Goal: Task Accomplishment & Management: Manage account settings

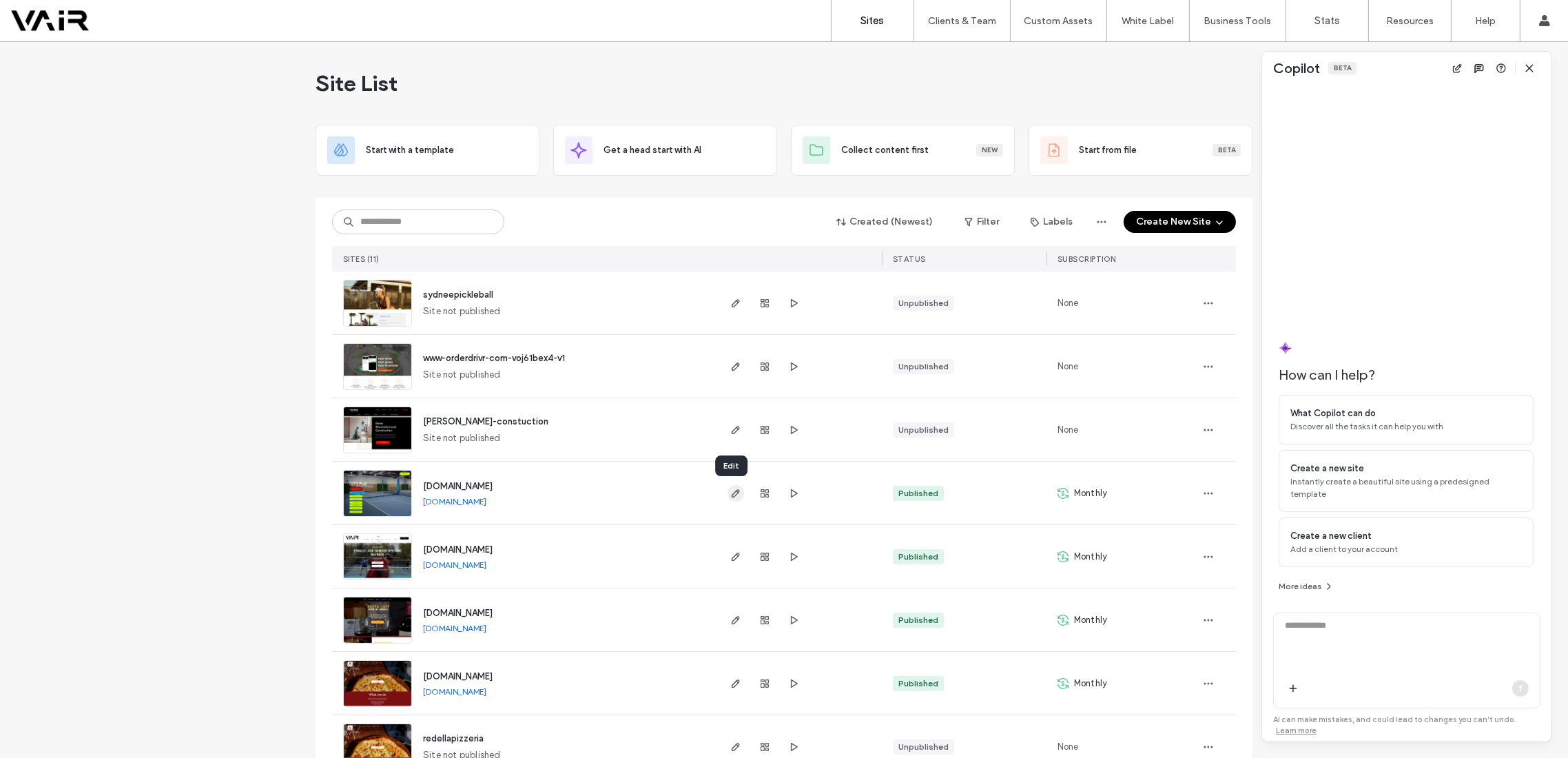
click at [731, 496] on use "button" at bounding box center [735, 493] width 9 height 9
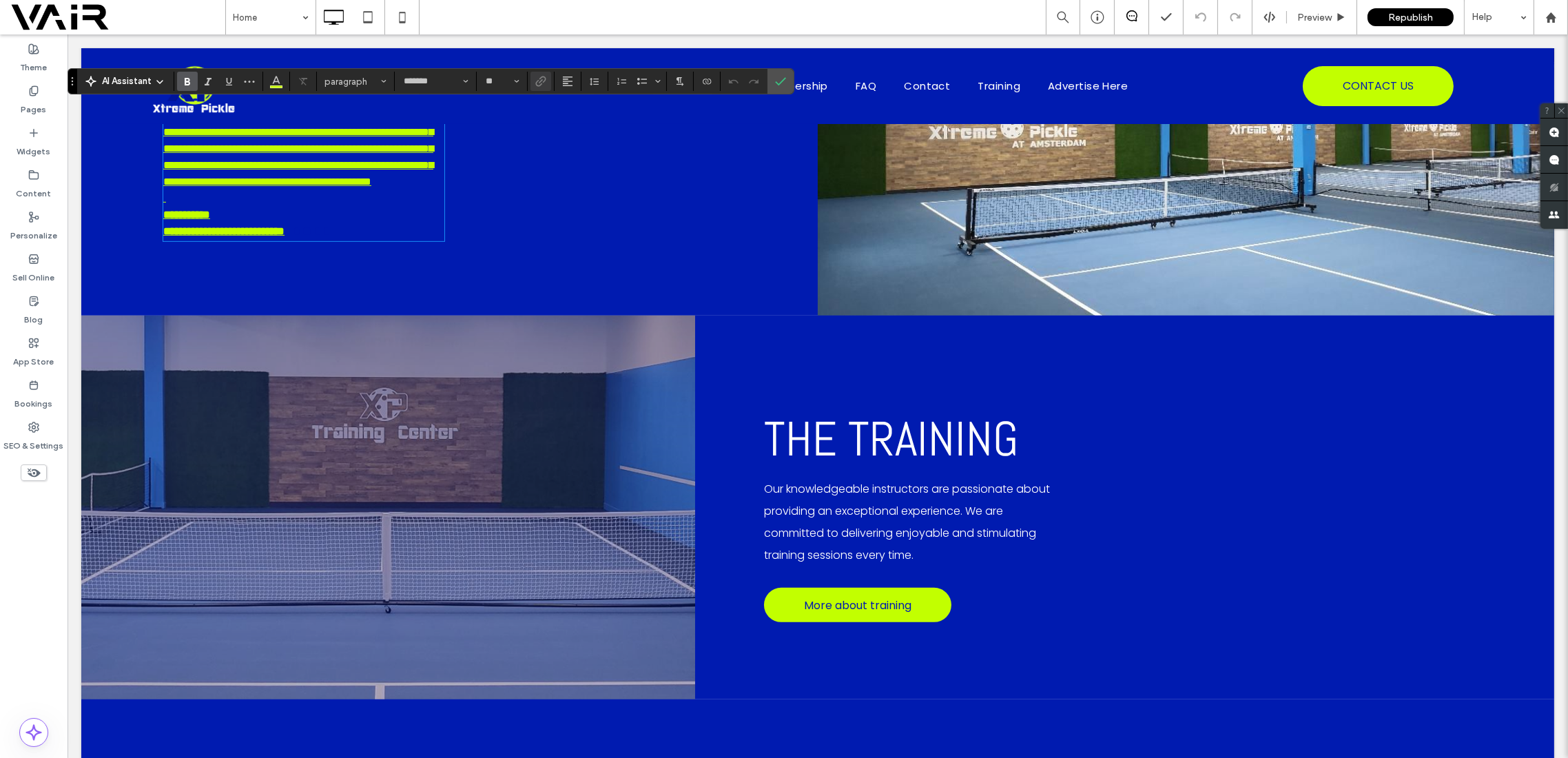
click at [154, 250] on div "**********" at bounding box center [448, 127] width 736 height 376
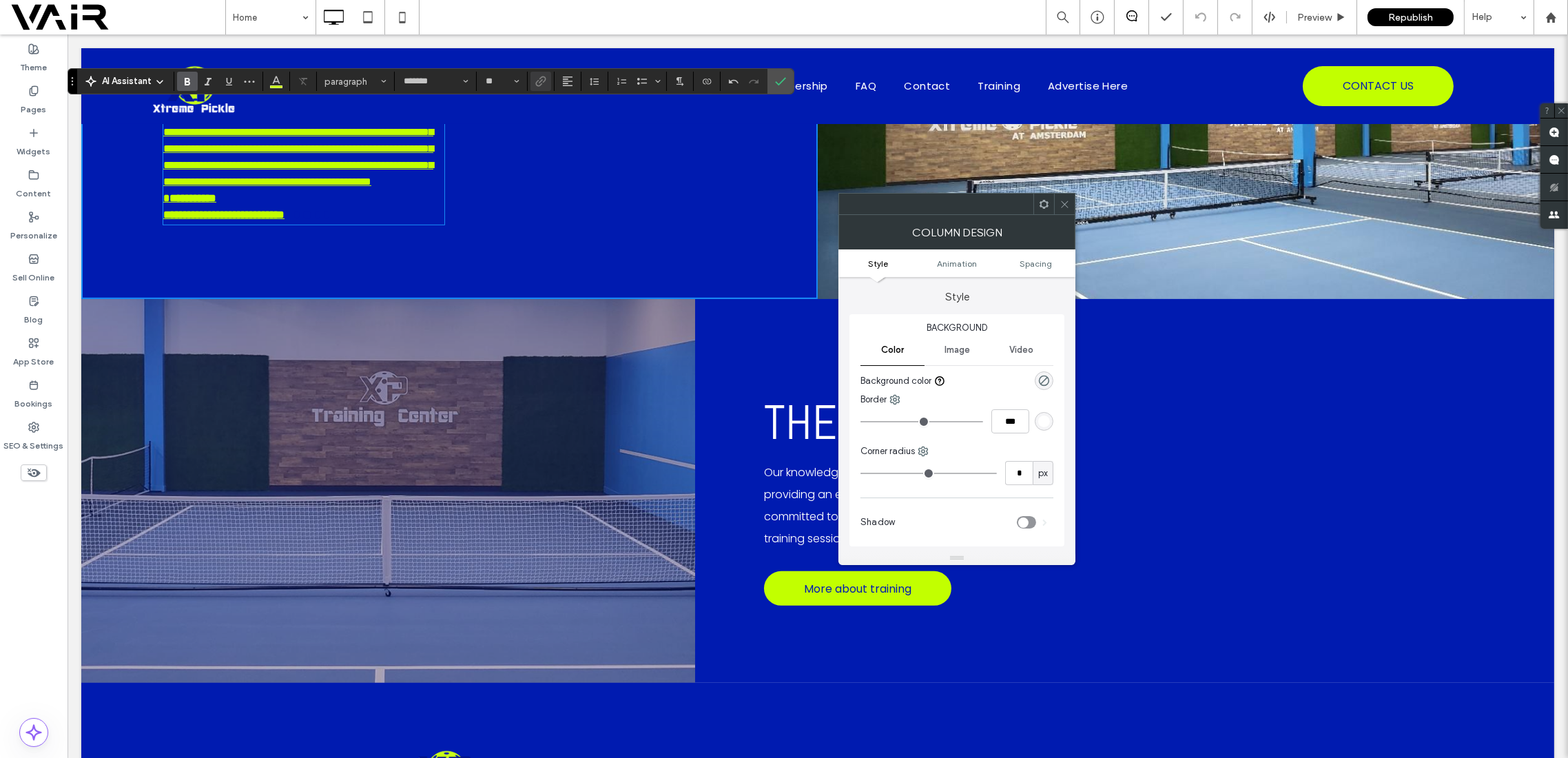
click at [332, 220] on strong at bounding box center [310, 214] width 41 height 10
click at [285, 220] on strong "**********" at bounding box center [223, 214] width 121 height 10
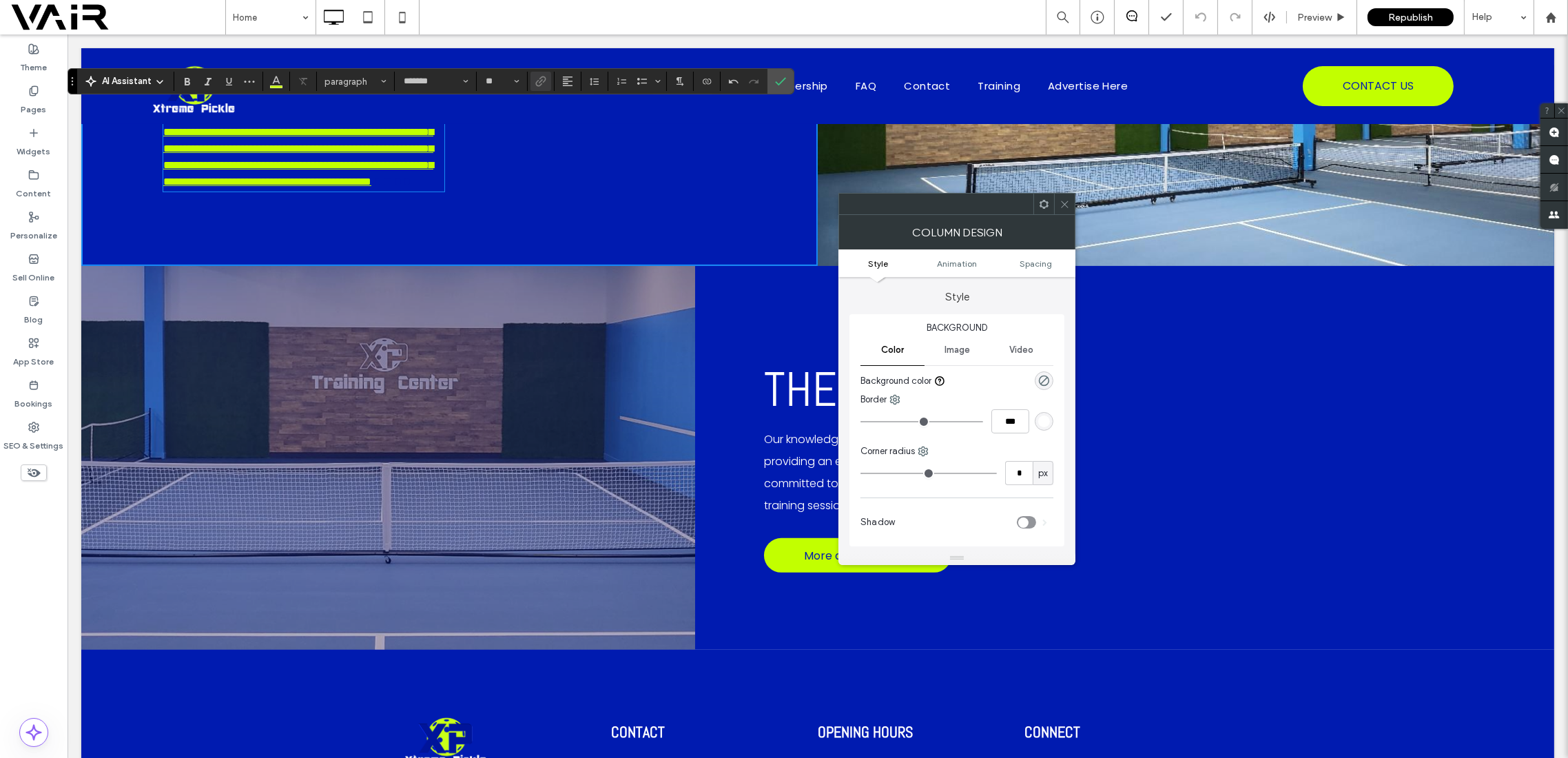
click at [1064, 210] on span at bounding box center [1064, 204] width 10 height 21
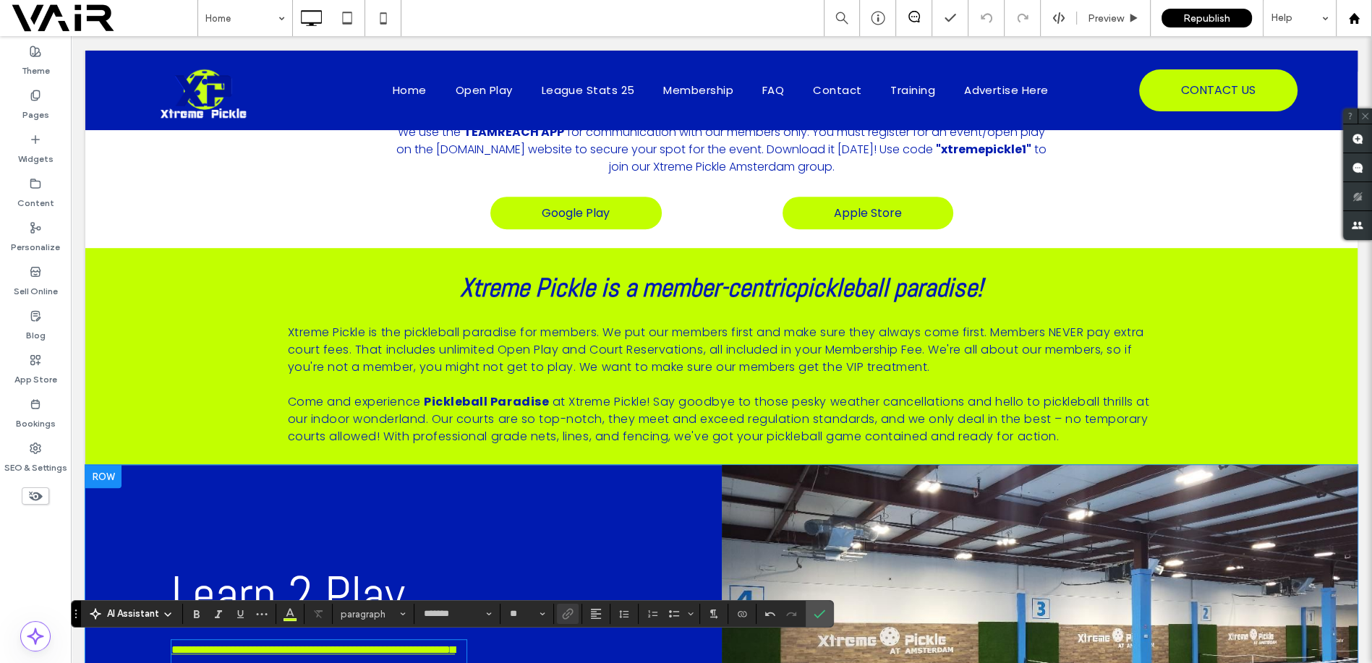
scroll to position [885, 0]
drag, startPoint x: 1628, startPoint y: 1, endPoint x: 32, endPoint y: 93, distance: 1598.5
click at [32, 93] on icon at bounding box center [36, 96] width 12 height 12
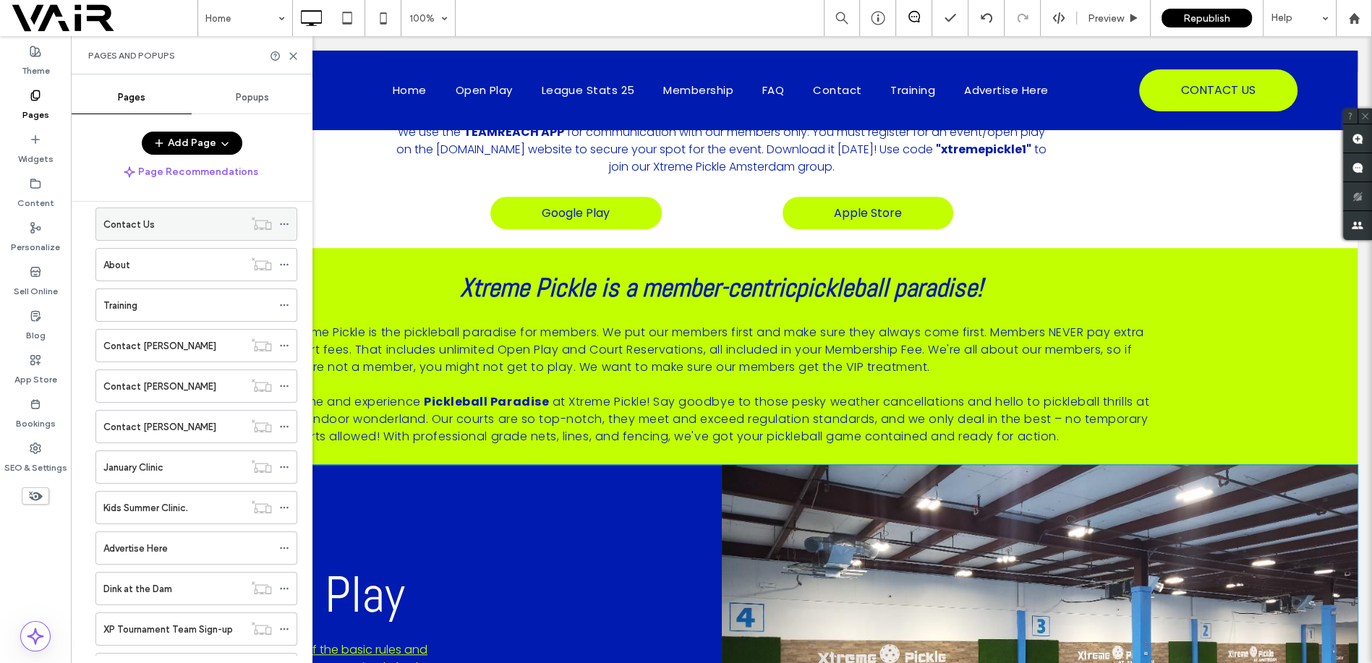
scroll to position [732, 0]
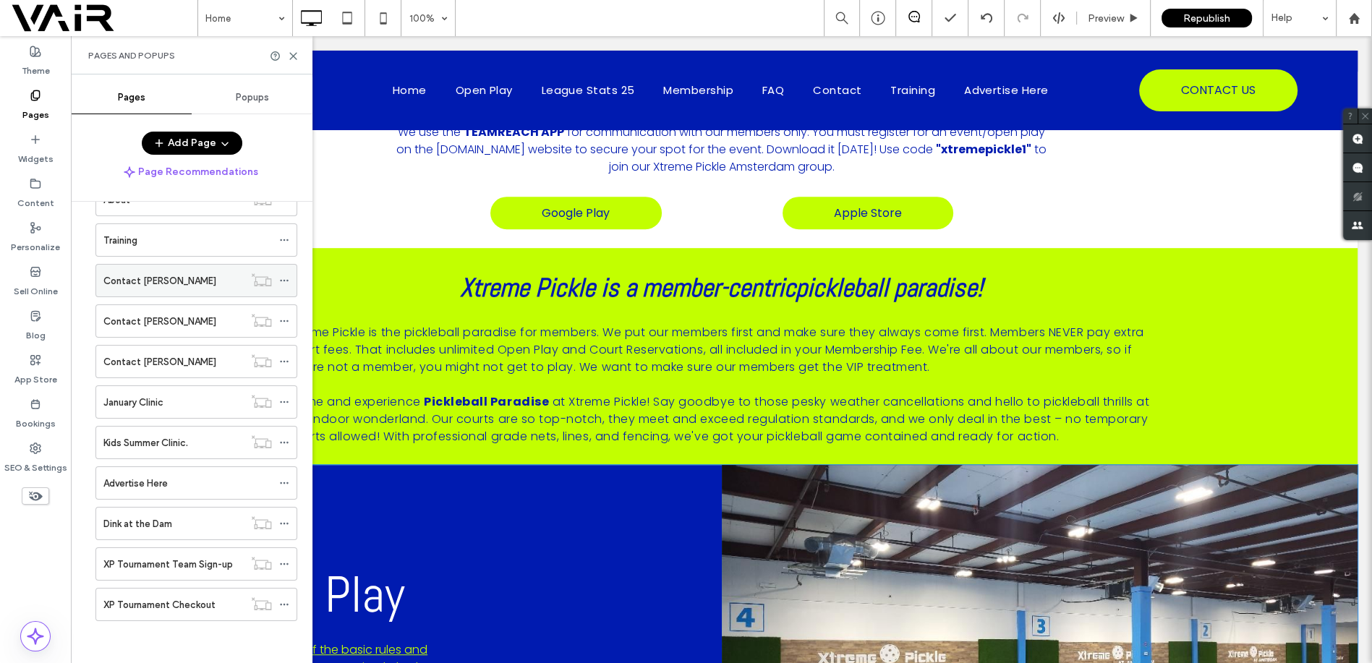
click at [284, 277] on icon at bounding box center [284, 281] width 10 height 10
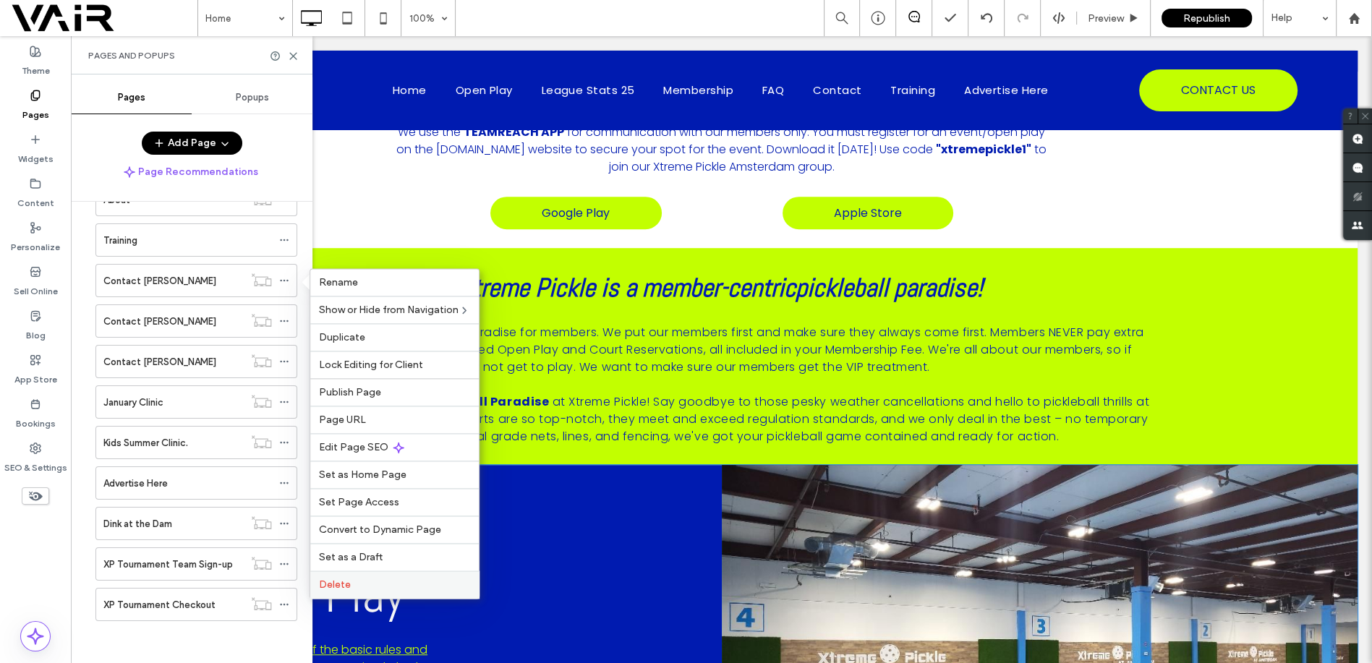
click at [334, 582] on span "Delete" at bounding box center [335, 585] width 32 height 12
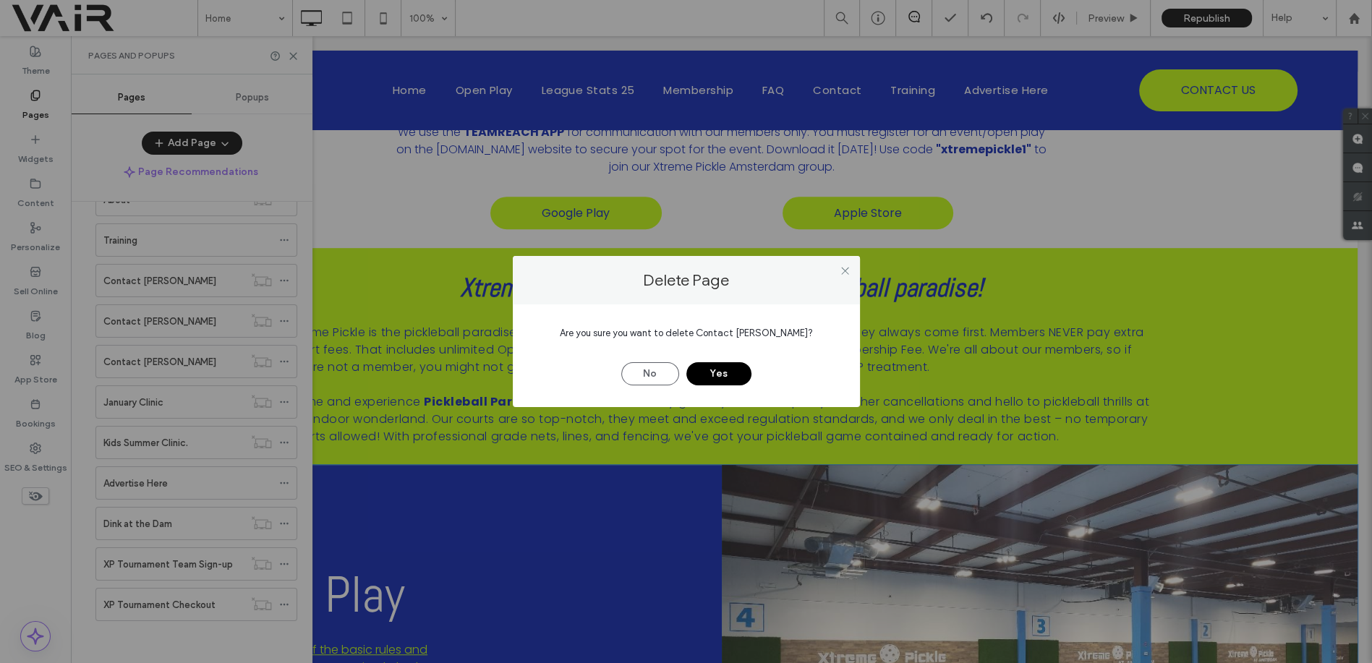
click at [726, 370] on button "Yes" at bounding box center [719, 373] width 65 height 23
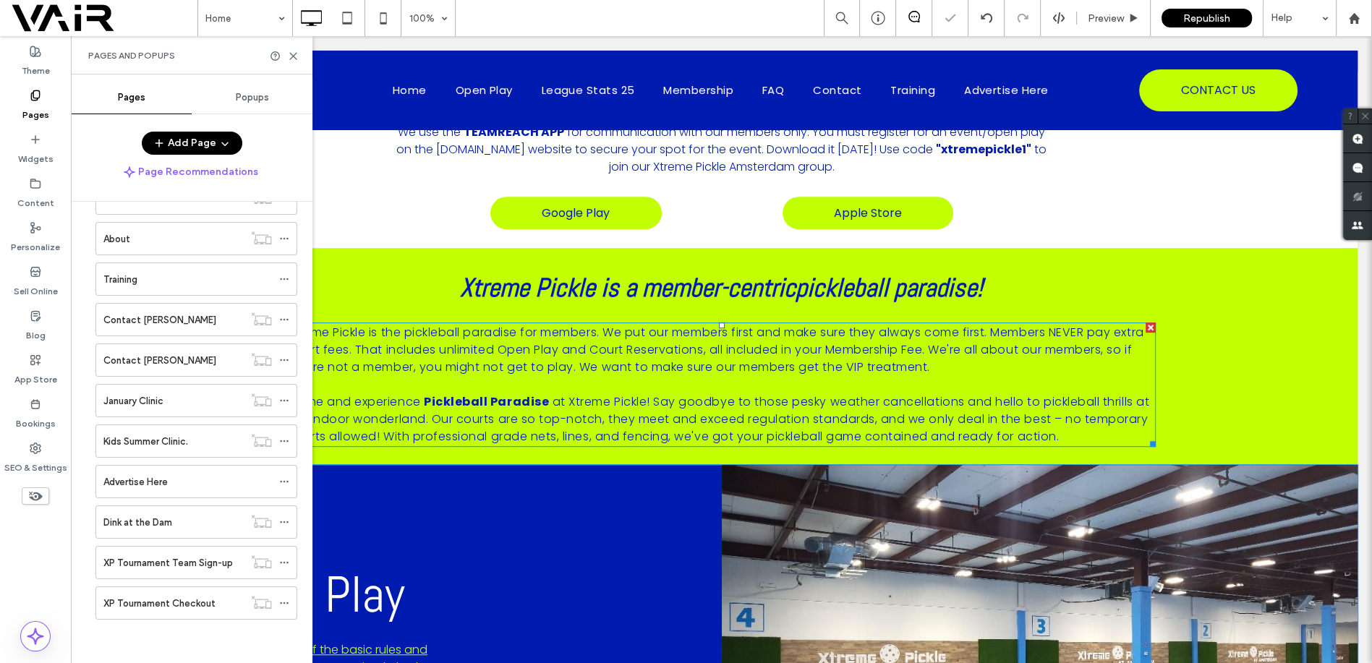
scroll to position [692, 0]
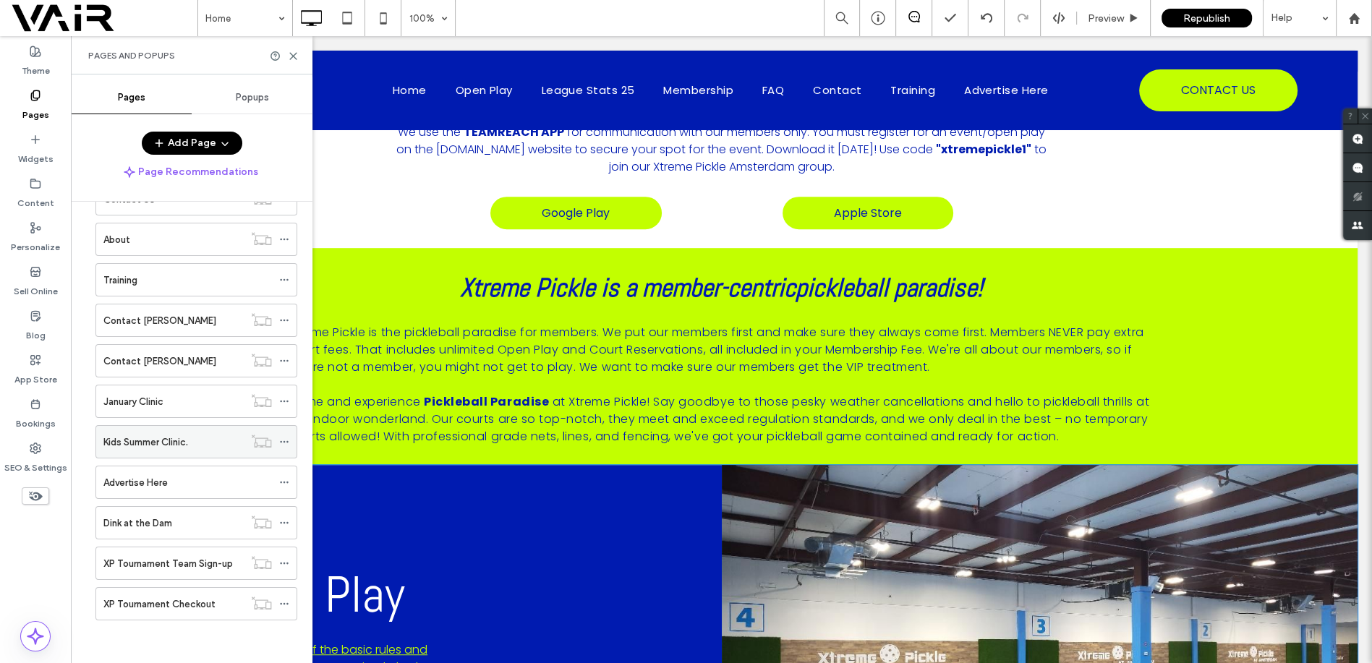
click at [204, 440] on div "Kids Summer Clinic." at bounding box center [173, 442] width 140 height 15
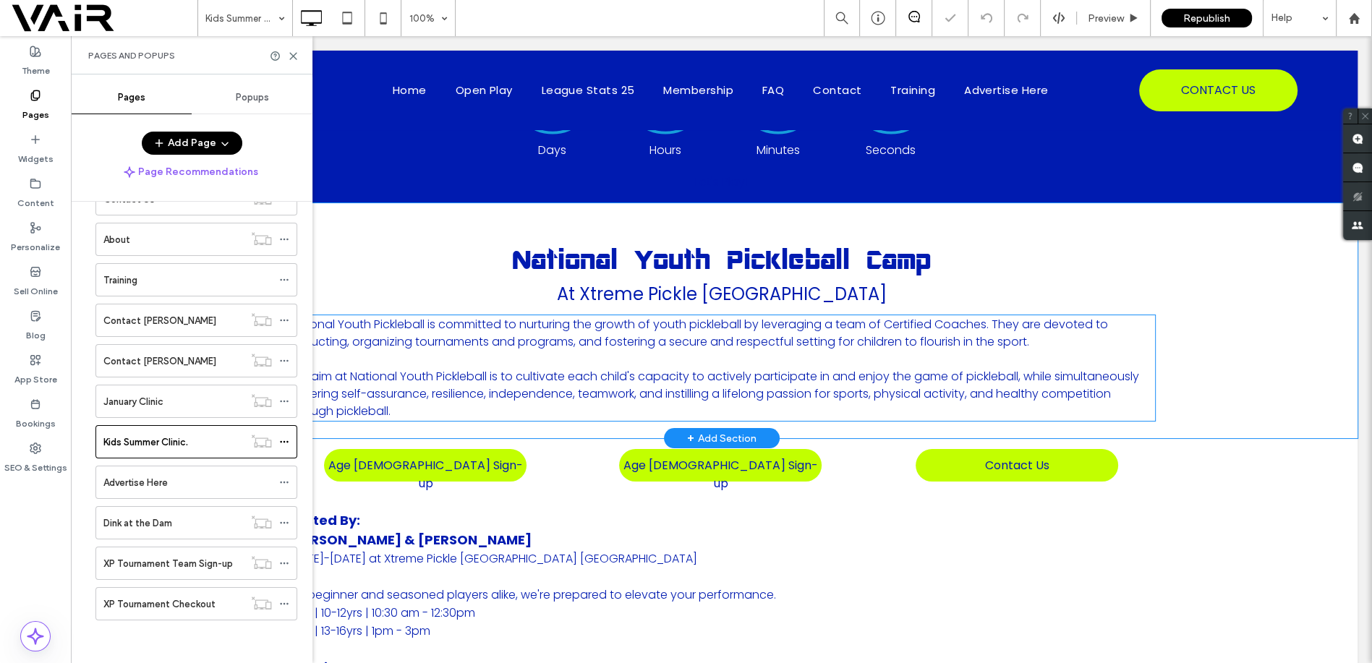
scroll to position [214, 0]
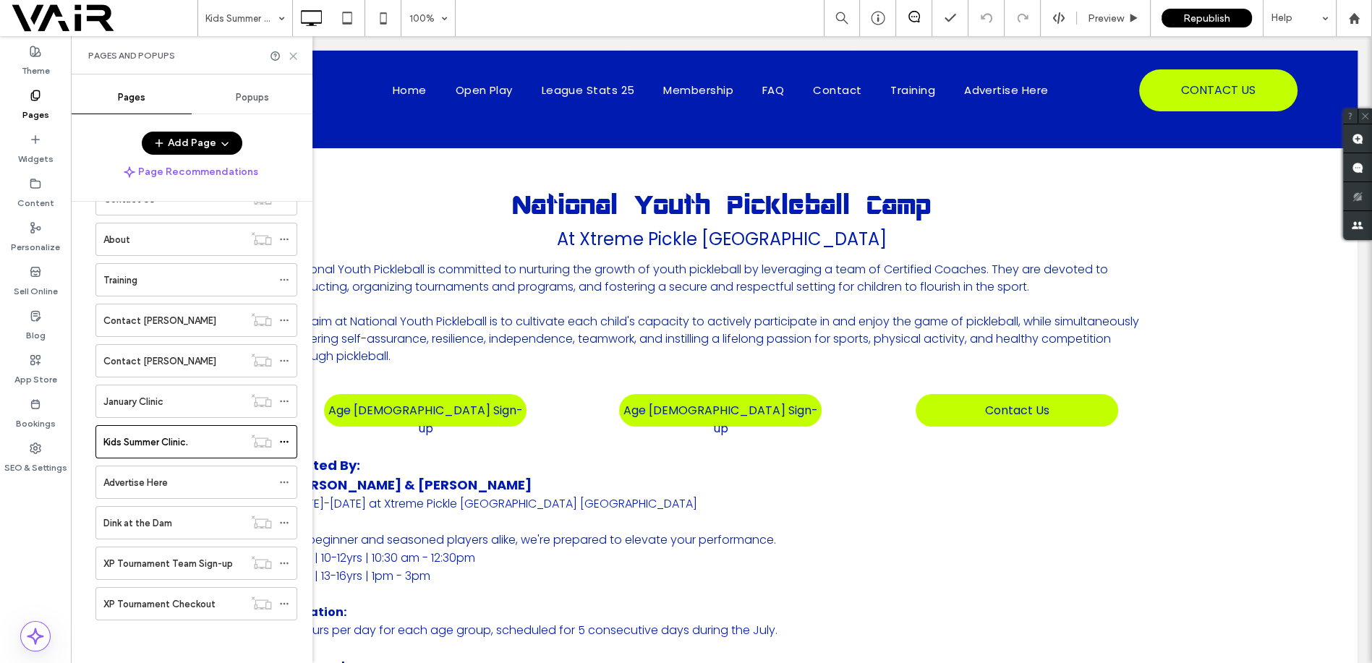
click at [292, 54] on use at bounding box center [293, 56] width 7 height 7
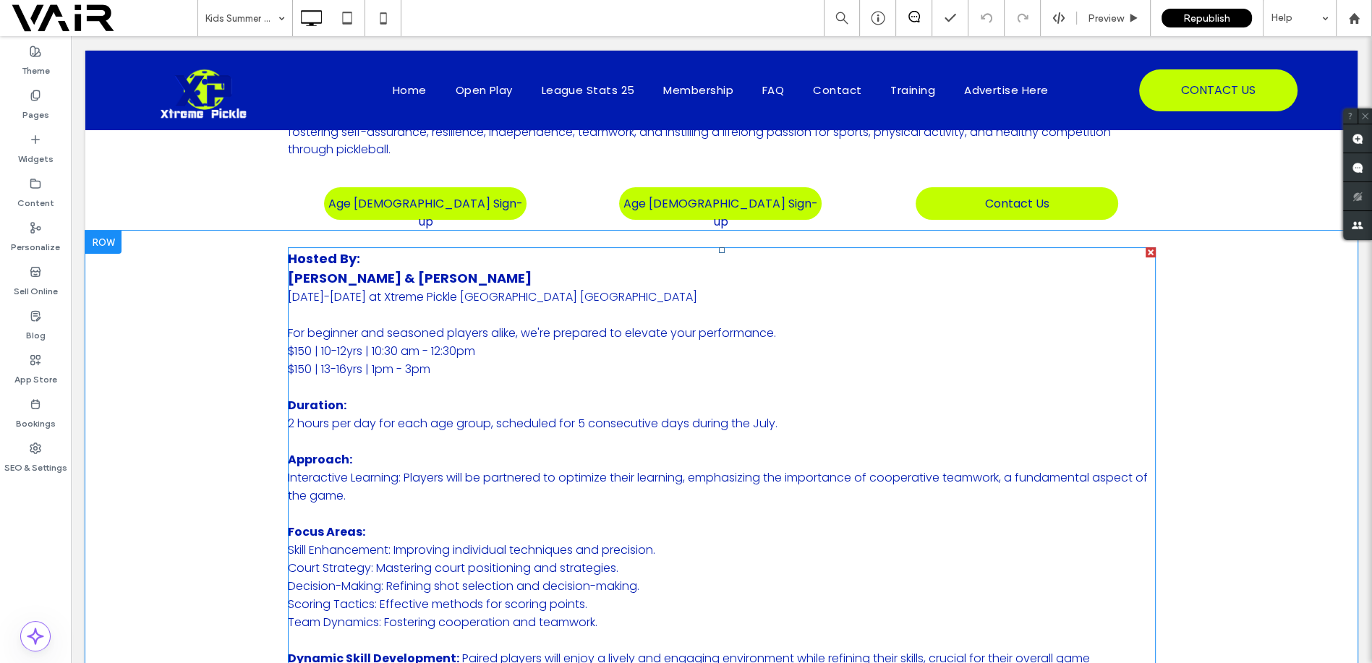
scroll to position [428, 0]
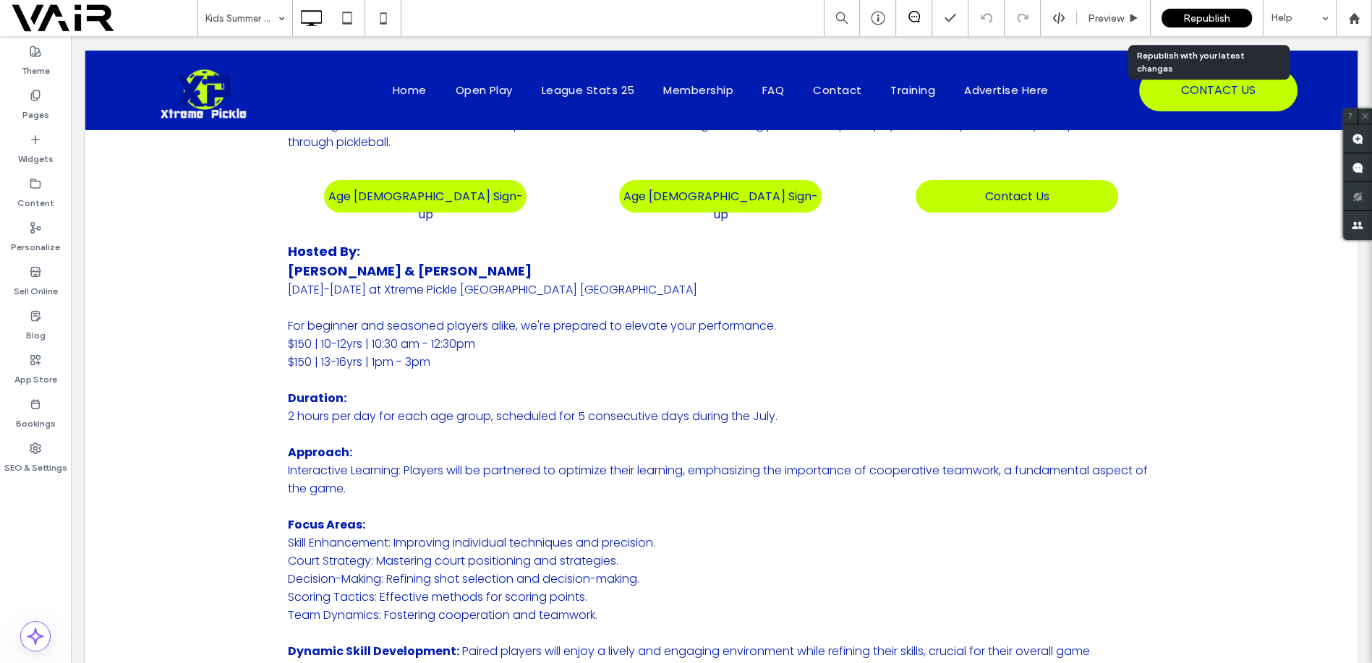
click at [1215, 14] on span "Republish" at bounding box center [1207, 18] width 47 height 12
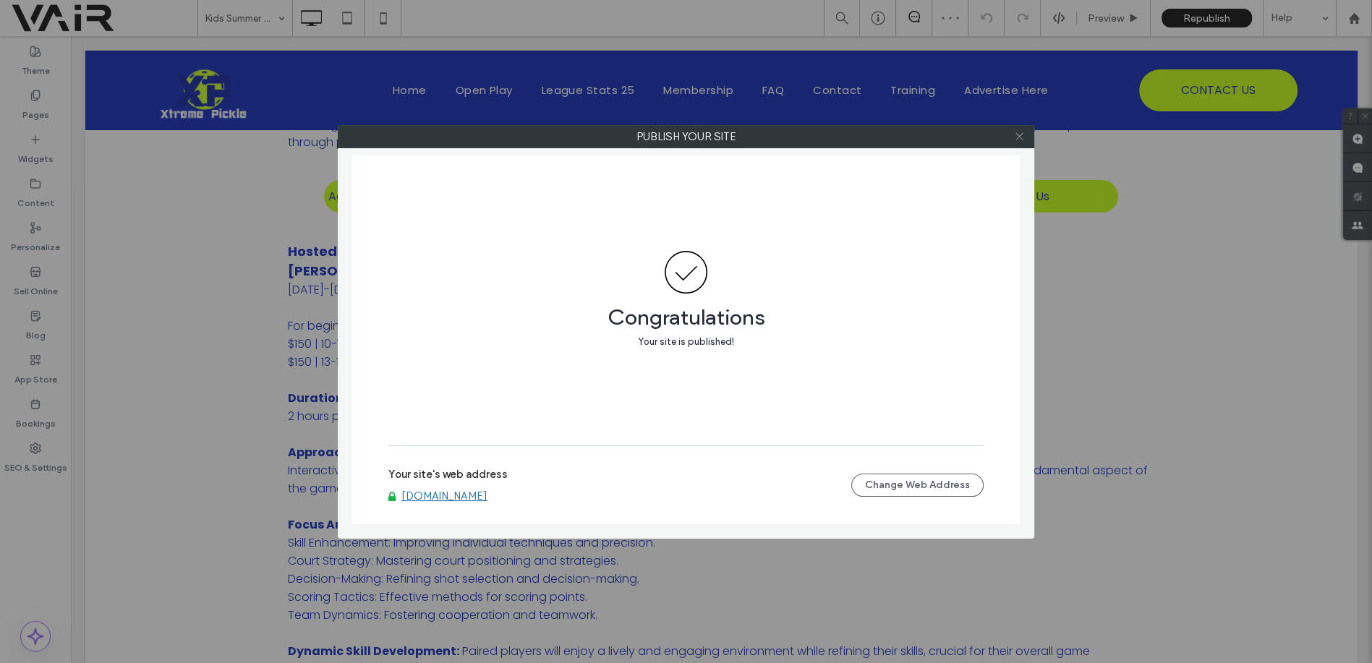
click at [1016, 134] on icon at bounding box center [1019, 136] width 11 height 11
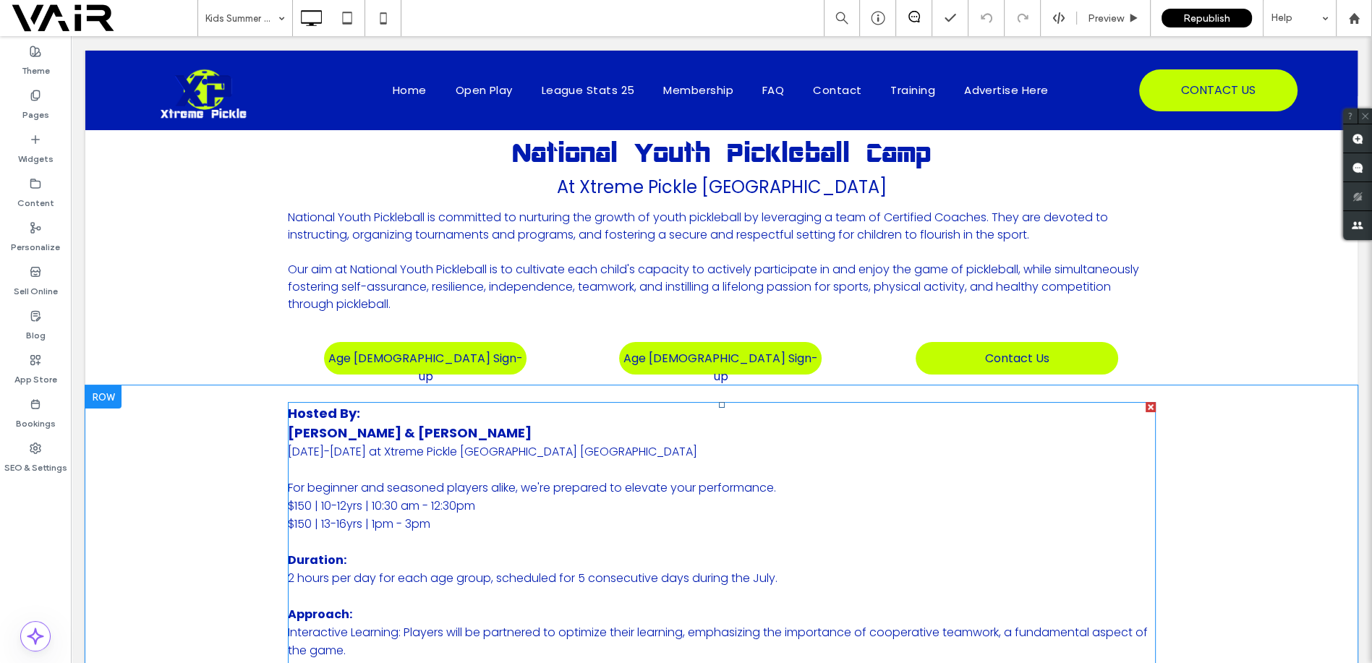
scroll to position [214, 0]
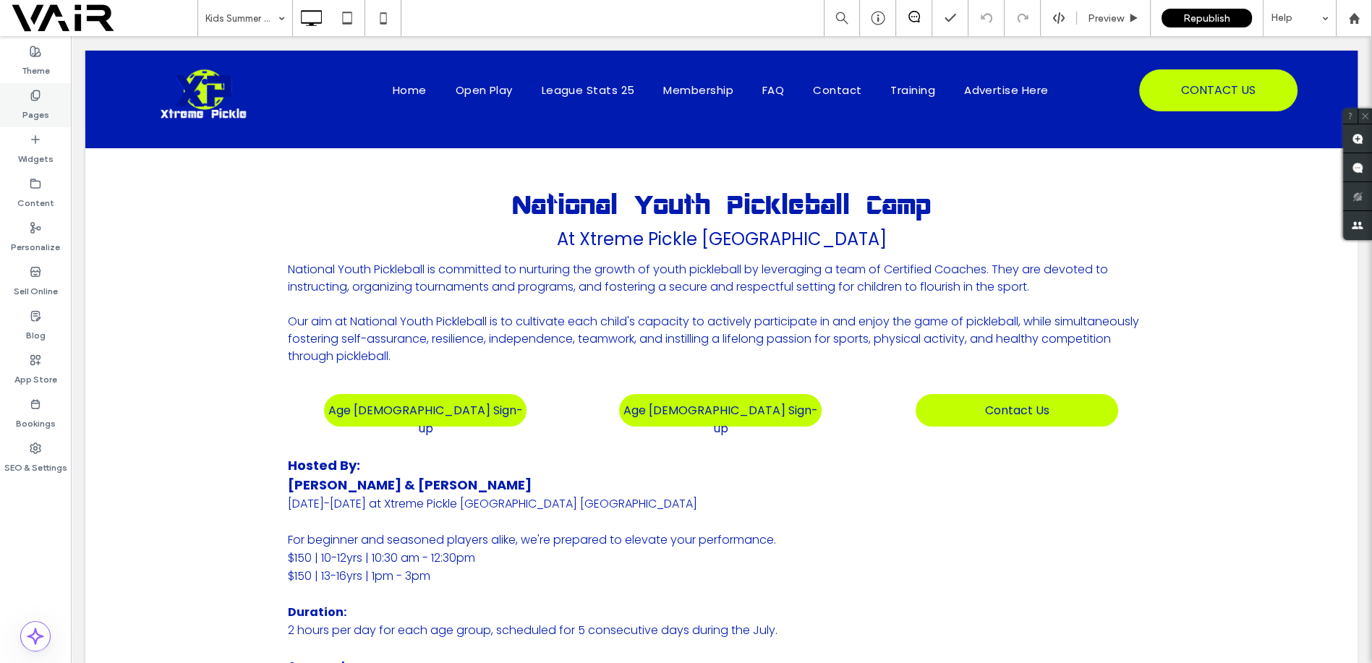
click at [38, 90] on icon at bounding box center [36, 96] width 12 height 12
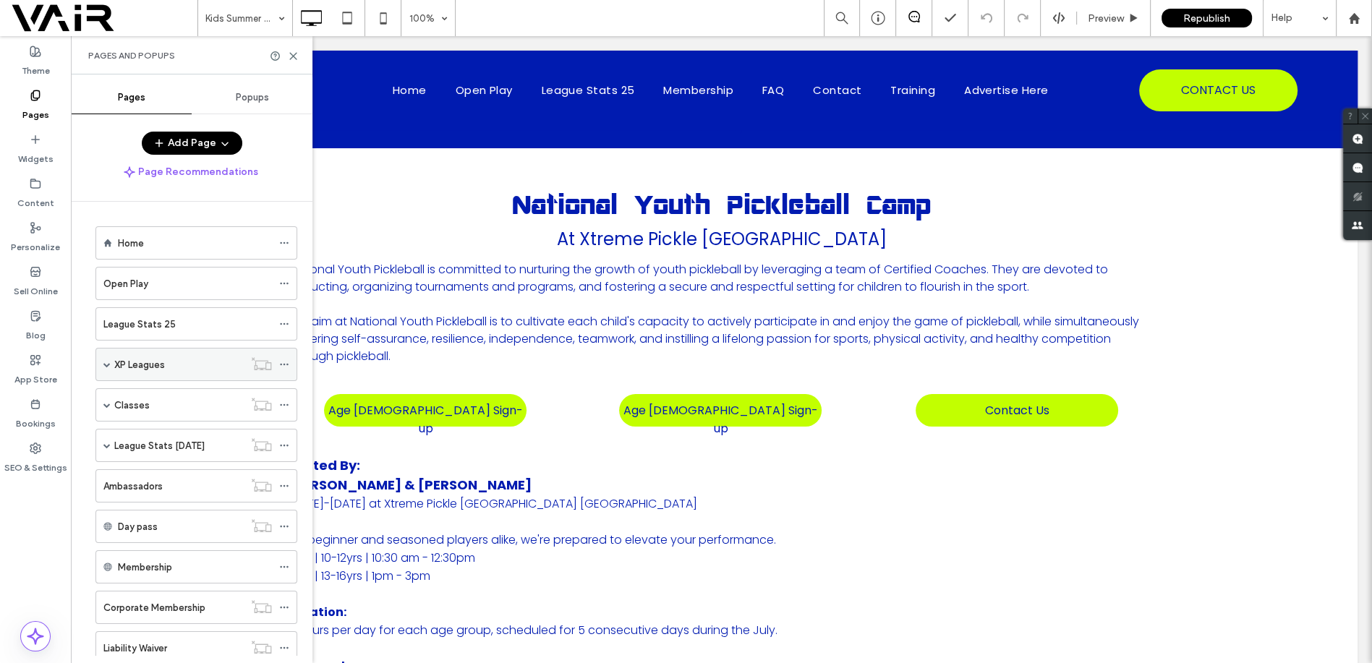
scroll to position [107, 0]
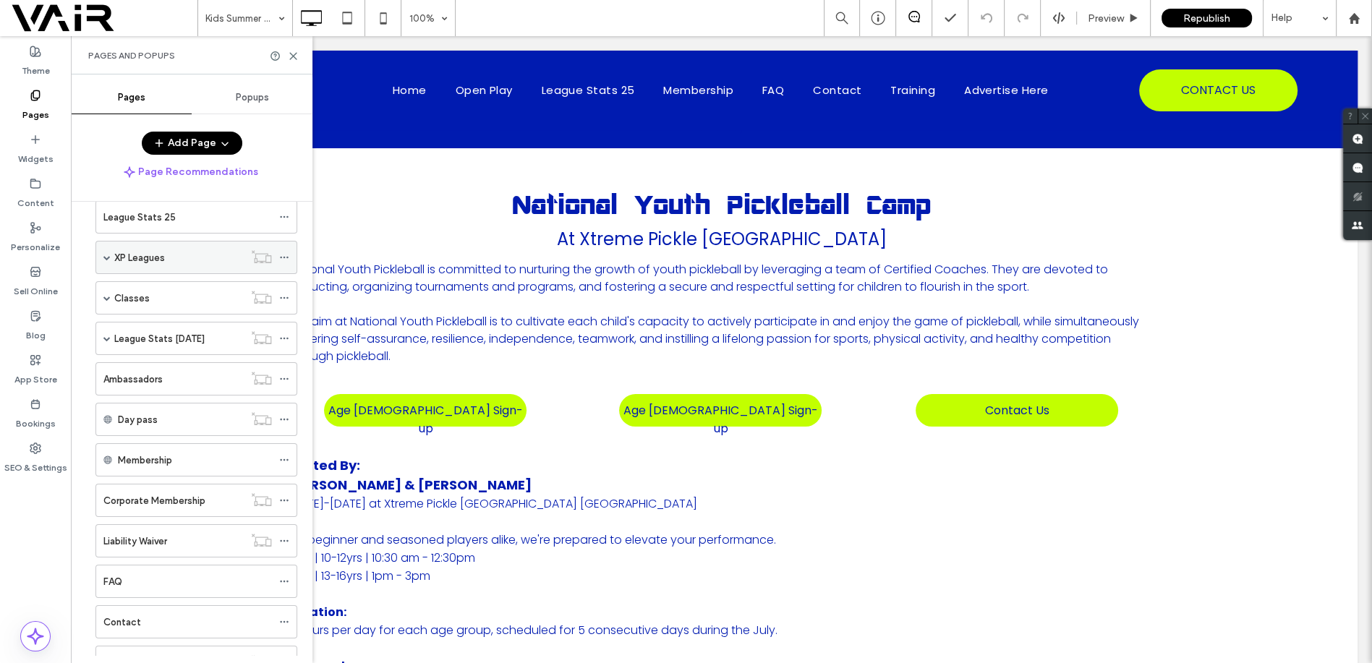
click at [197, 260] on div "XP Leagues" at bounding box center [178, 257] width 129 height 15
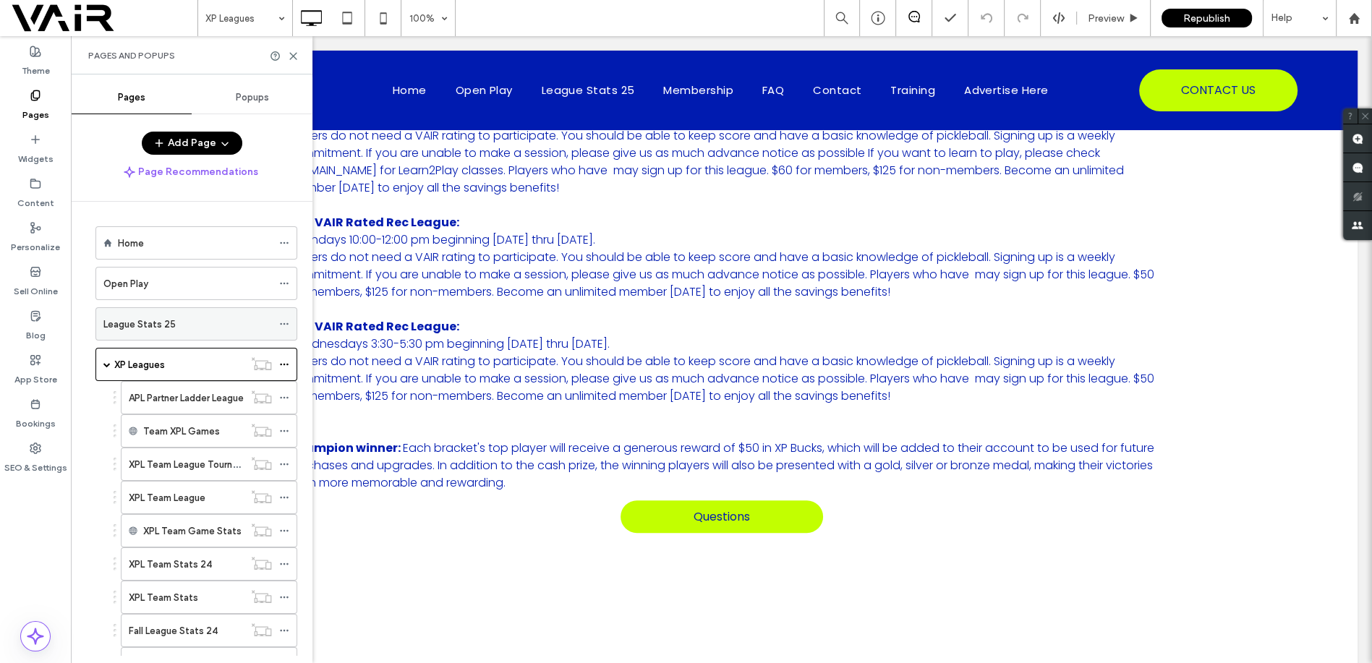
click at [190, 326] on div "League Stats 25" at bounding box center [187, 324] width 169 height 15
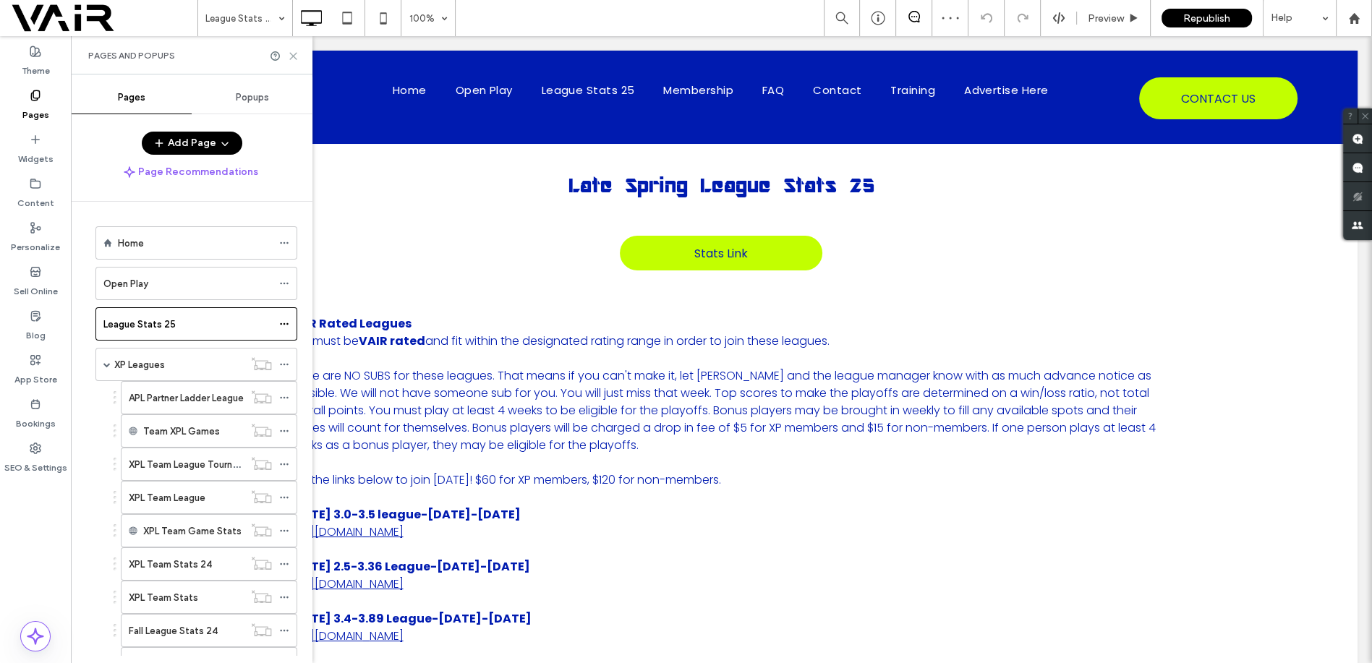
click at [295, 54] on use at bounding box center [293, 56] width 7 height 7
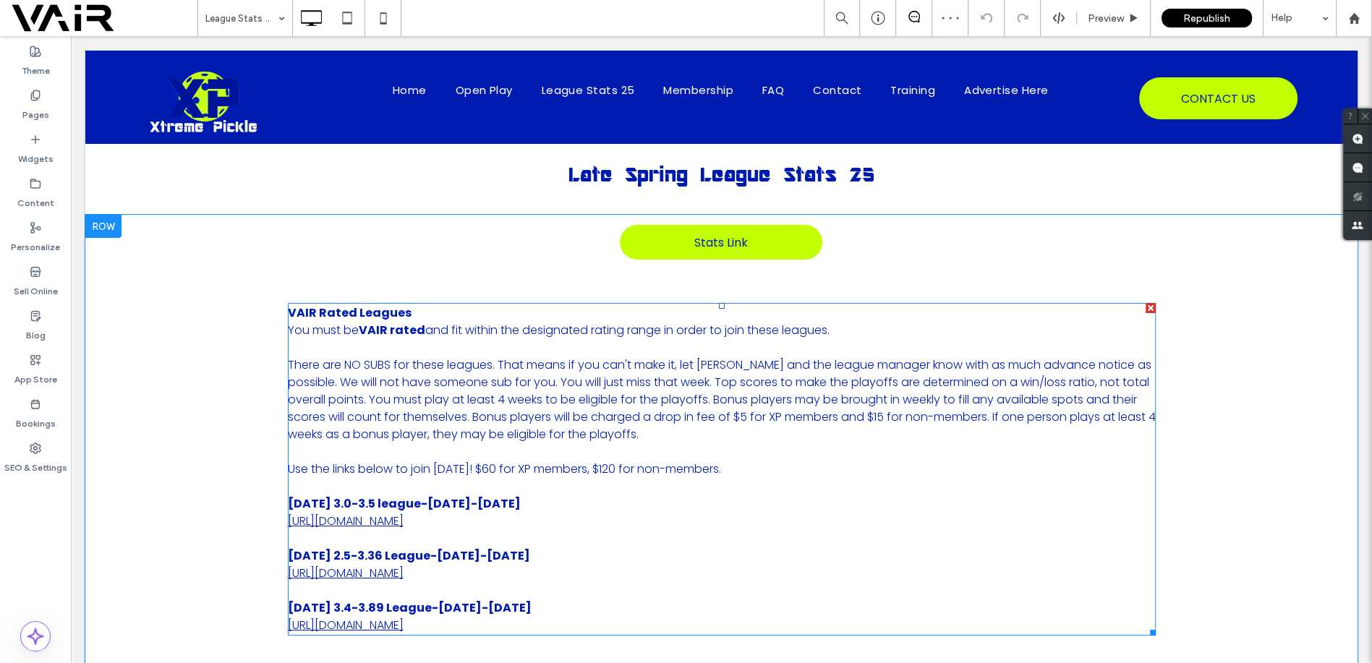
scroll to position [107, 0]
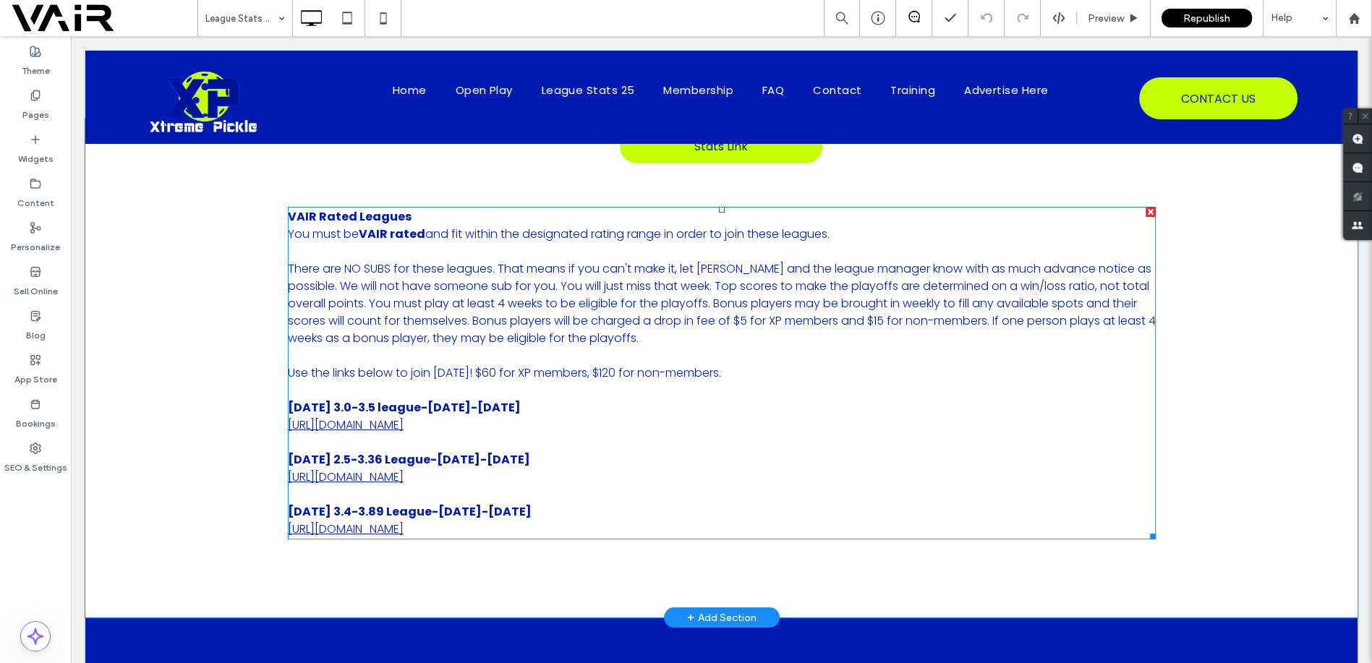
click at [823, 527] on p "[URL][DOMAIN_NAME]" at bounding box center [722, 529] width 868 height 17
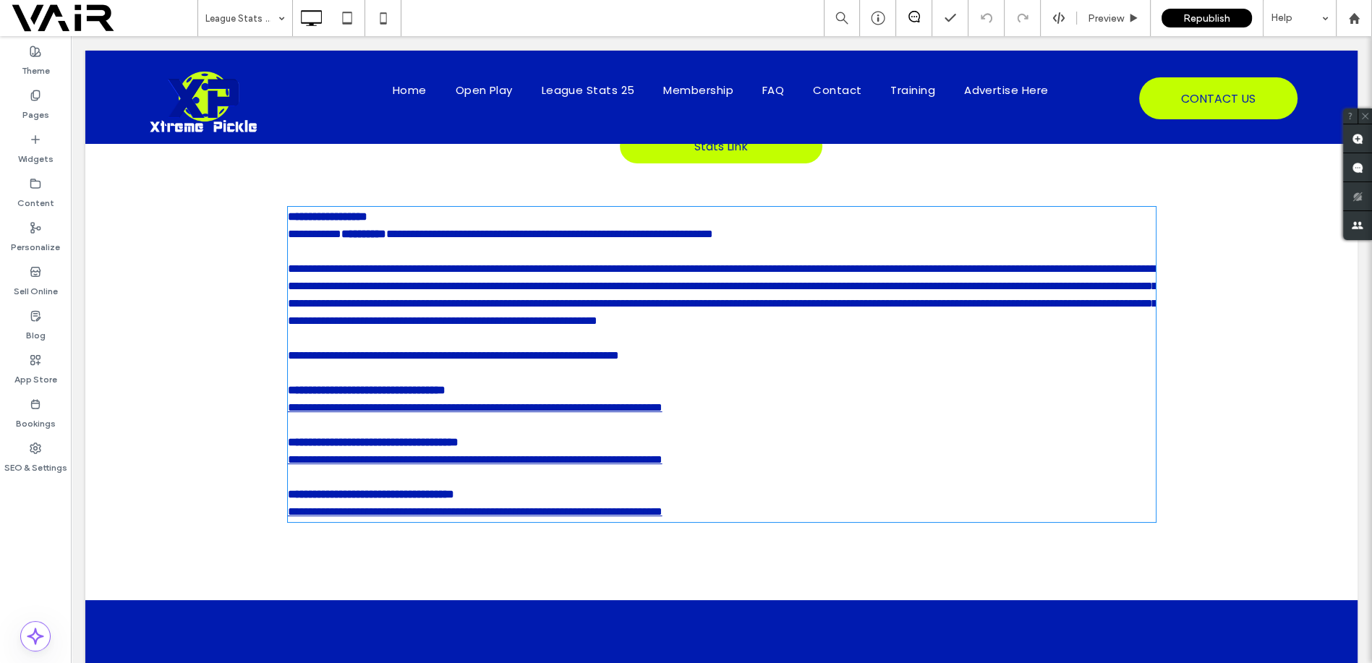
type input "*******"
type input "**"
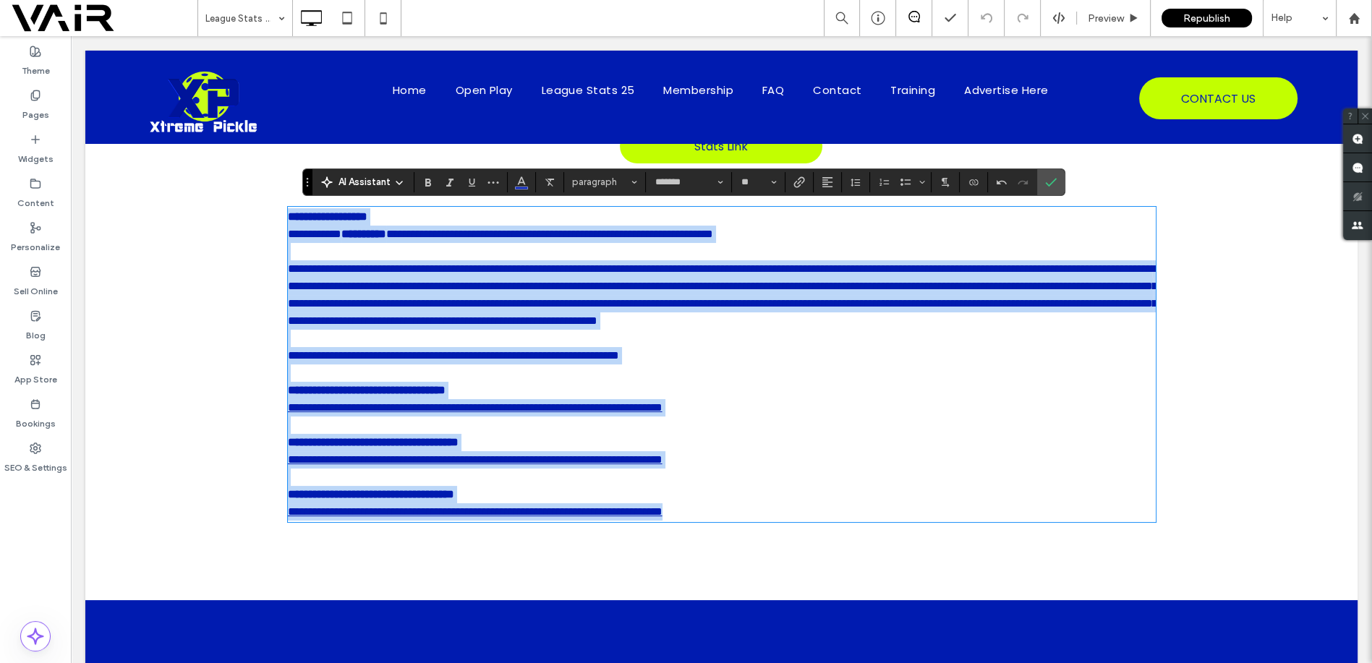
click at [823, 521] on p "**********" at bounding box center [722, 512] width 868 height 17
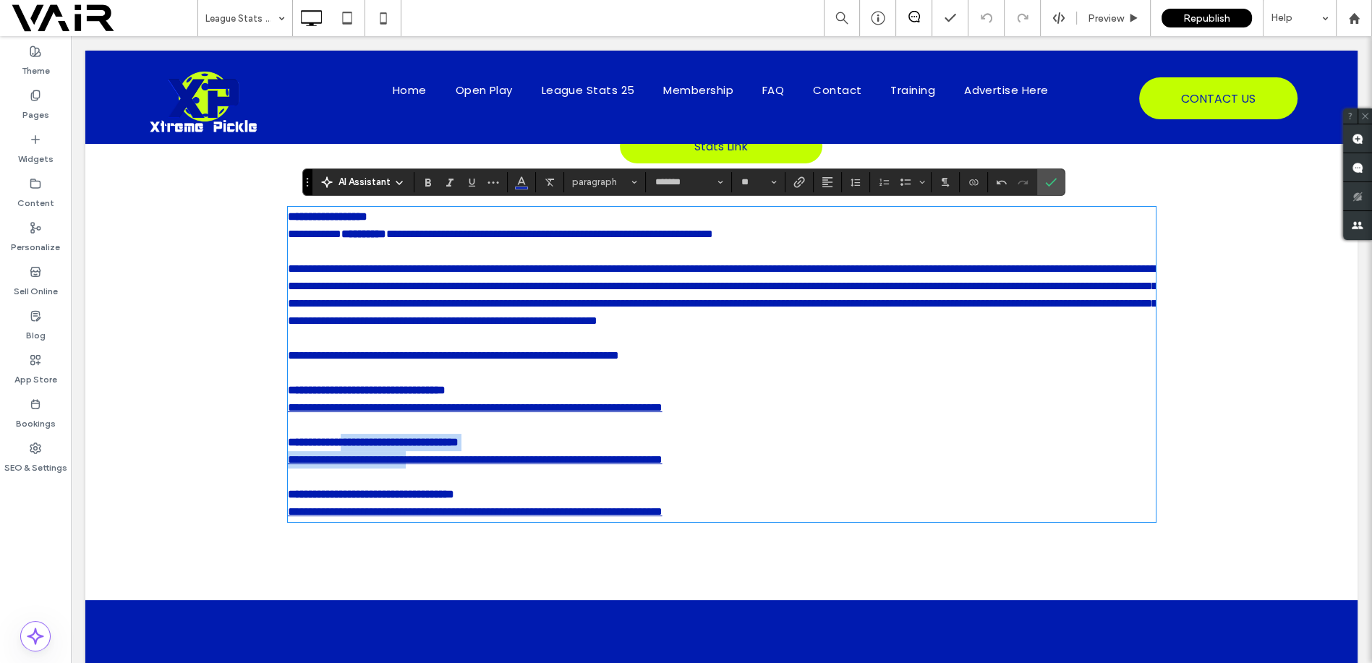
drag, startPoint x: 823, startPoint y: 527, endPoint x: 367, endPoint y: 454, distance: 461.5
click at [367, 454] on div "**********" at bounding box center [722, 364] width 868 height 313
click at [830, 521] on p "**********" at bounding box center [722, 512] width 868 height 17
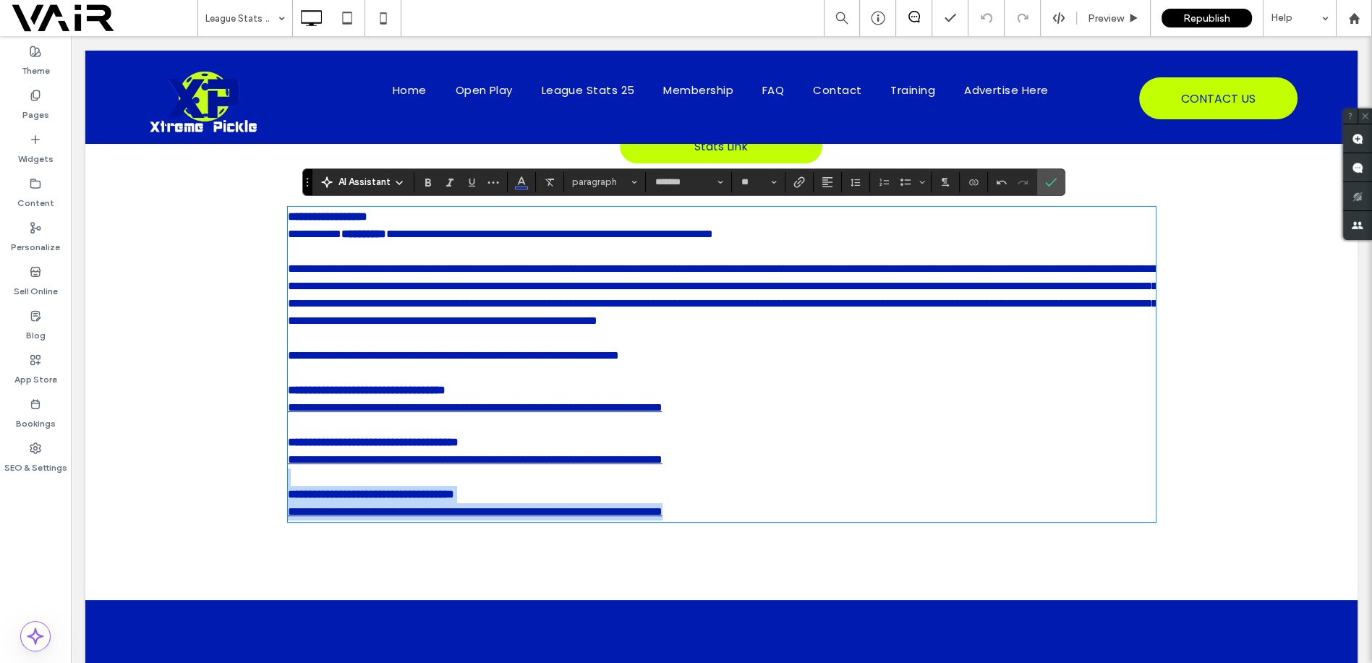
drag, startPoint x: 830, startPoint y: 529, endPoint x: 849, endPoint y: 568, distance: 43.7
click at [849, 568] on div "**********" at bounding box center [721, 360] width 1273 height 482
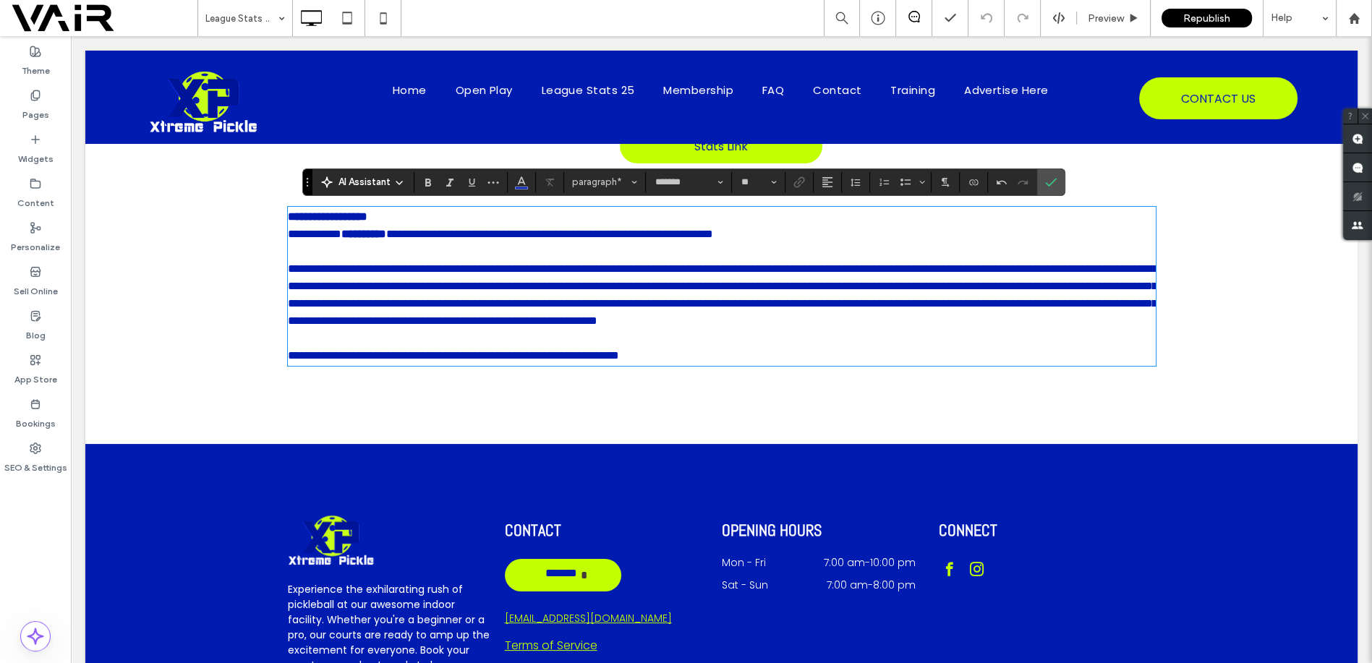
click at [775, 322] on span "**********" at bounding box center [723, 294] width 870 height 63
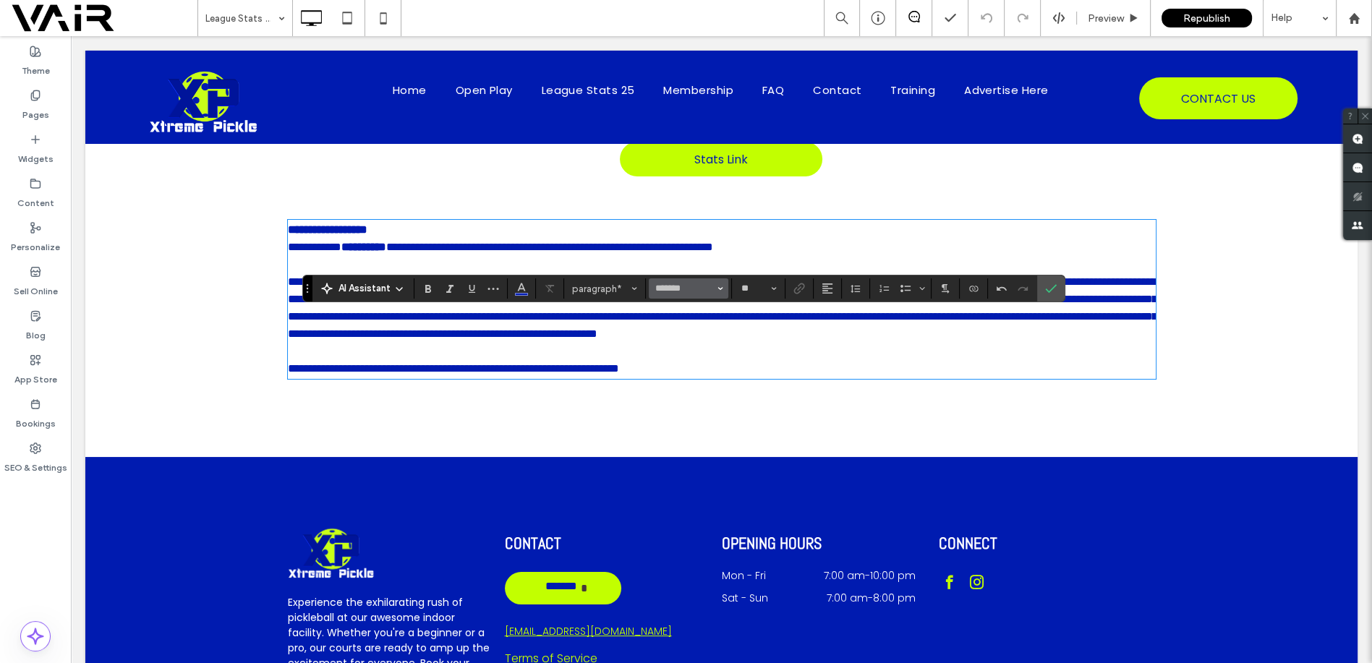
scroll to position [0, 0]
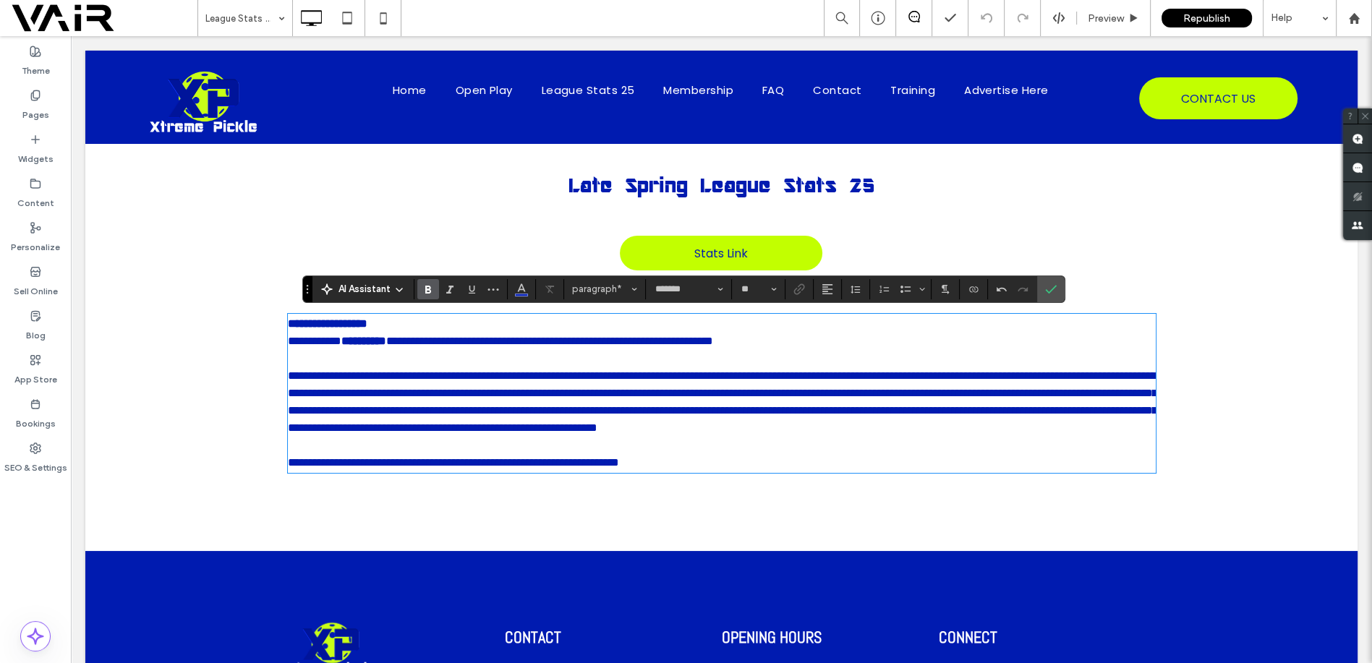
click at [350, 323] on strong "**********" at bounding box center [328, 323] width 80 height 11
click at [288, 341] on span "**********" at bounding box center [315, 341] width 54 height 11
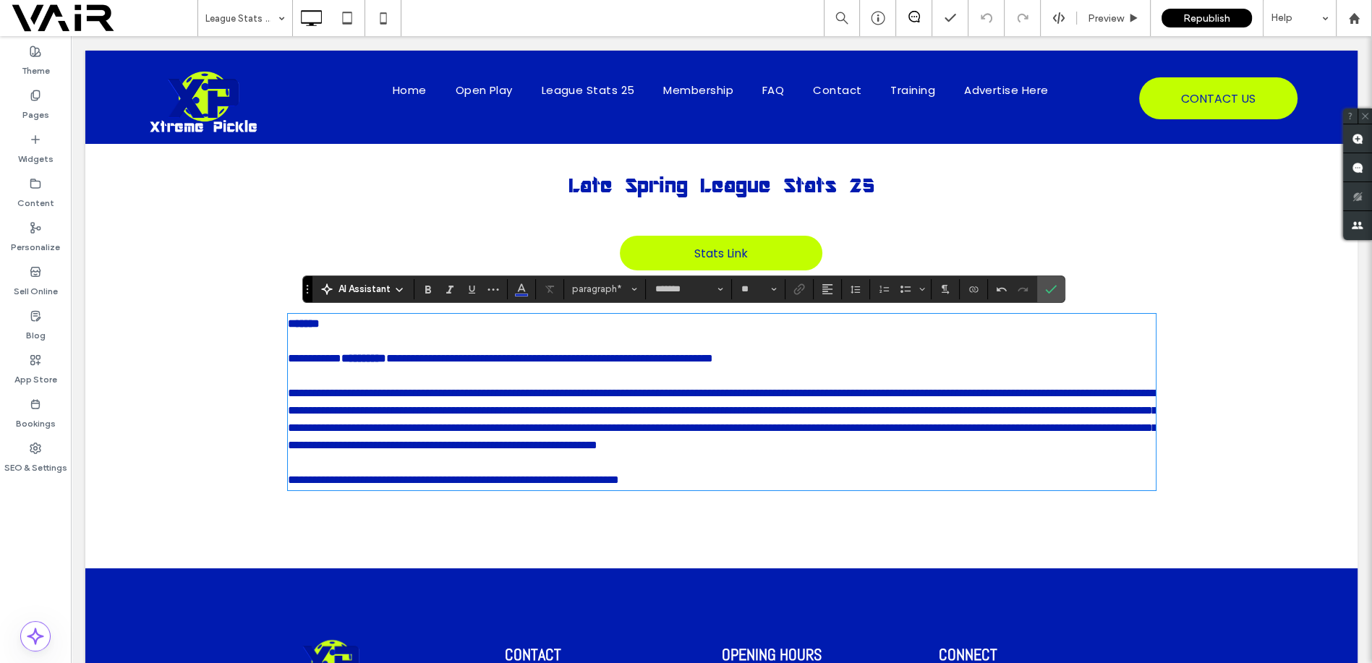
click at [288, 341] on p "﻿" at bounding box center [722, 341] width 868 height 17
click at [341, 360] on span "**********" at bounding box center [315, 358] width 54 height 11
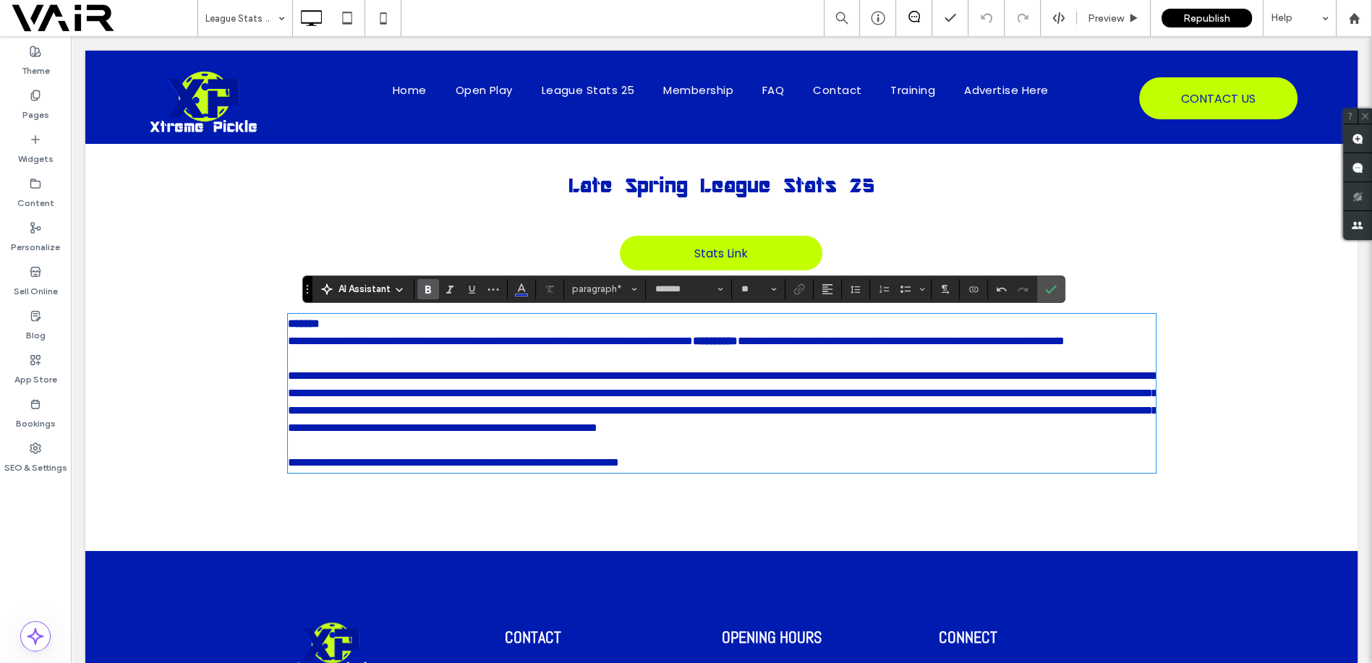
click at [738, 342] on strong "**********" at bounding box center [715, 341] width 45 height 11
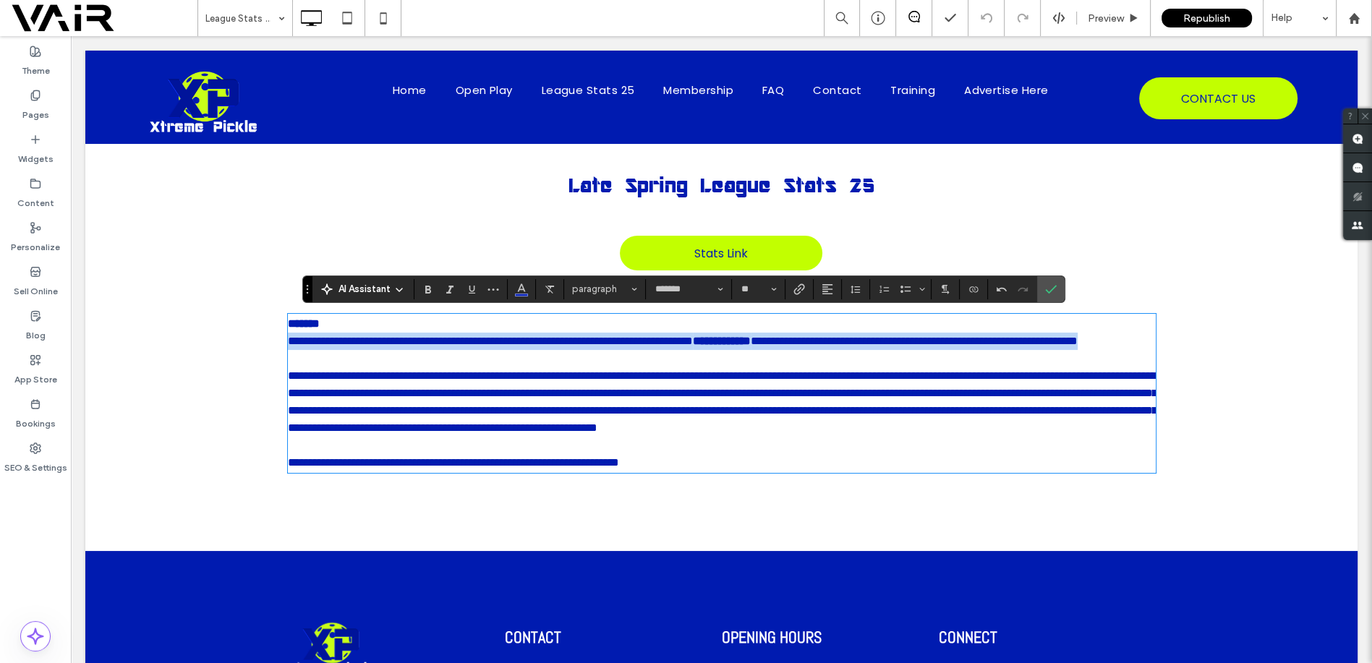
drag, startPoint x: 491, startPoint y: 361, endPoint x: 280, endPoint y: 341, distance: 212.1
click at [280, 341] on div "**********" at bounding box center [721, 389] width 1273 height 326
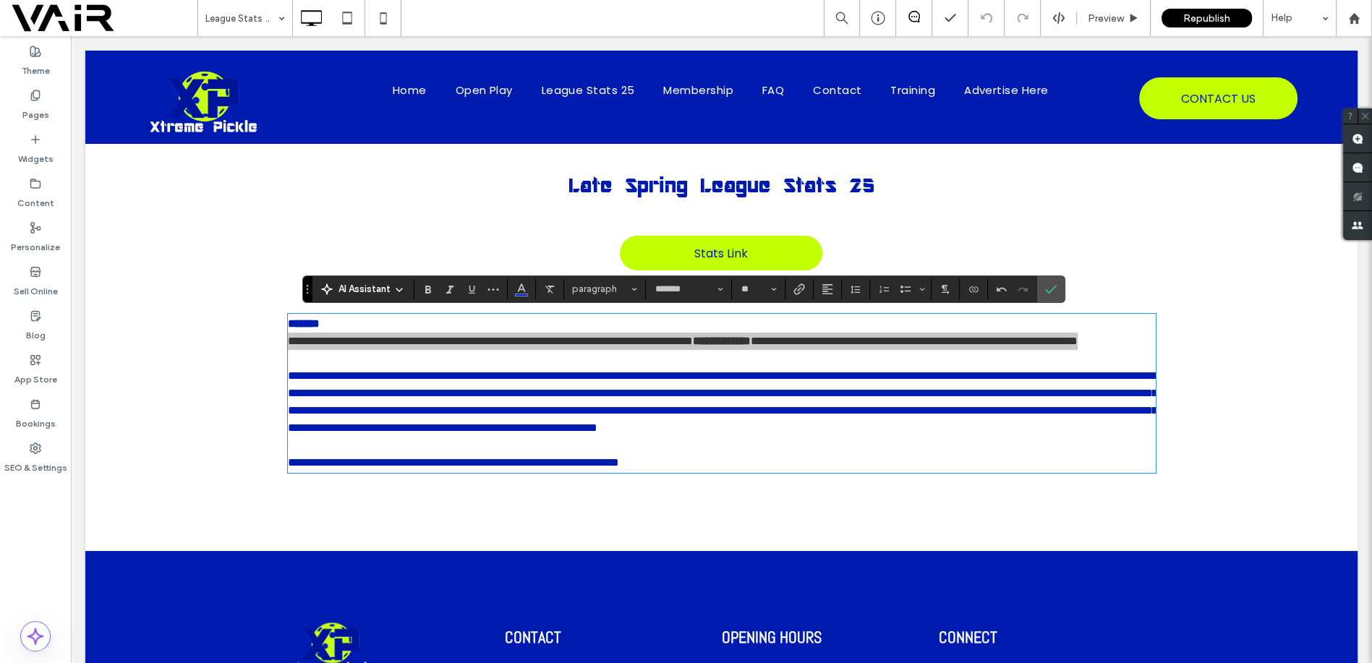
click at [399, 287] on icon at bounding box center [400, 290] width 12 height 12
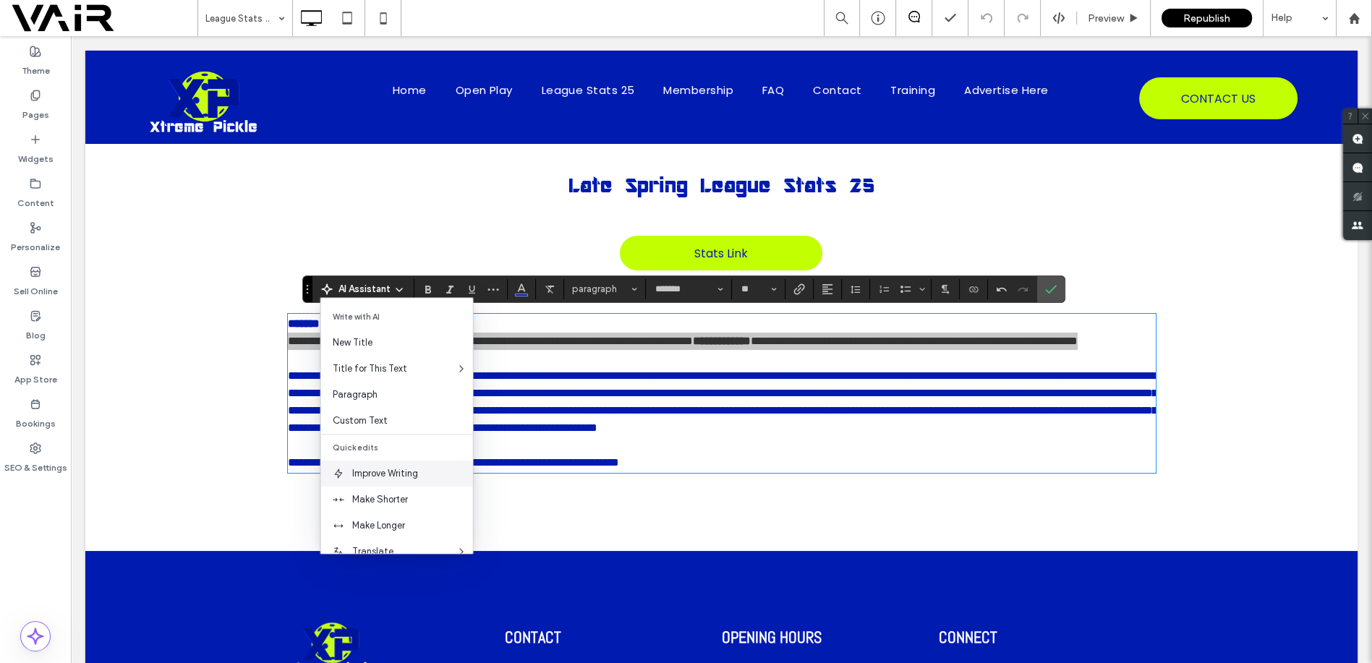
click at [389, 469] on span "Improve Writing" at bounding box center [412, 474] width 121 height 14
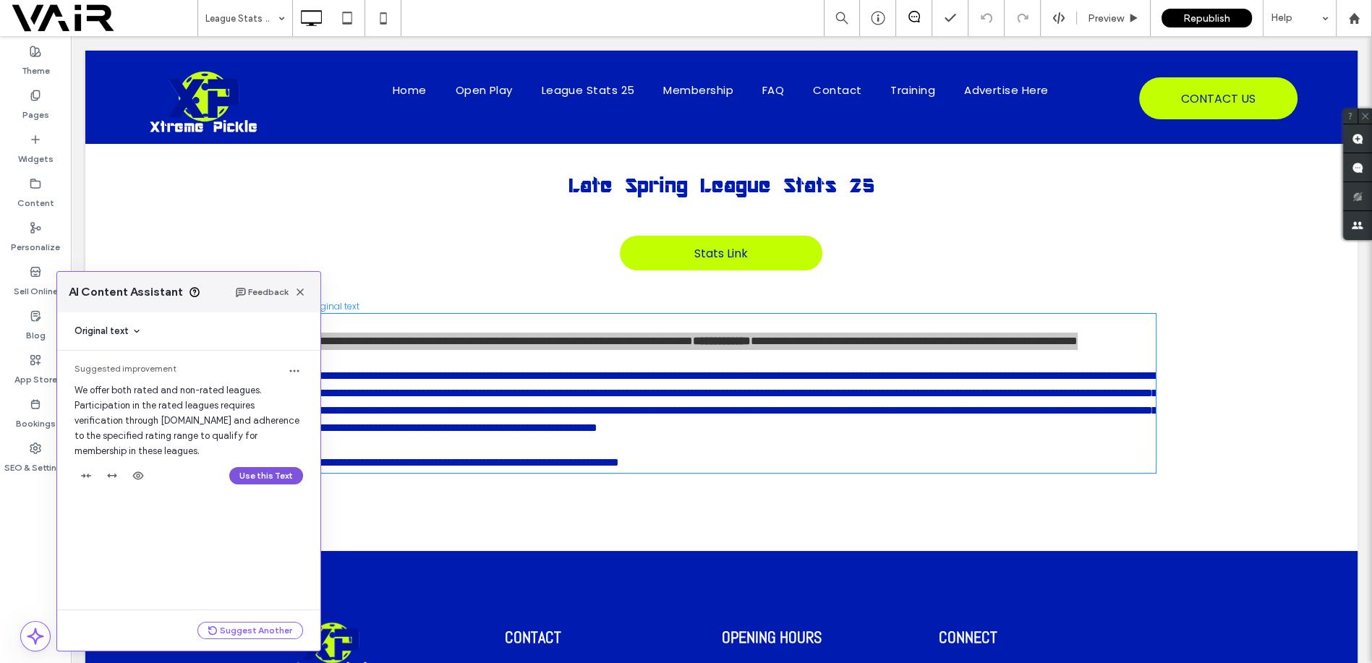
click at [264, 473] on button "Use this Text" at bounding box center [266, 475] width 74 height 17
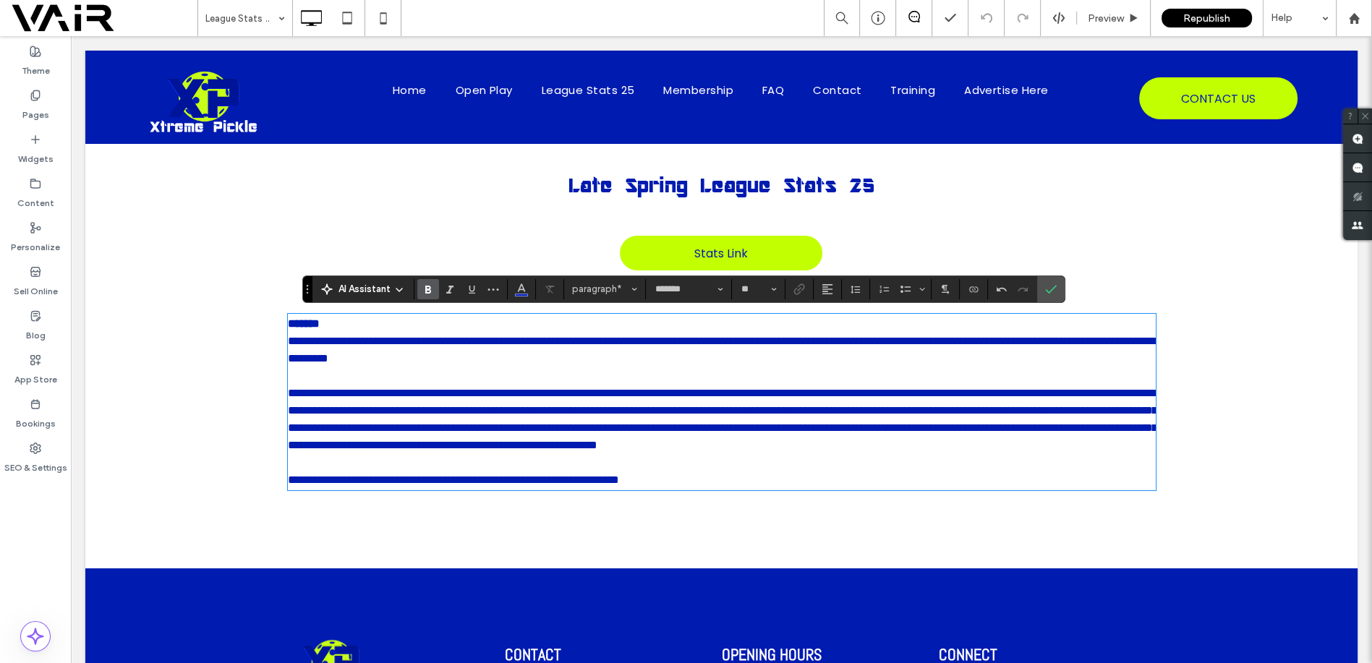
click at [346, 320] on p "*******" at bounding box center [722, 323] width 868 height 17
drag, startPoint x: 346, startPoint y: 320, endPoint x: 275, endPoint y: 326, distance: 71.1
click at [275, 326] on div "**********" at bounding box center [721, 397] width 1273 height 343
click at [772, 286] on icon "Size" at bounding box center [774, 289] width 6 height 6
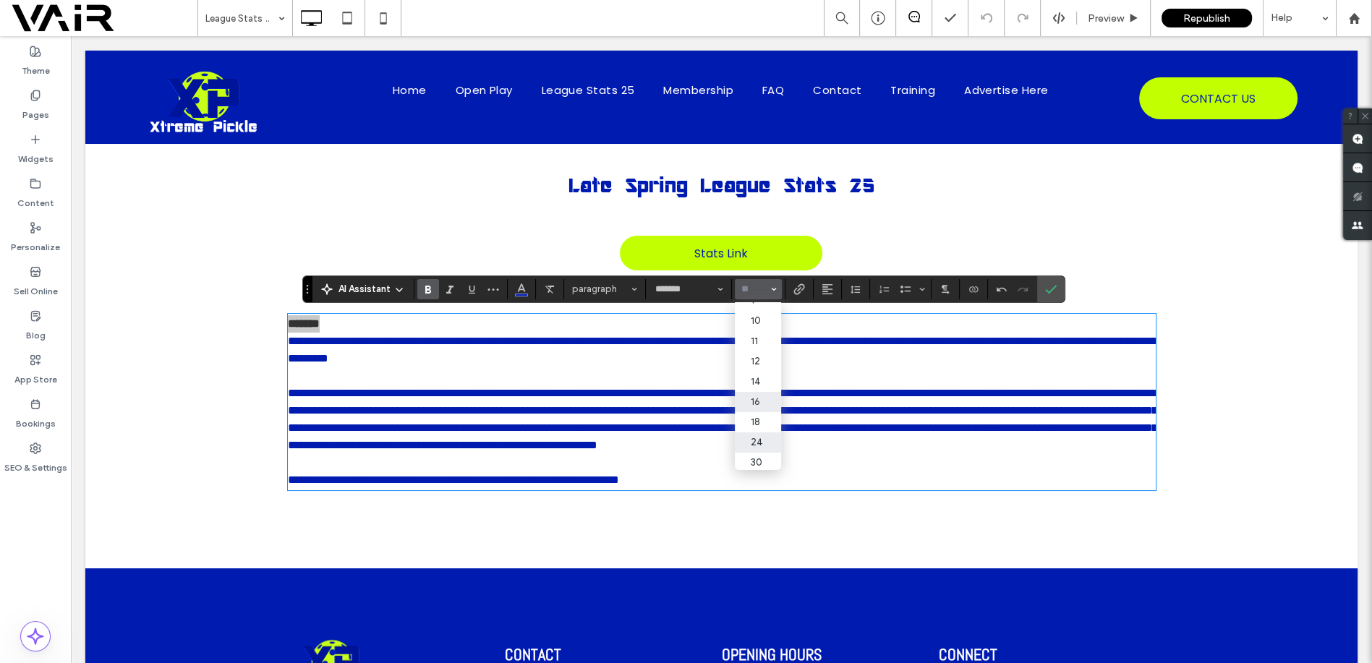
click at [767, 451] on label "24" at bounding box center [758, 443] width 46 height 20
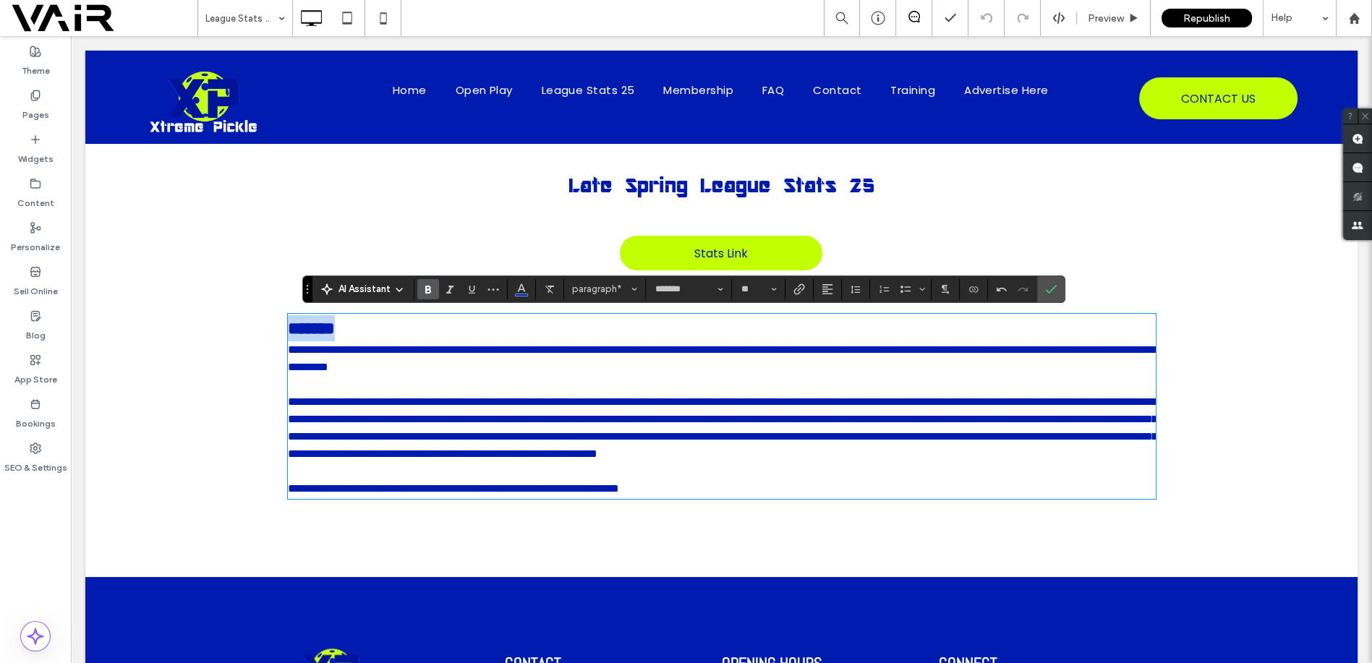
type input "**"
click at [288, 352] on span "**********" at bounding box center [722, 358] width 869 height 28
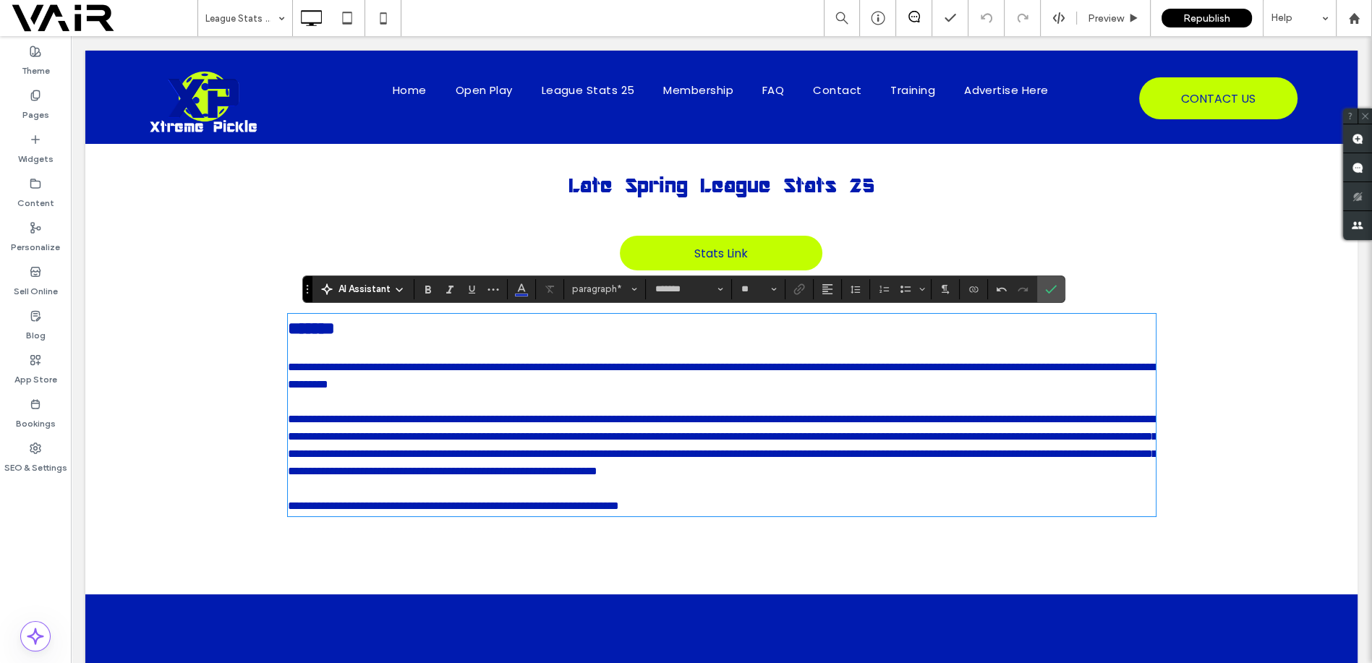
click at [472, 511] on span "**********" at bounding box center [453, 506] width 331 height 11
click at [1048, 288] on icon "Confirm" at bounding box center [1051, 290] width 12 height 12
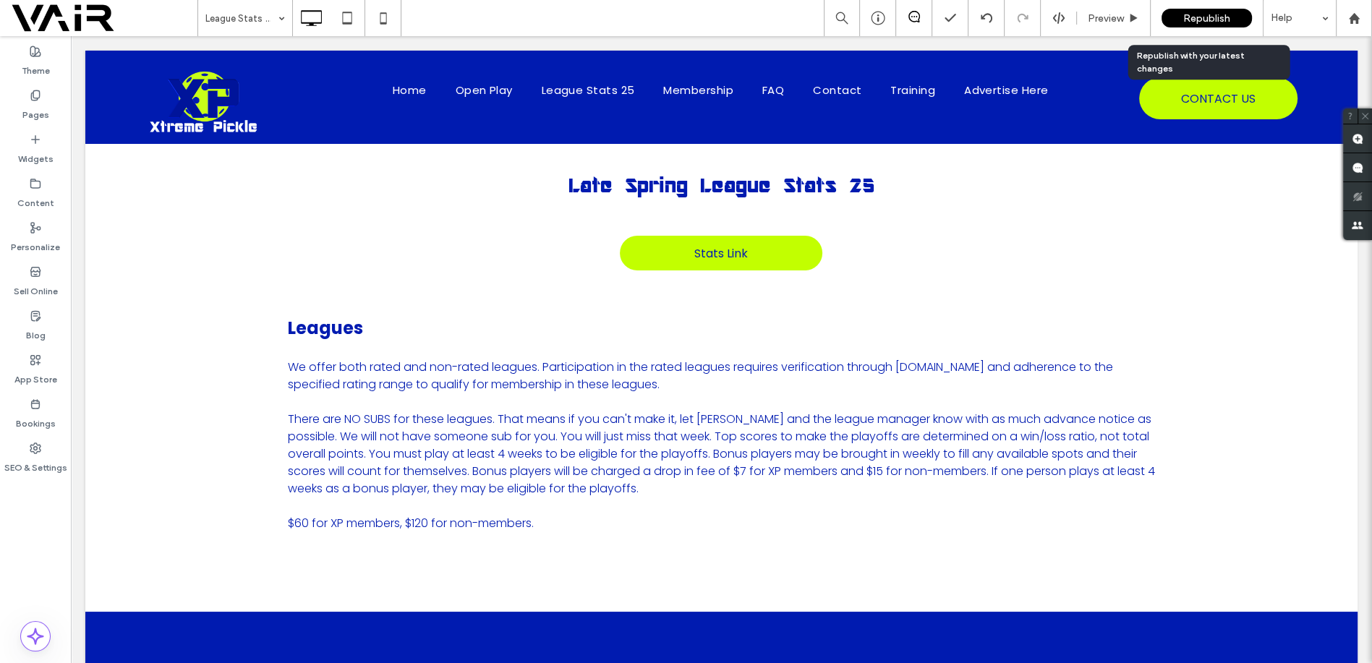
click at [1215, 17] on span "Republish" at bounding box center [1207, 18] width 47 height 12
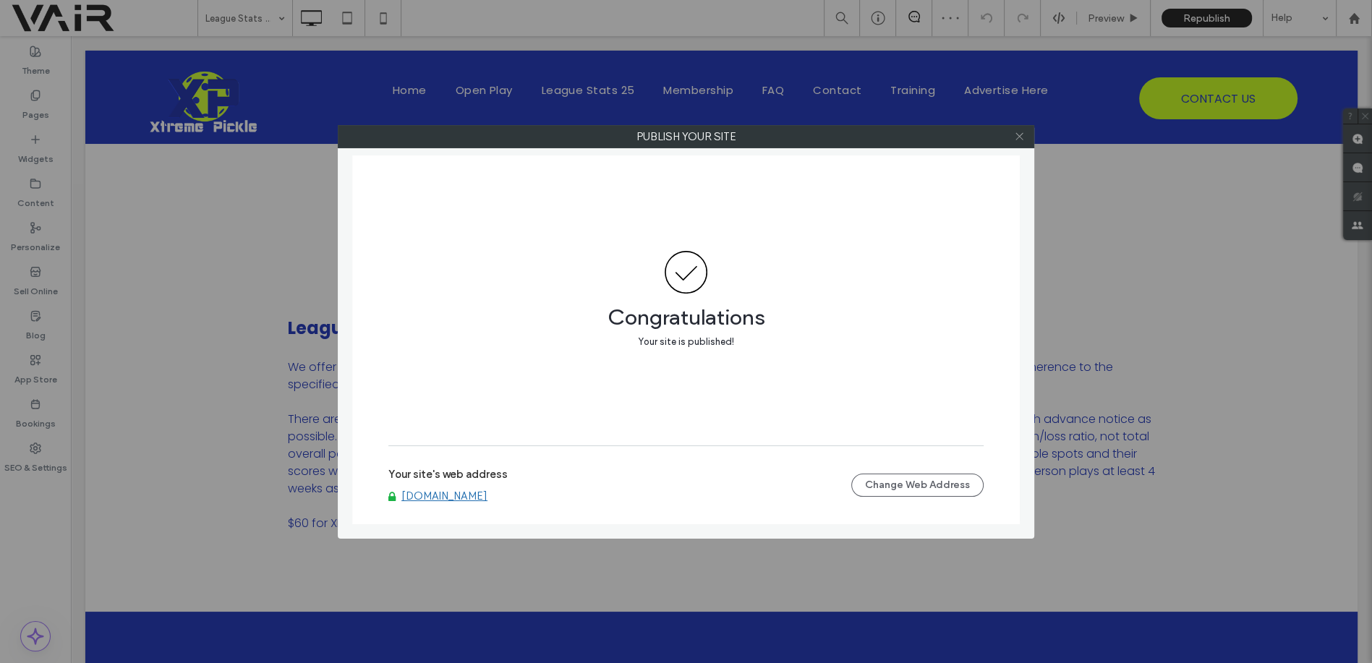
click at [1019, 135] on icon at bounding box center [1019, 136] width 11 height 11
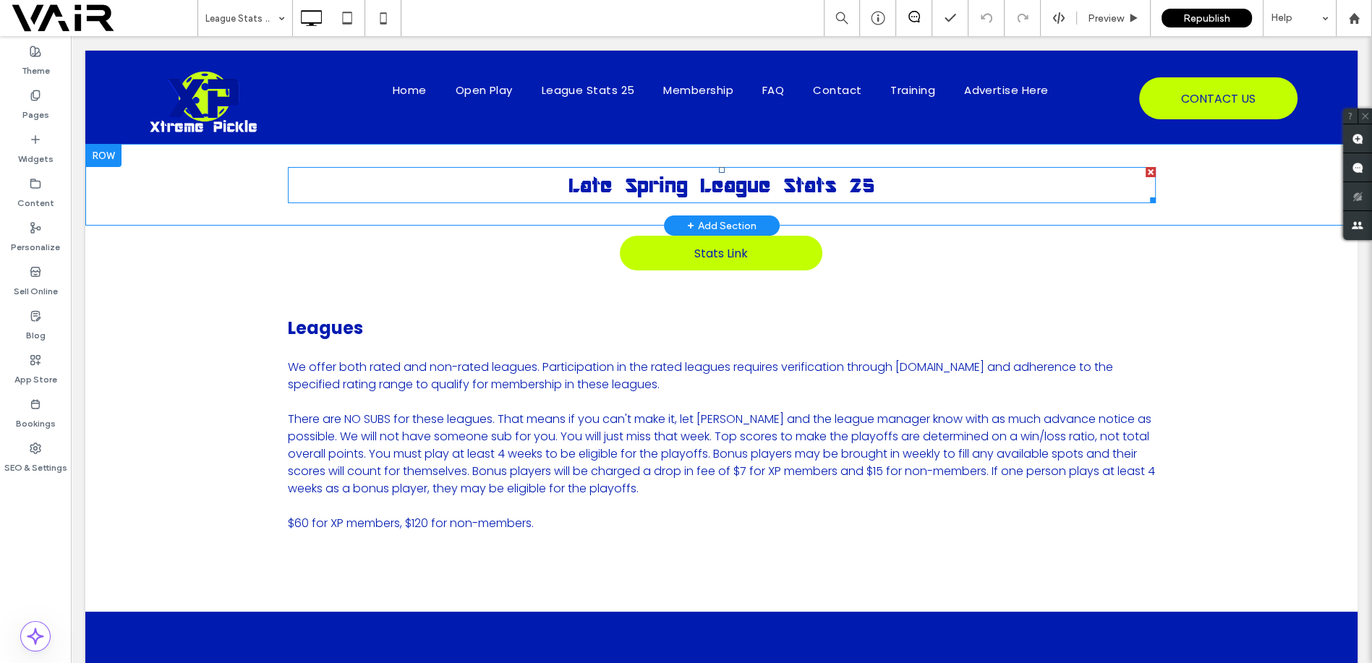
click at [701, 189] on span "Late Spring League Stats 25" at bounding box center [722, 185] width 306 height 26
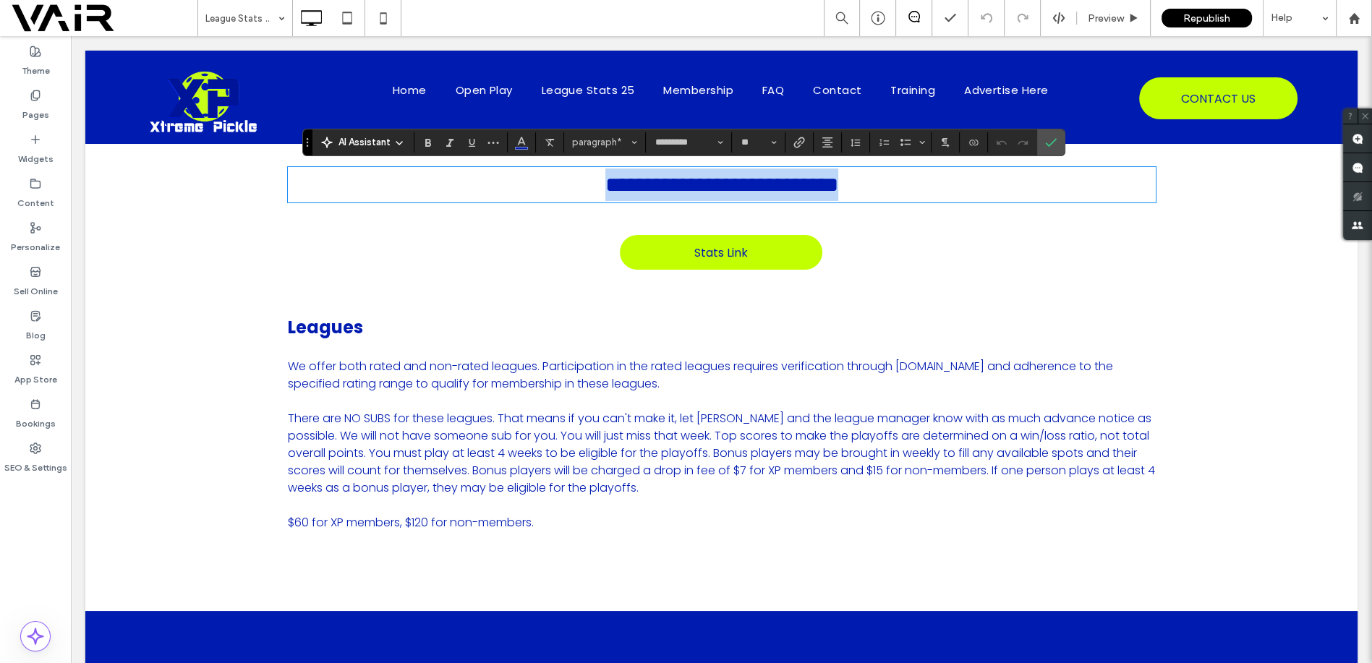
click at [694, 188] on span "**********" at bounding box center [722, 184] width 233 height 21
click at [1050, 143] on use "Confirm" at bounding box center [1051, 142] width 12 height 9
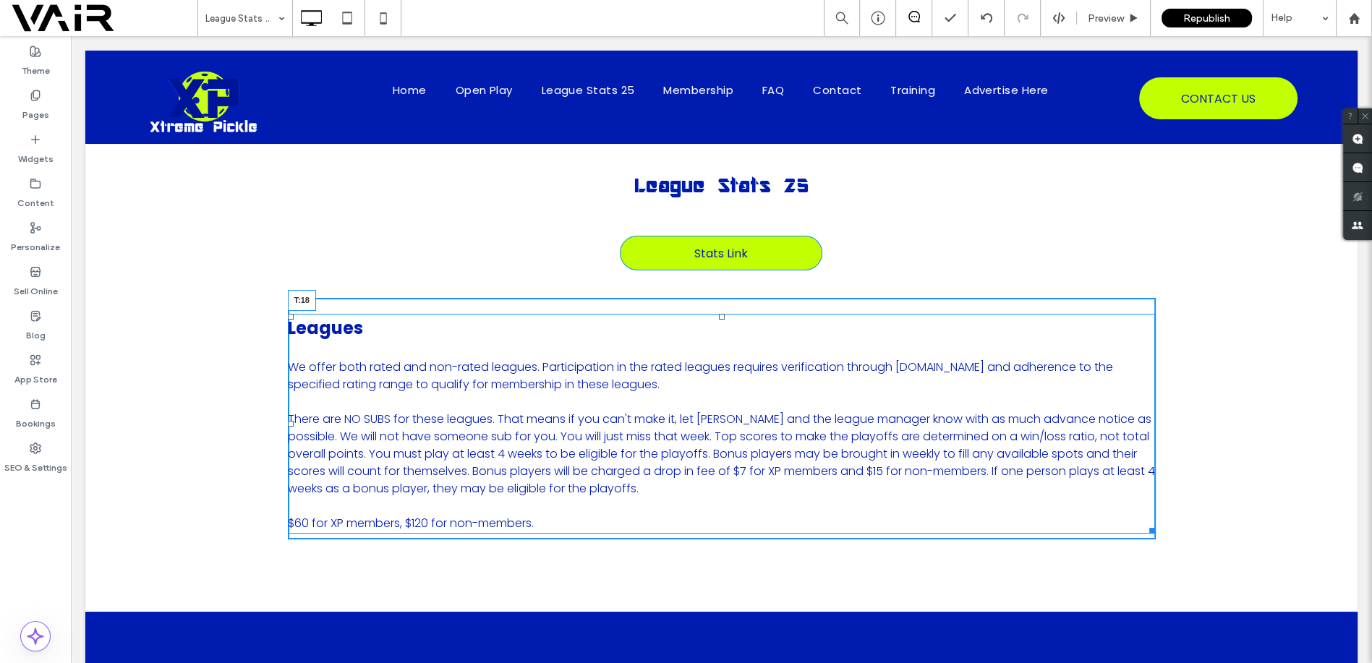
drag, startPoint x: 715, startPoint y: 314, endPoint x: 715, endPoint y: 284, distance: 30.4
click at [719, 314] on div at bounding box center [722, 317] width 6 height 6
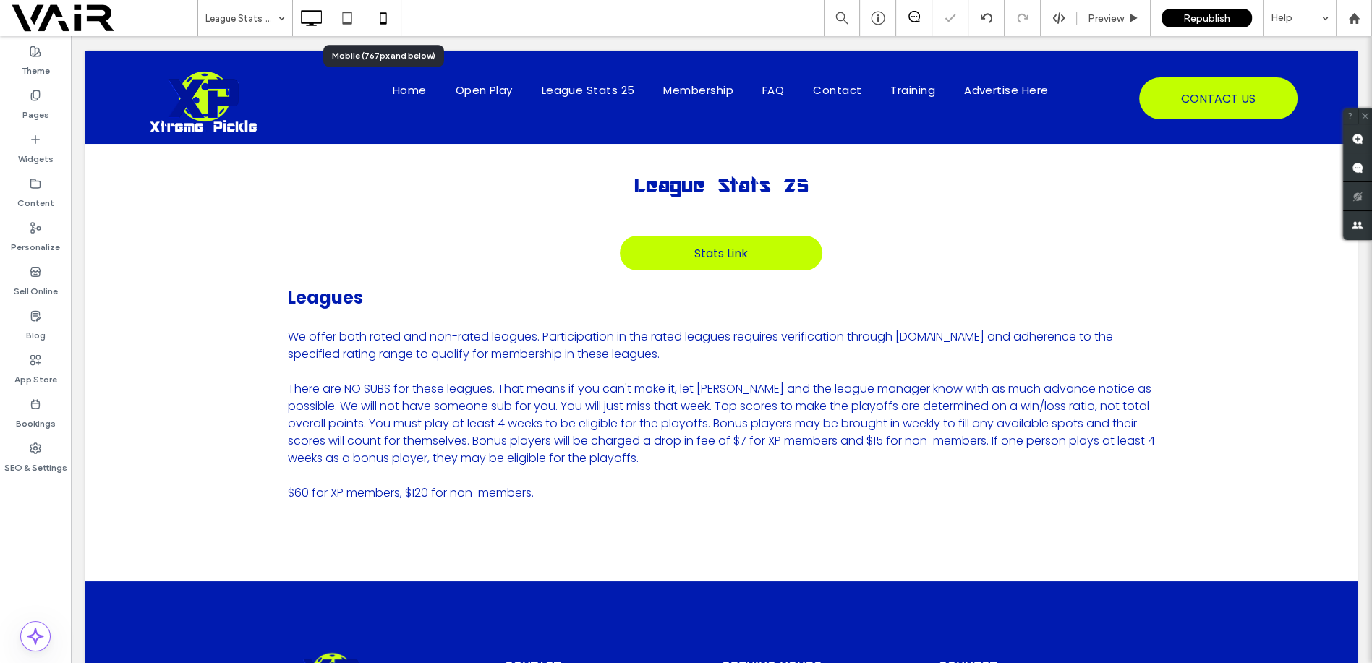
click at [386, 20] on use at bounding box center [383, 18] width 7 height 12
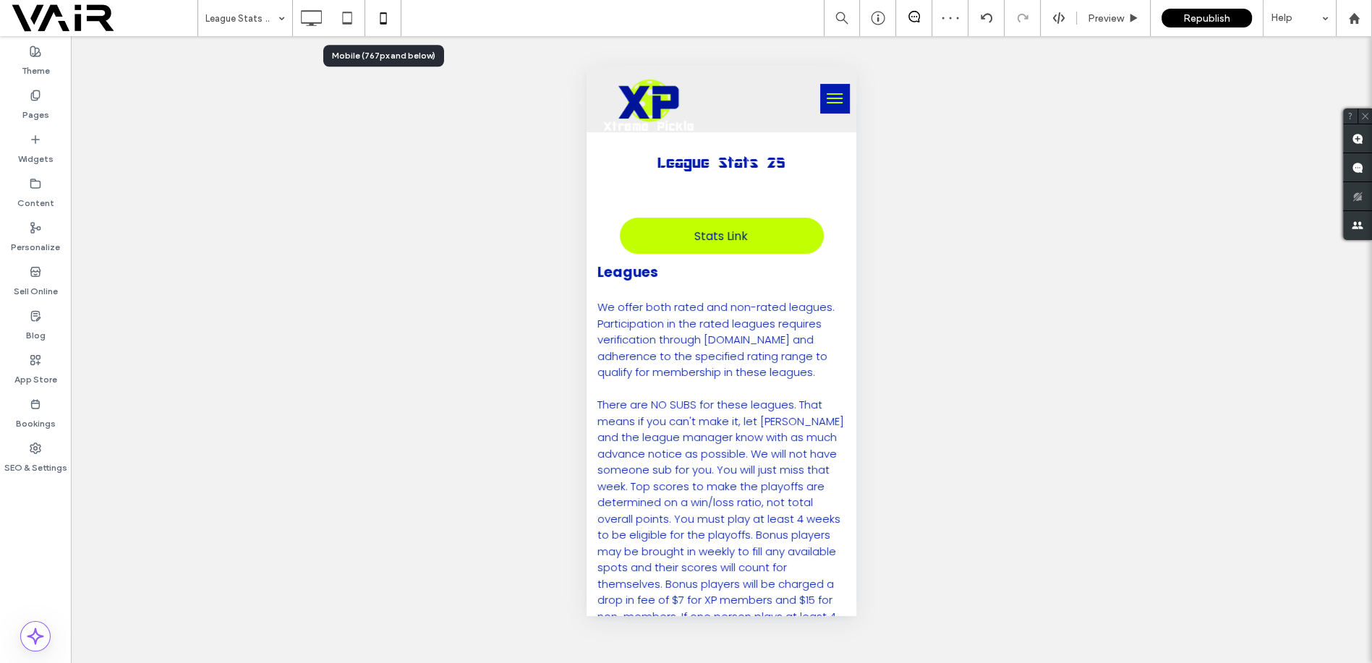
scroll to position [0, 0]
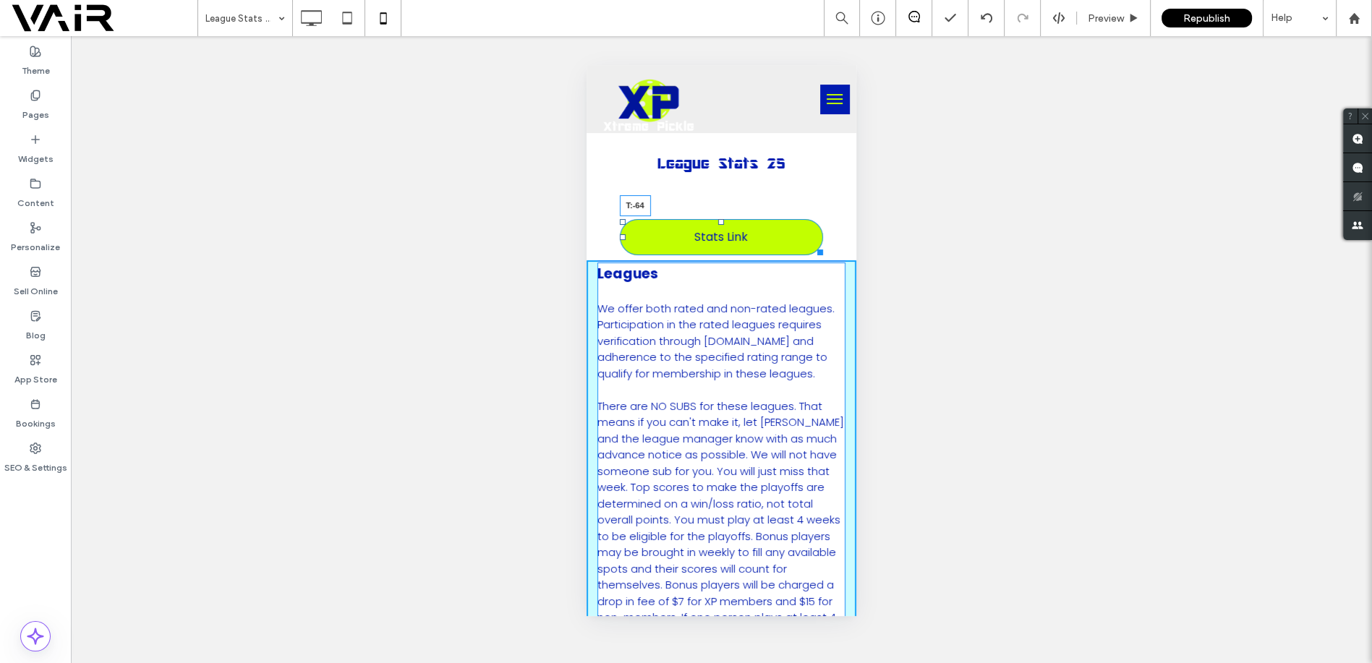
drag, startPoint x: 715, startPoint y: 220, endPoint x: 1301, endPoint y: 280, distance: 589.8
click at [718, 219] on div at bounding box center [721, 222] width 6 height 6
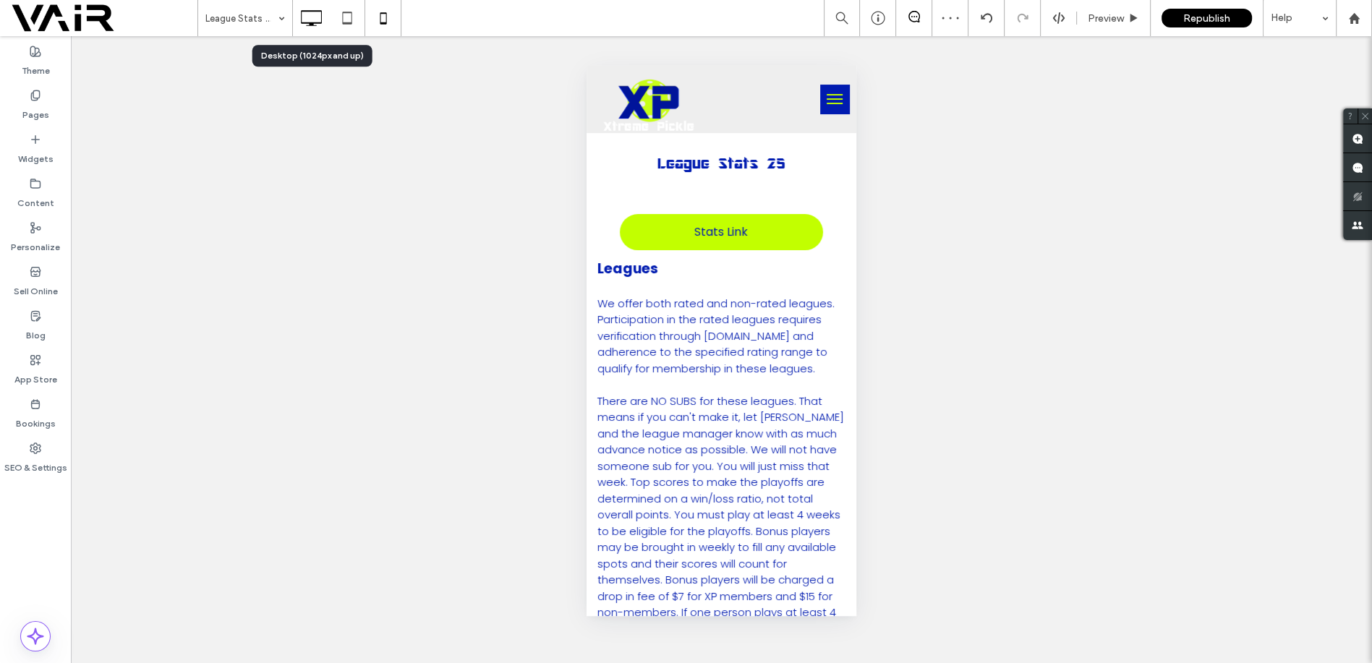
click at [311, 17] on icon at bounding box center [311, 18] width 29 height 29
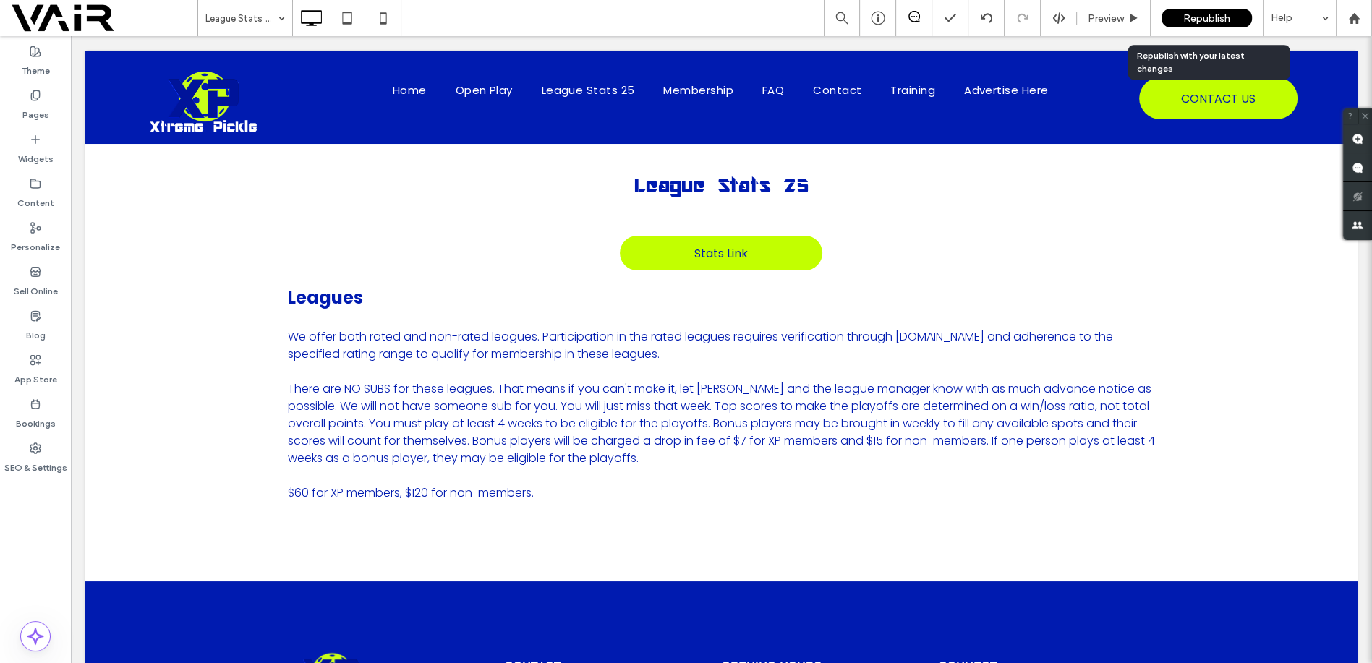
click at [1207, 14] on span "Republish" at bounding box center [1207, 18] width 47 height 12
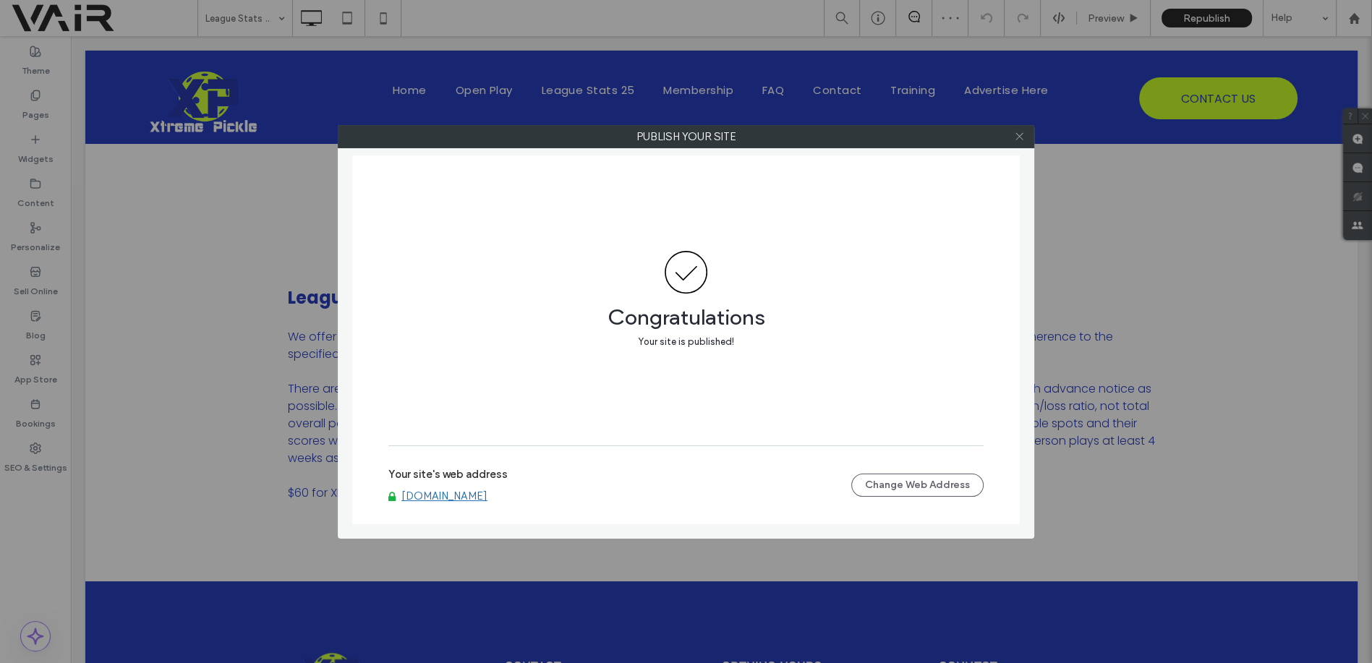
click at [1022, 137] on icon at bounding box center [1019, 136] width 11 height 11
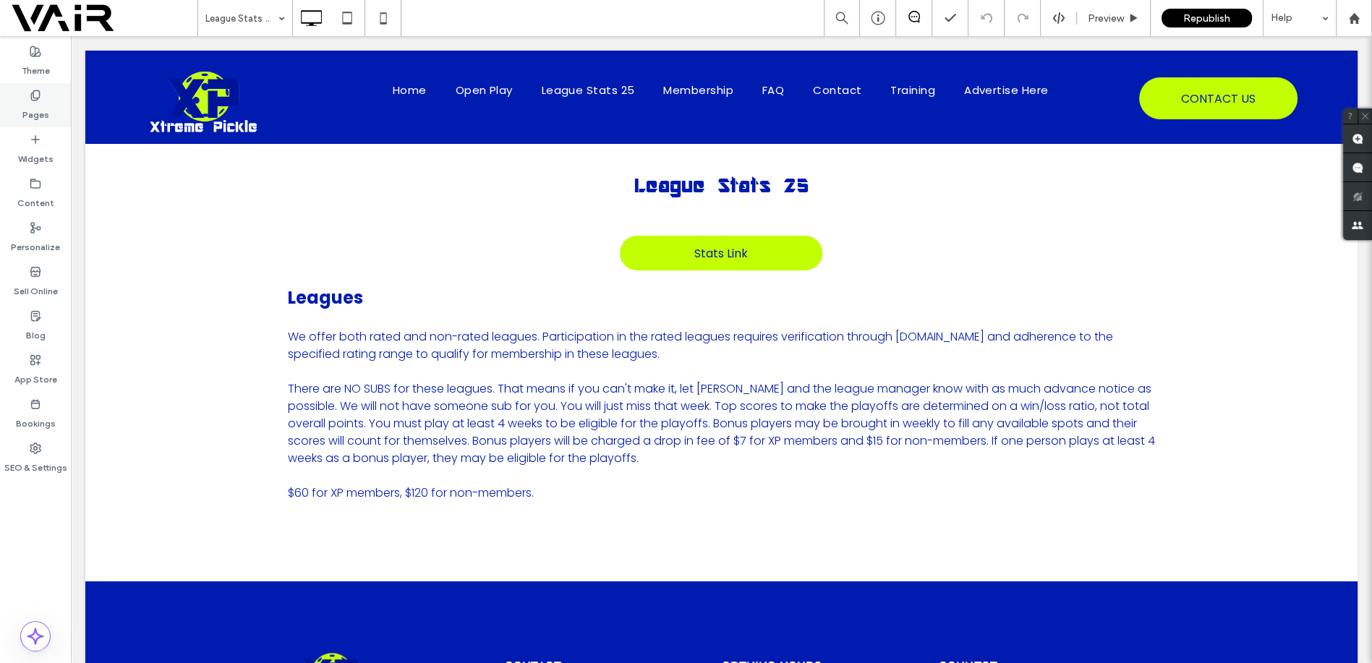
click at [33, 92] on icon at bounding box center [36, 96] width 12 height 12
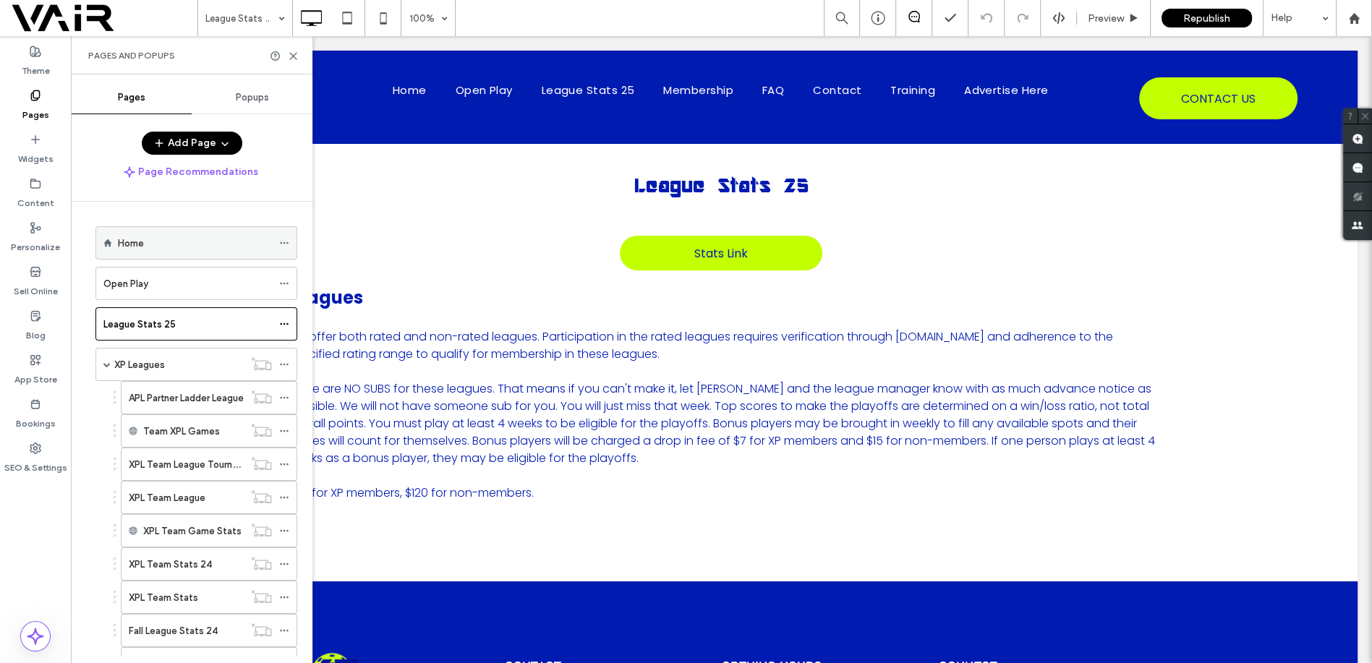
click at [149, 241] on div "Home" at bounding box center [195, 243] width 154 height 15
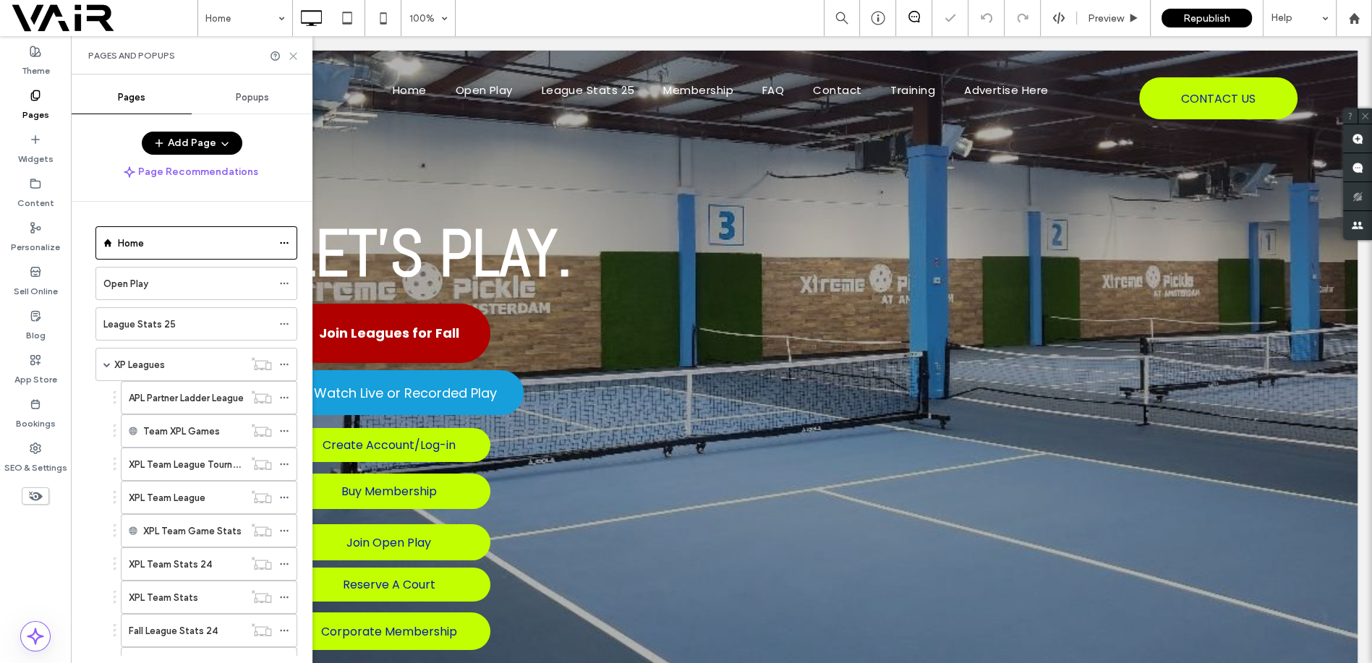
click at [293, 54] on icon at bounding box center [293, 56] width 11 height 11
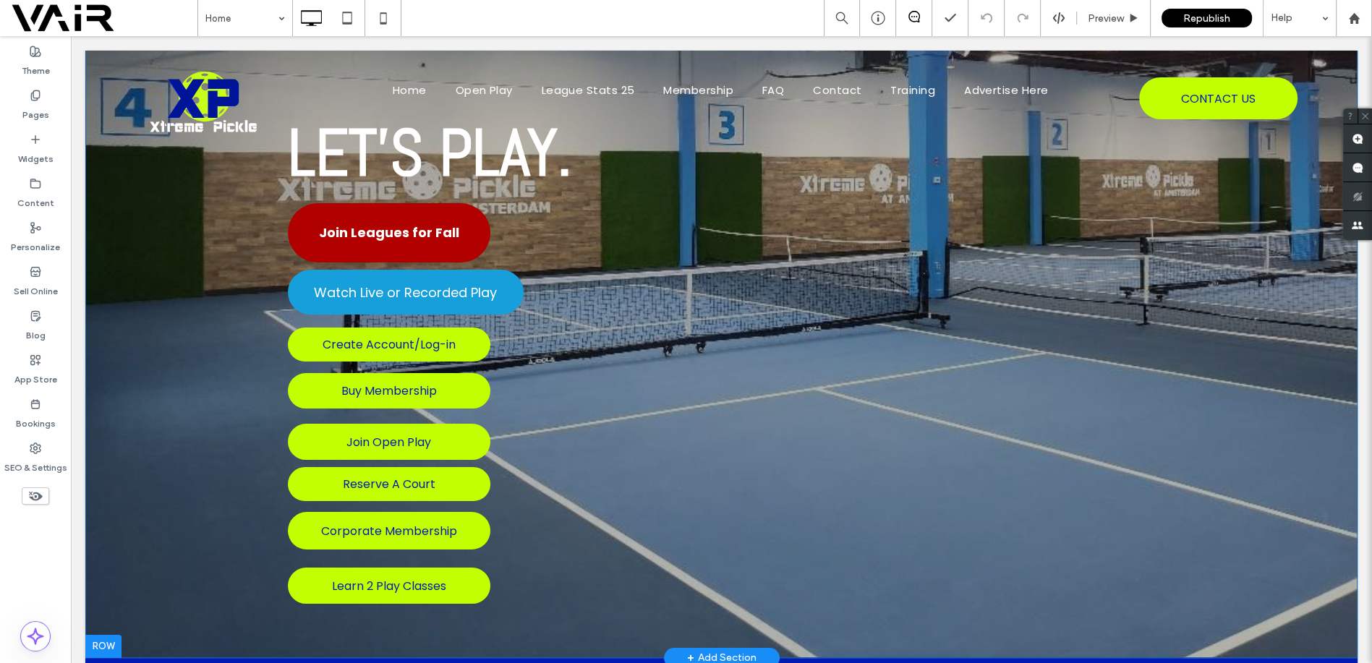
scroll to position [107, 0]
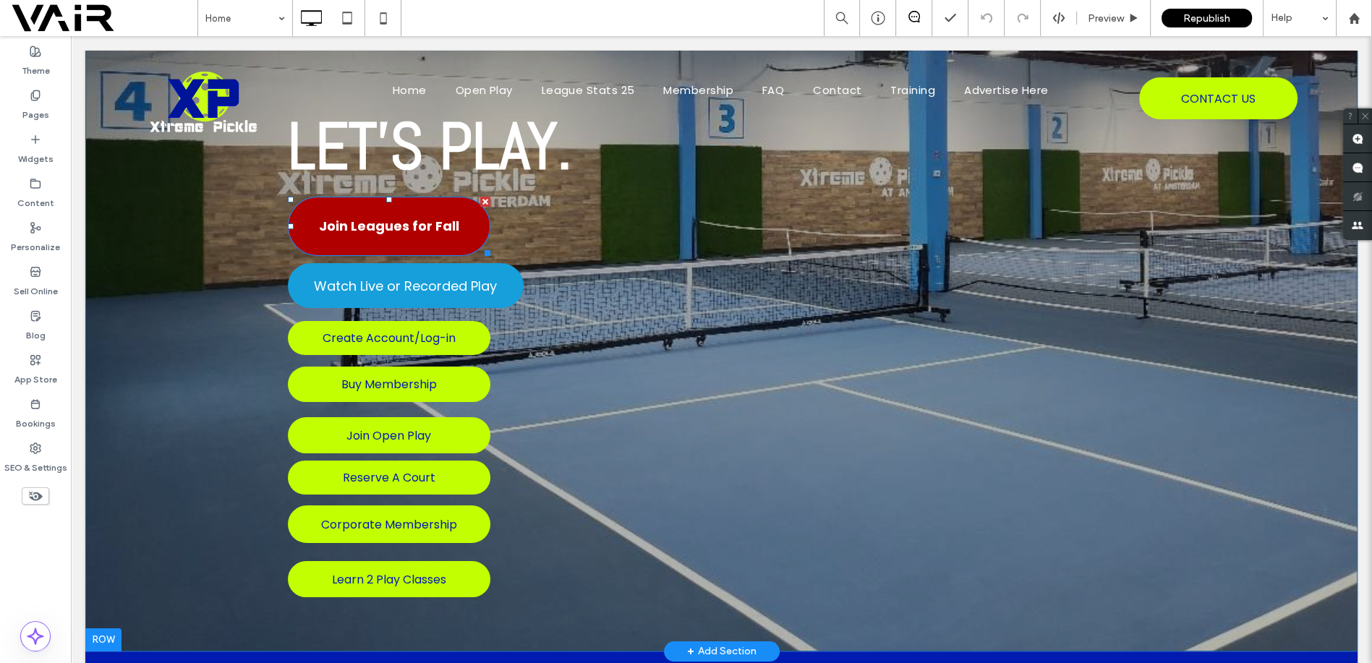
click at [467, 231] on link "Join Leagues for Fall" at bounding box center [389, 226] width 203 height 59
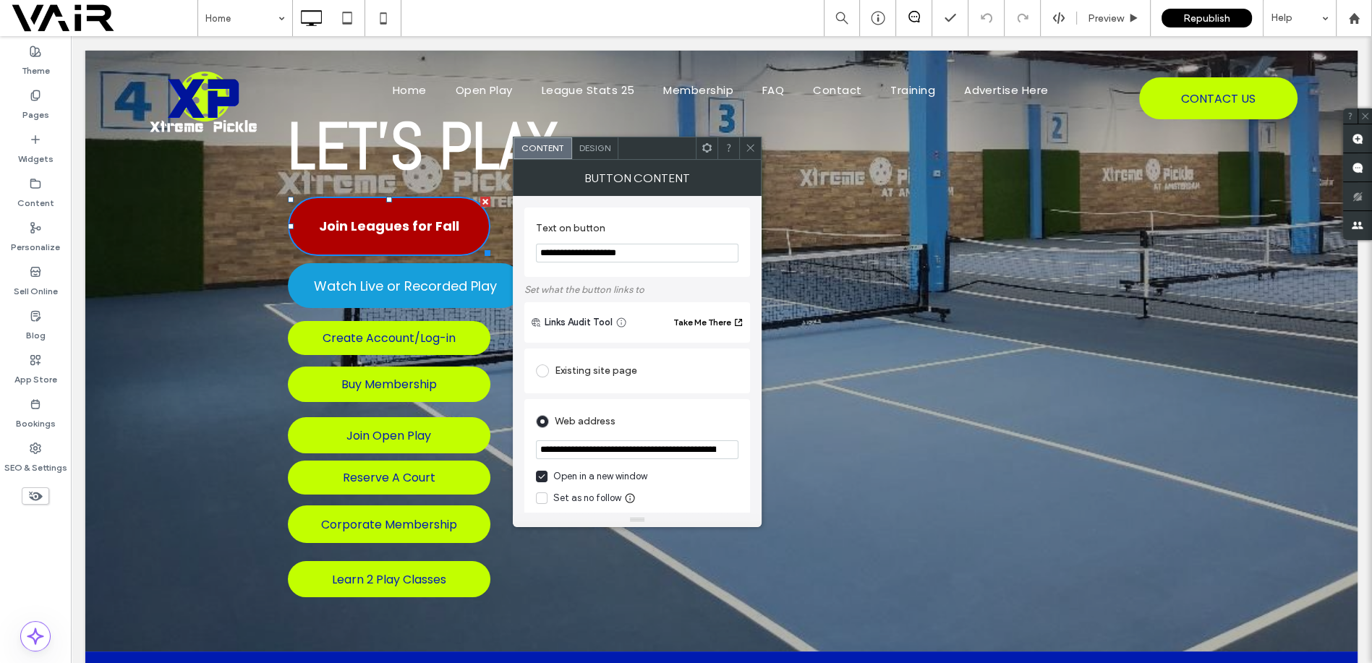
click at [642, 253] on input "**********" at bounding box center [637, 253] width 203 height 19
drag, startPoint x: 642, startPoint y: 253, endPoint x: 598, endPoint y: 255, distance: 43.4
click at [598, 255] on input "**********" at bounding box center [637, 253] width 203 height 19
type input "**********"
click at [1197, 20] on span "Republish" at bounding box center [1207, 18] width 47 height 12
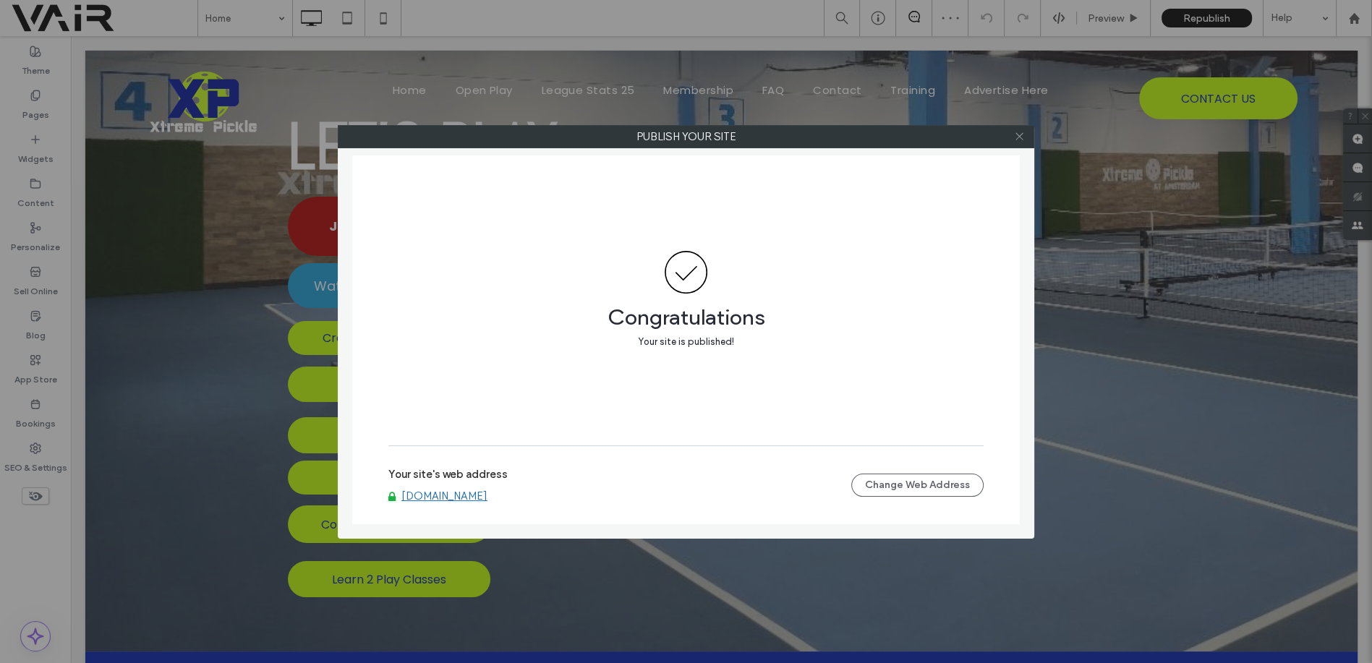
click at [1020, 132] on icon at bounding box center [1019, 136] width 11 height 11
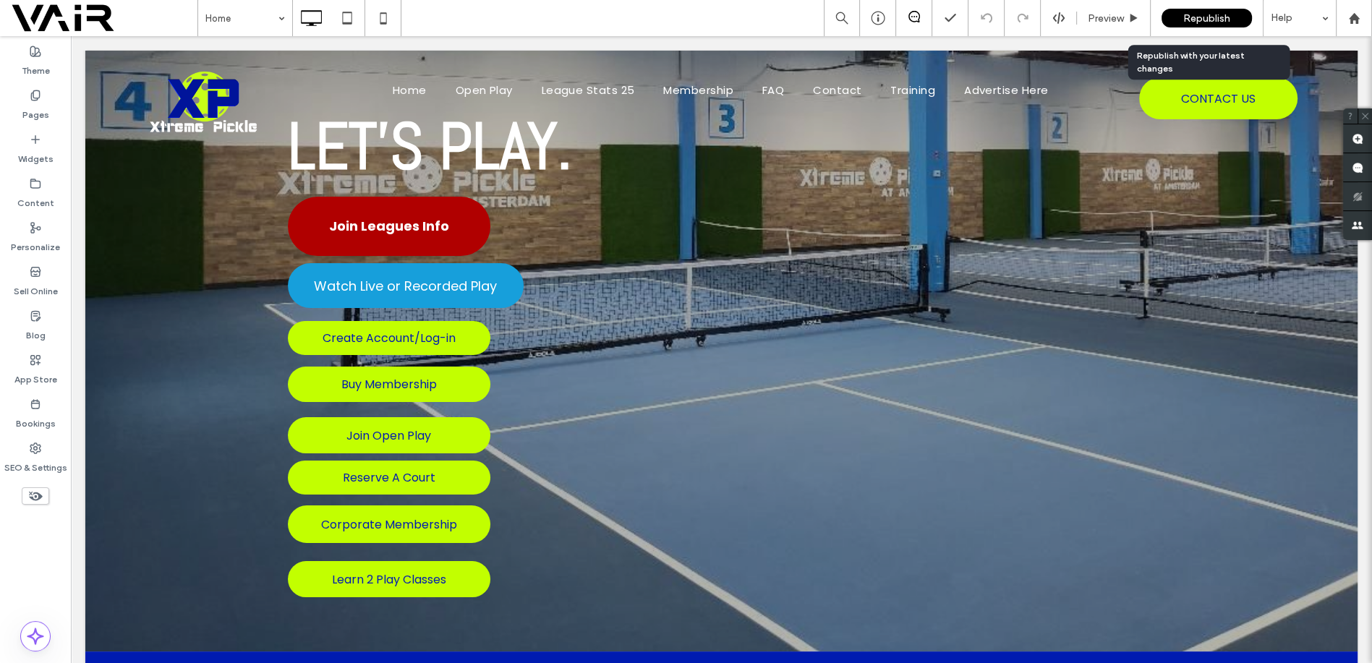
click at [1203, 18] on span "Republish" at bounding box center [1207, 18] width 47 height 12
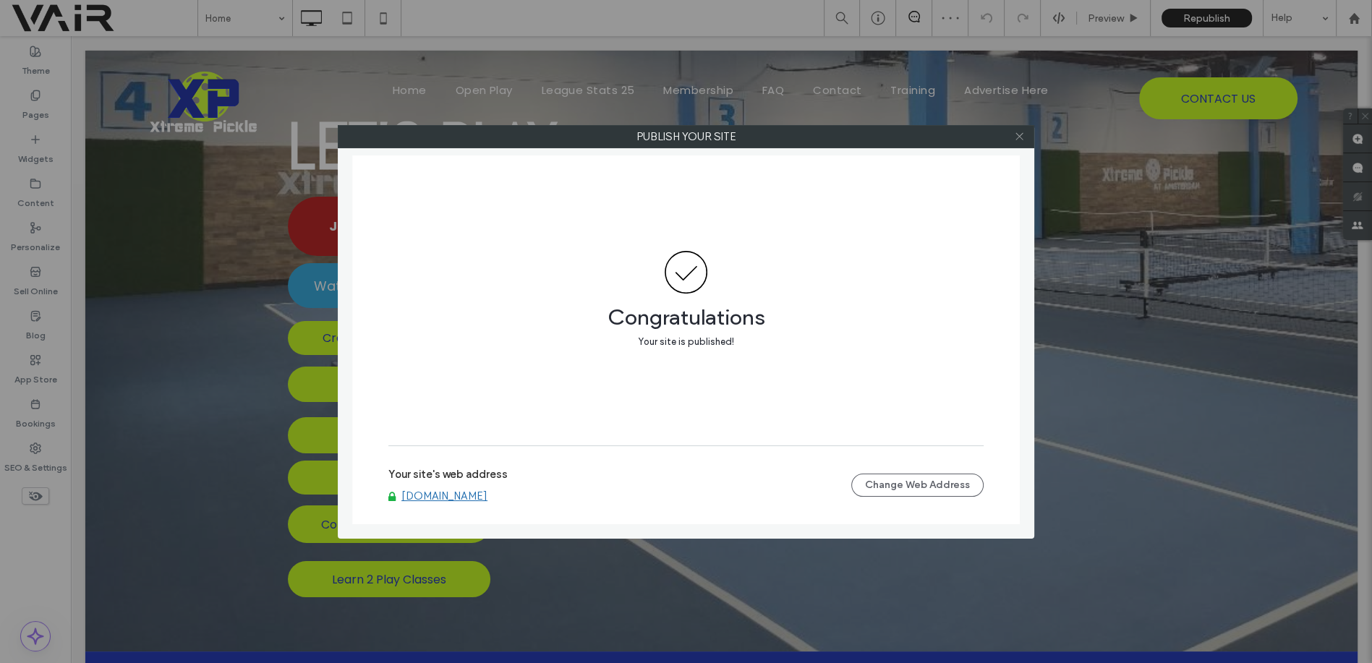
click at [1017, 137] on icon at bounding box center [1019, 136] width 11 height 11
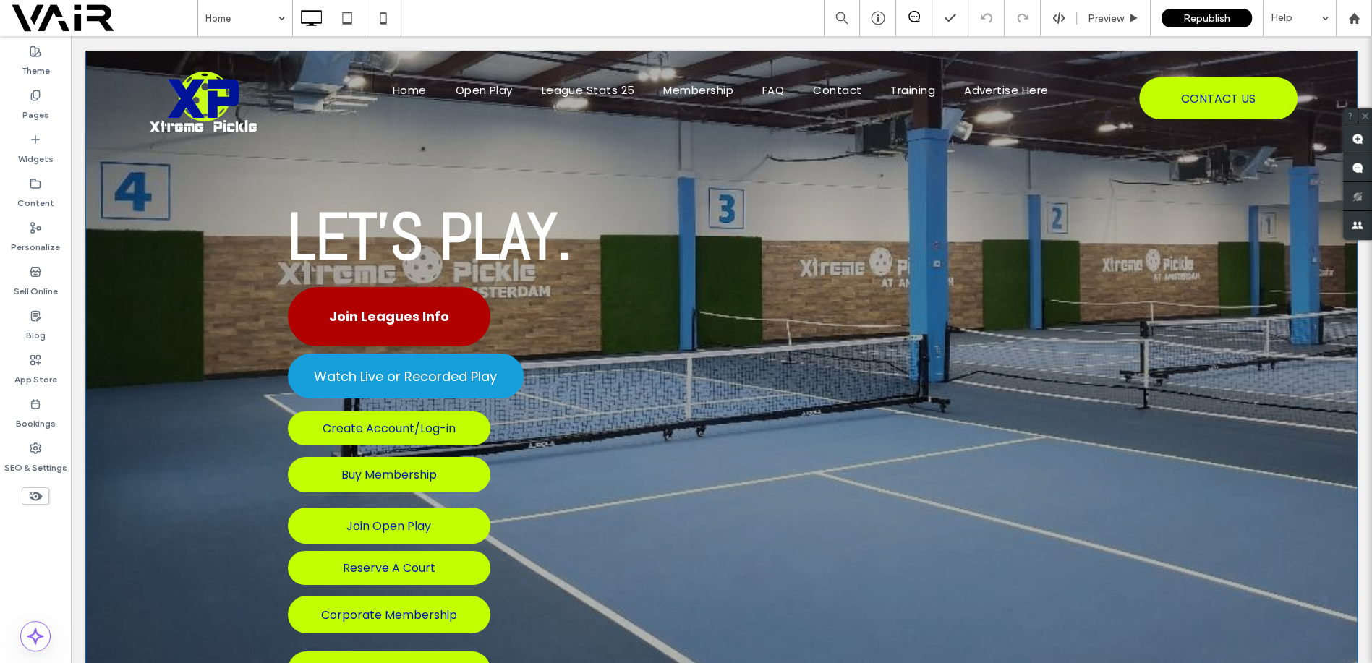
scroll to position [0, 0]
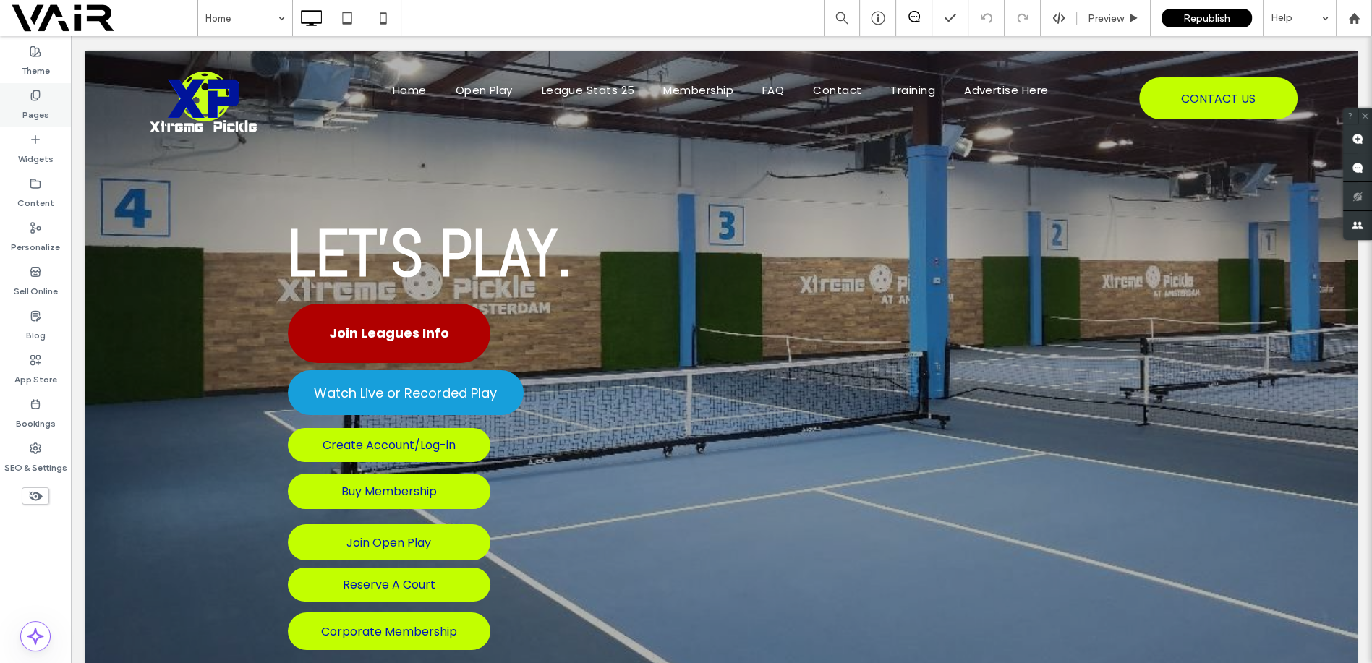
click at [36, 95] on icon at bounding box center [36, 96] width 12 height 12
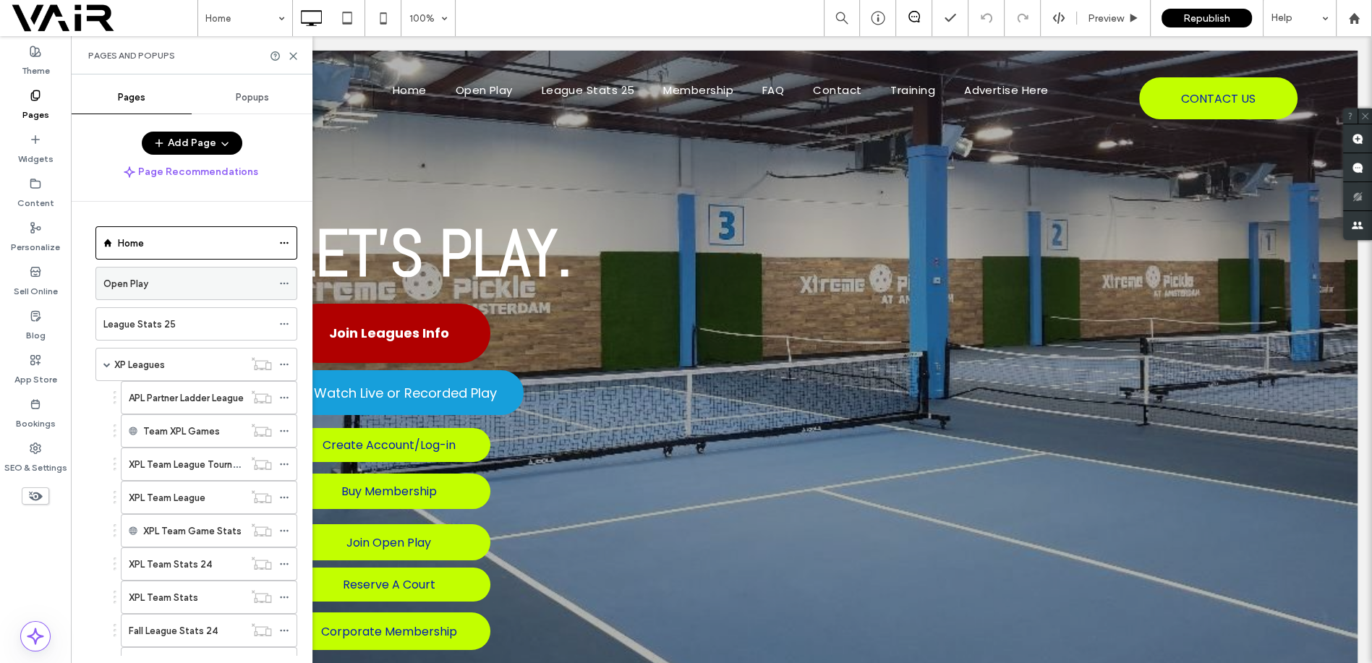
click at [153, 285] on div "Open Play" at bounding box center [187, 283] width 169 height 15
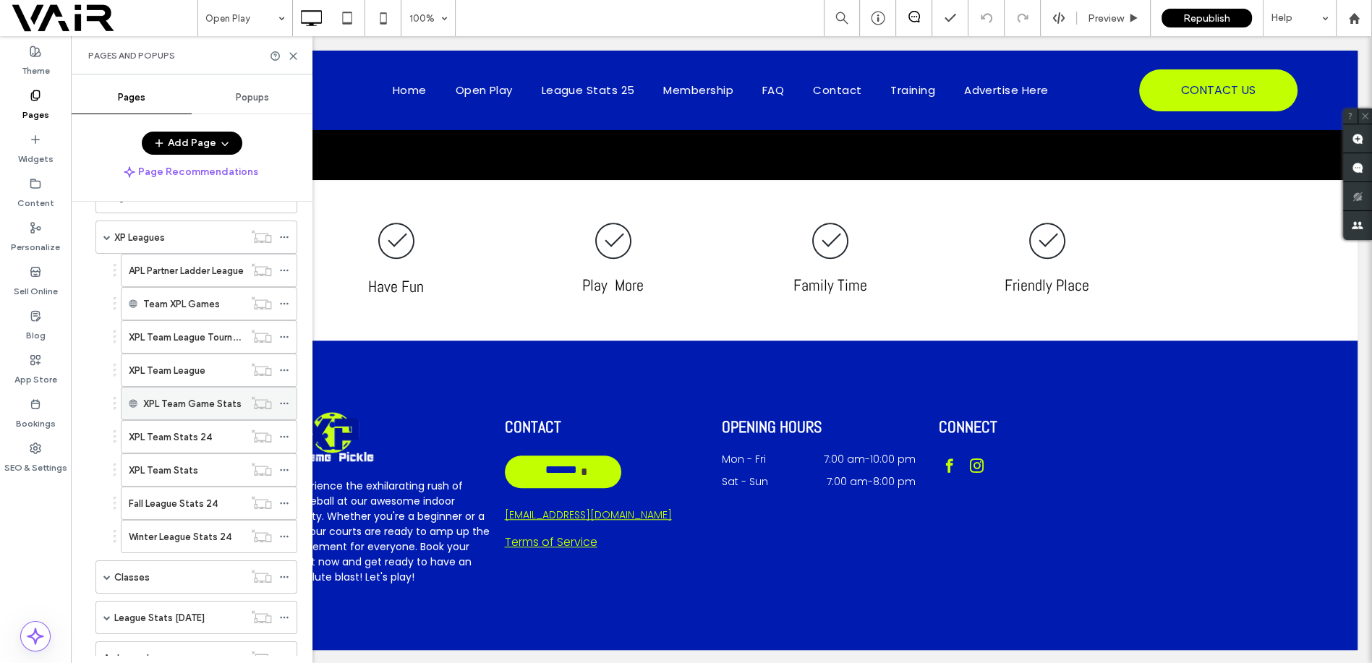
scroll to position [214, 0]
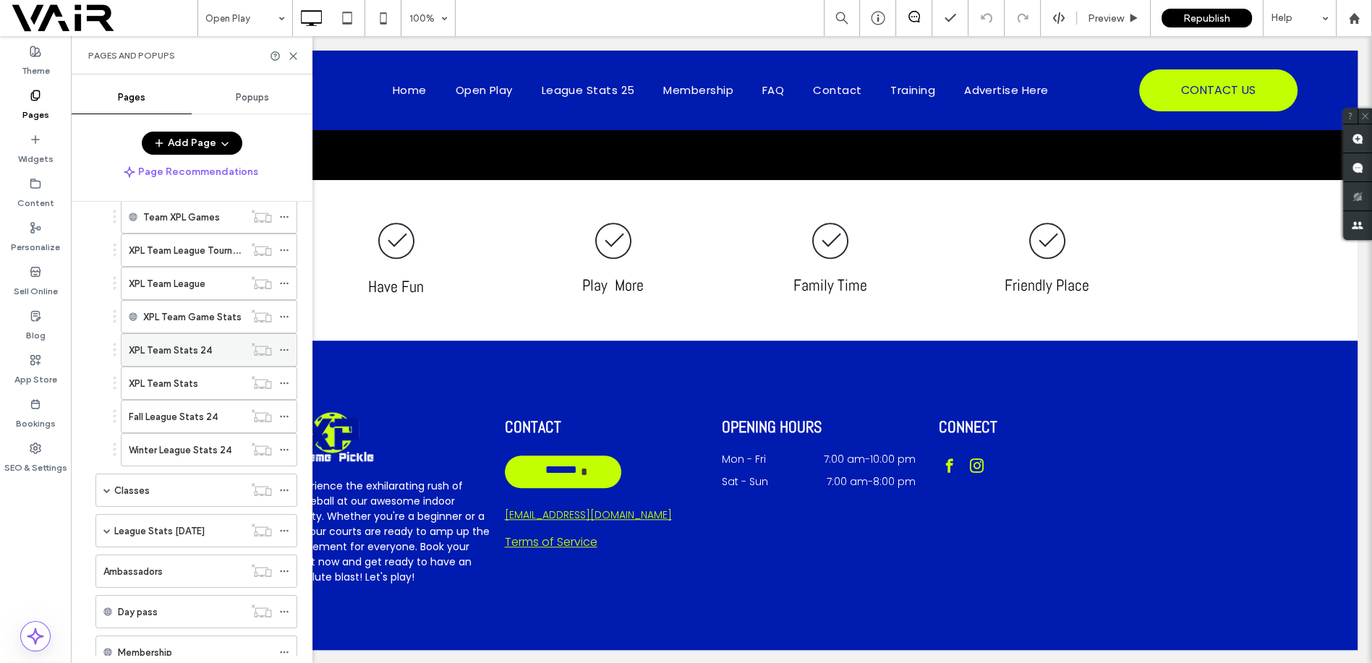
click at [208, 349] on label "XPL Team Stats 24" at bounding box center [170, 350] width 83 height 25
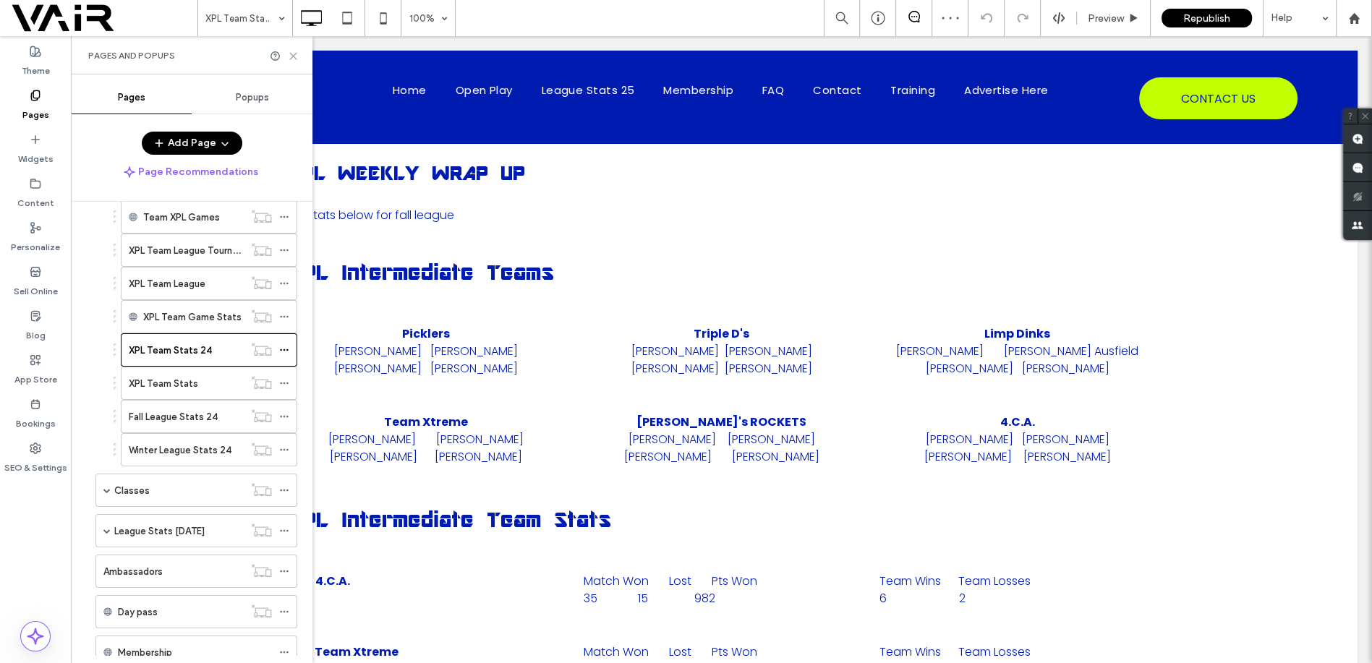
click at [294, 56] on use at bounding box center [293, 56] width 7 height 7
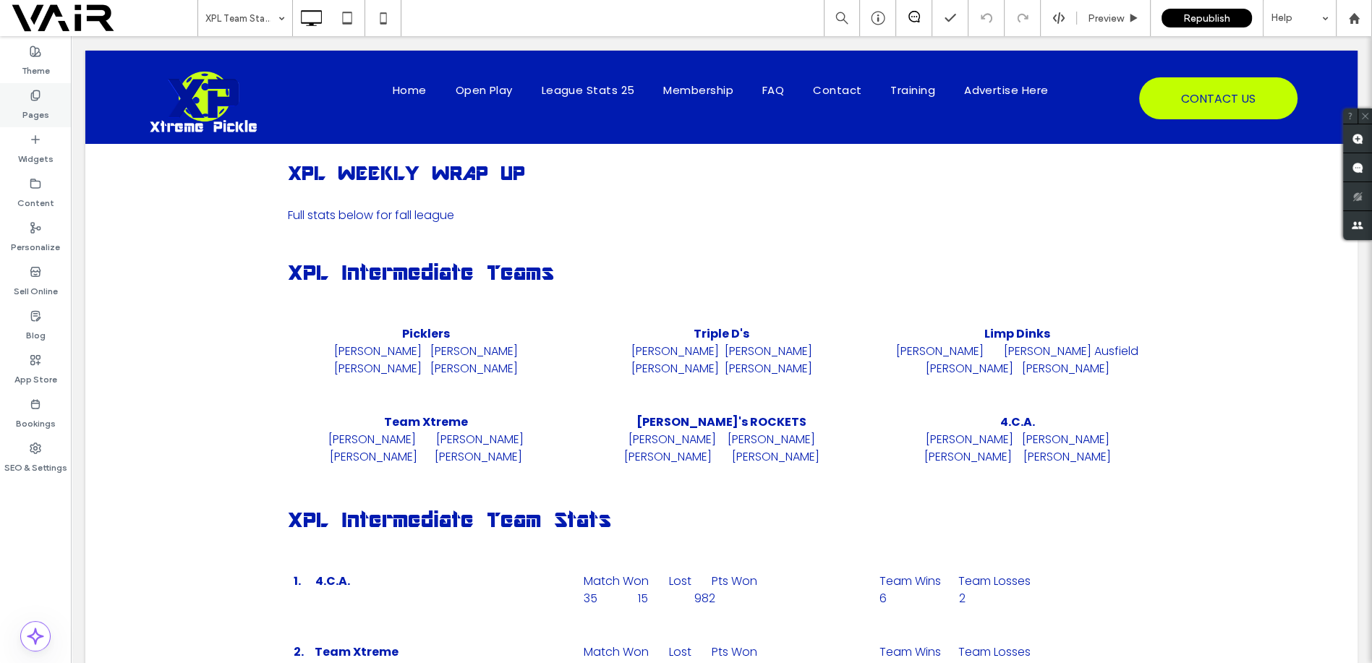
click at [35, 90] on icon at bounding box center [36, 96] width 12 height 12
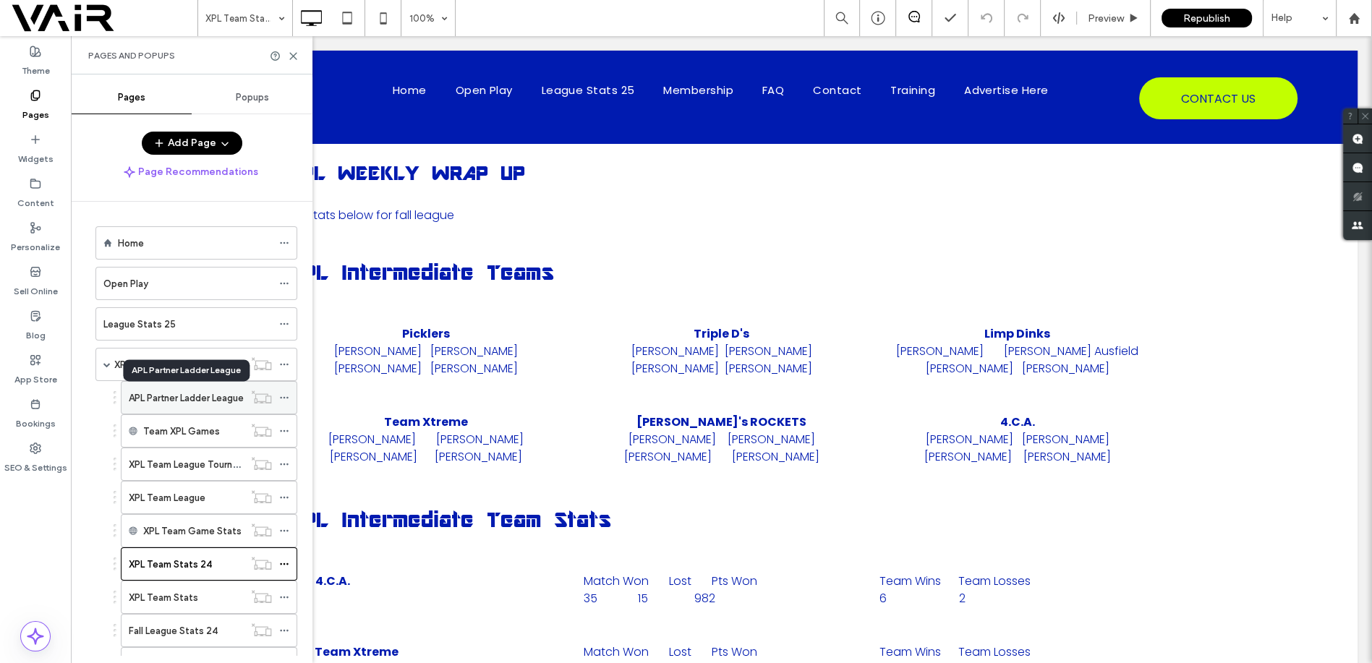
click at [179, 402] on label "APL Partner Ladder League" at bounding box center [186, 398] width 115 height 25
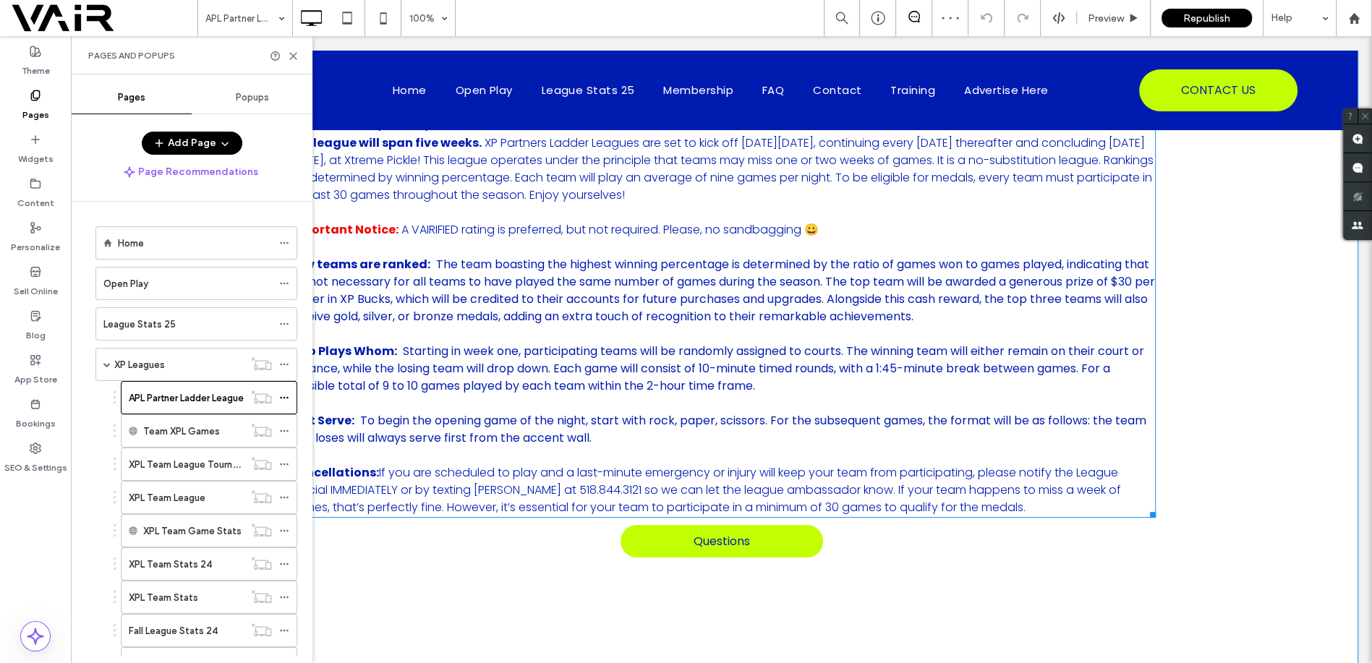
scroll to position [321, 0]
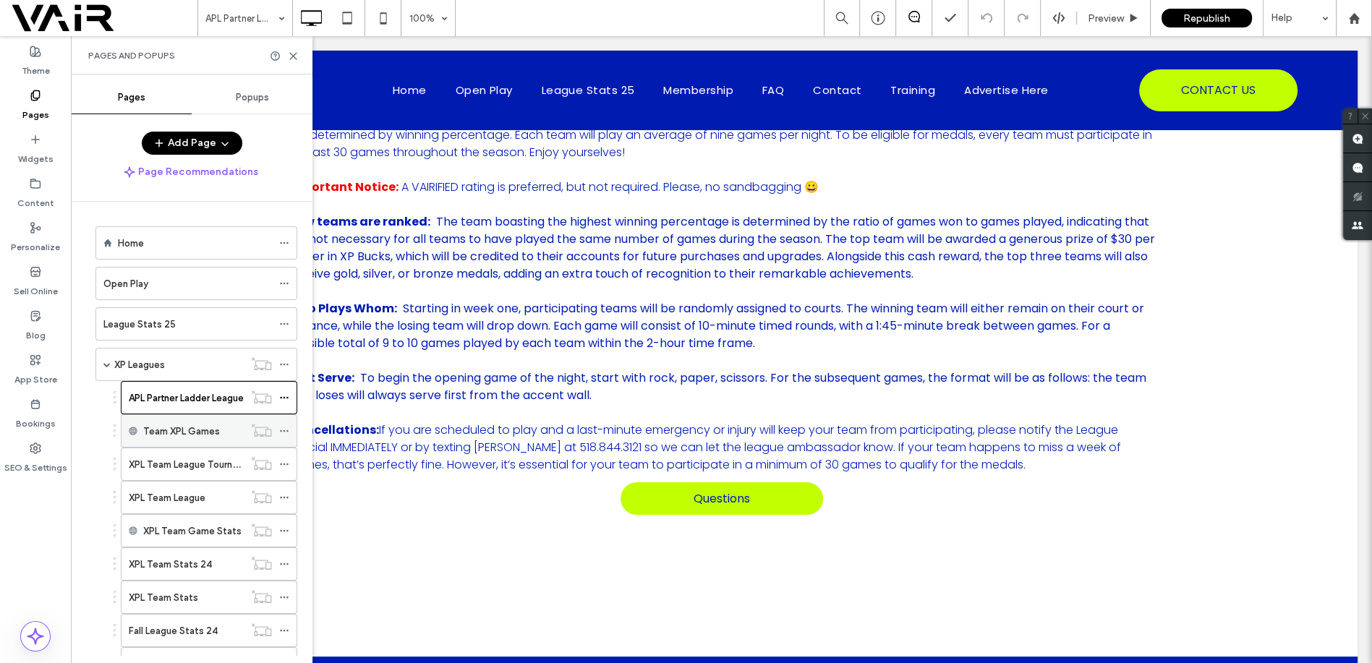
click at [207, 429] on label "Team XPL Games" at bounding box center [181, 431] width 77 height 25
click at [207, 431] on label "Team XPL Games" at bounding box center [181, 431] width 77 height 25
click at [218, 438] on label "Team XPL Games" at bounding box center [181, 431] width 77 height 25
click at [192, 426] on label "Team XPL Games" at bounding box center [181, 431] width 77 height 25
click at [186, 465] on label "XPL Team League Tournaments" at bounding box center [197, 464] width 137 height 25
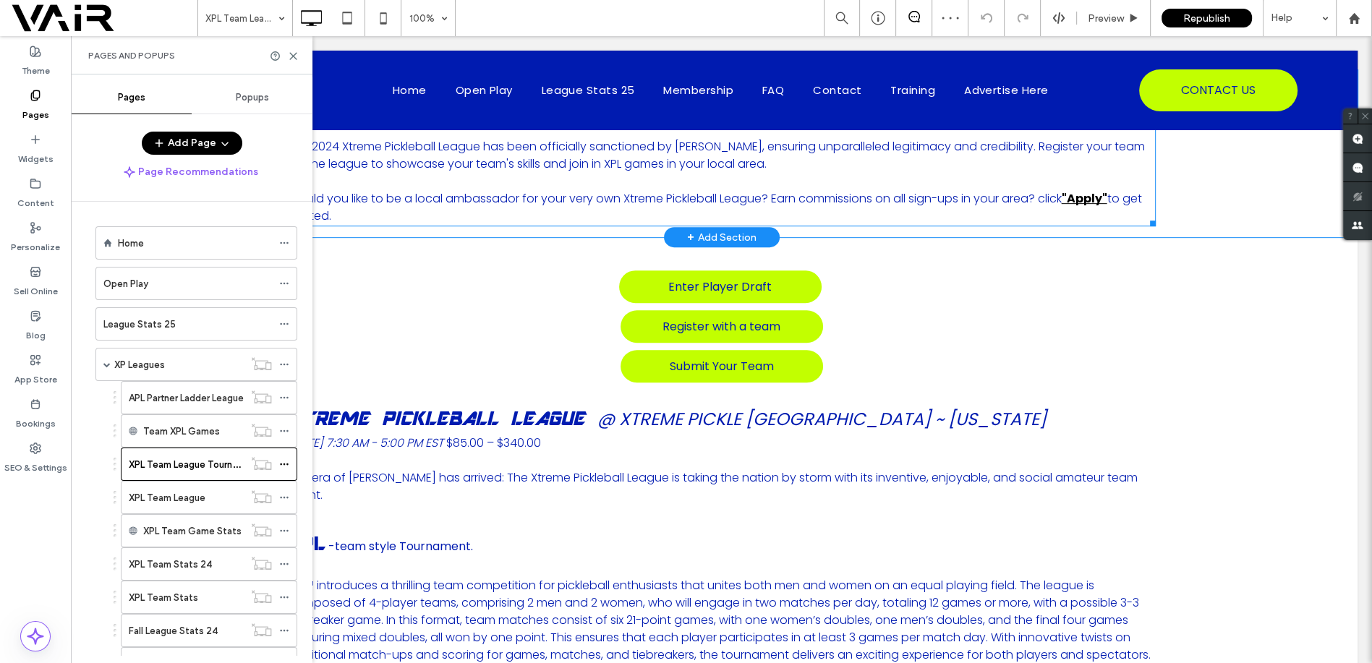
scroll to position [857, 0]
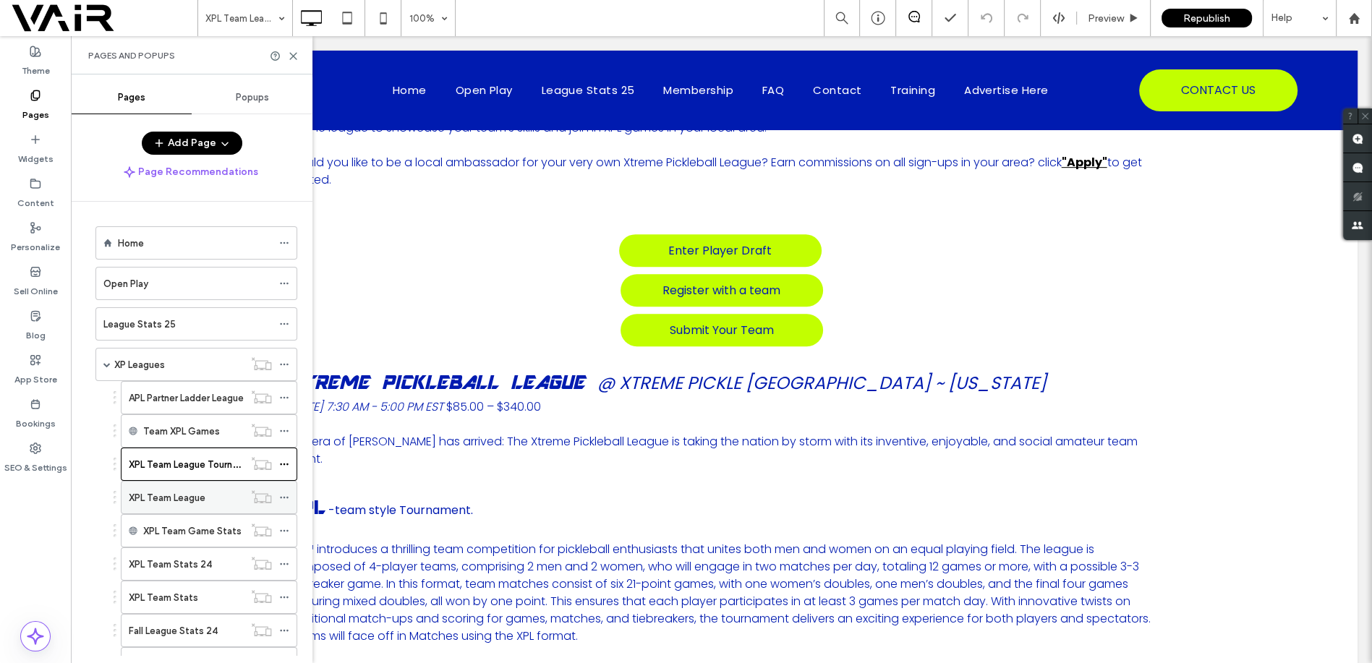
click at [193, 498] on label "XPL Team League" at bounding box center [167, 497] width 77 height 25
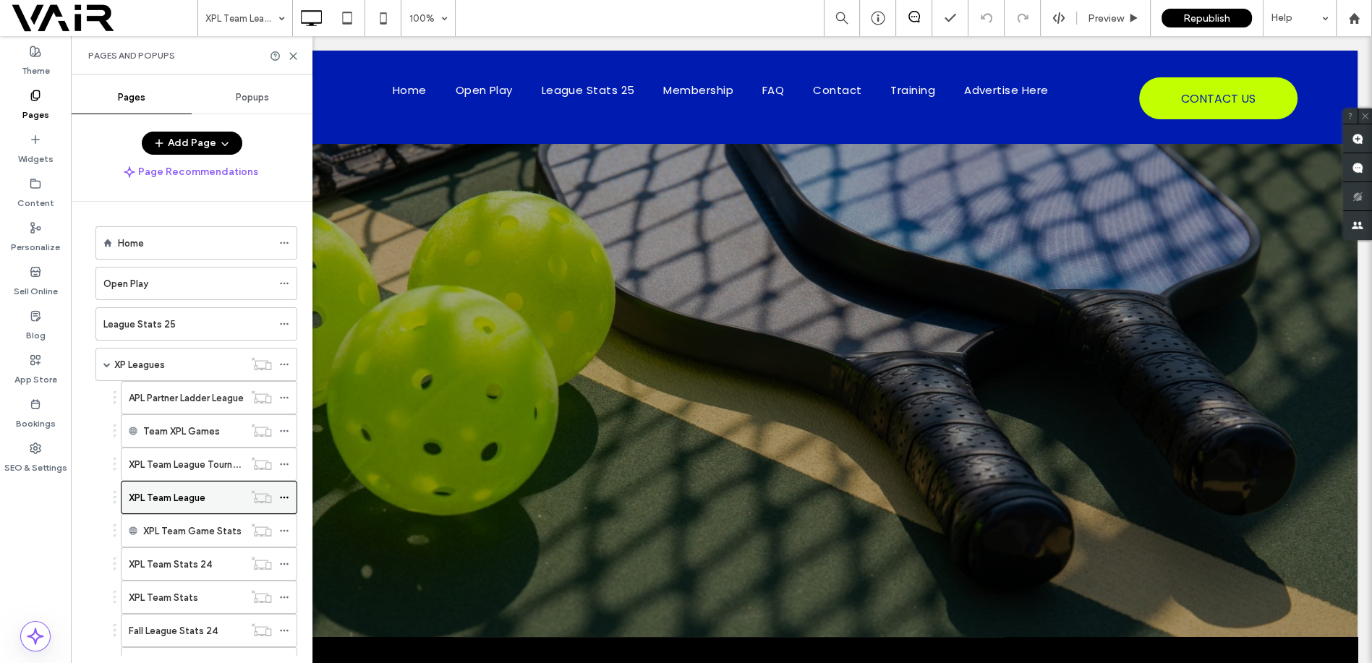
scroll to position [0, 0]
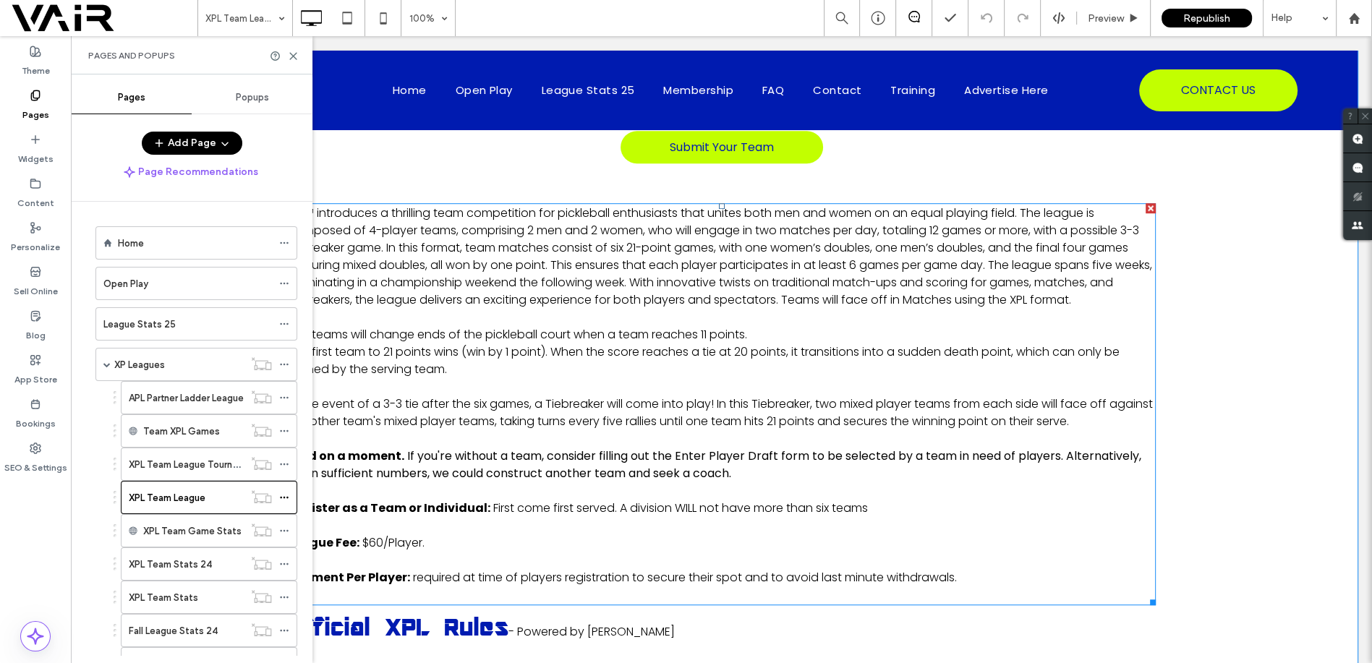
scroll to position [1286, 0]
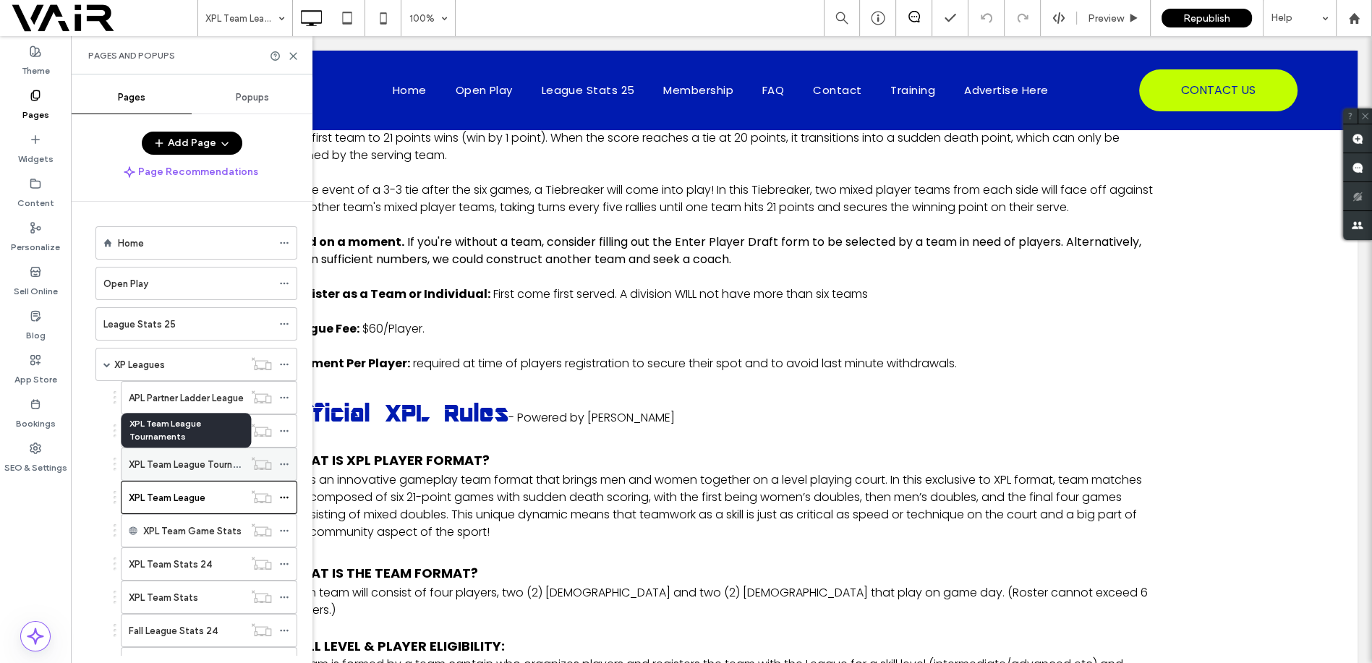
click at [232, 467] on label "XPL Team League Tournaments" at bounding box center [197, 464] width 137 height 25
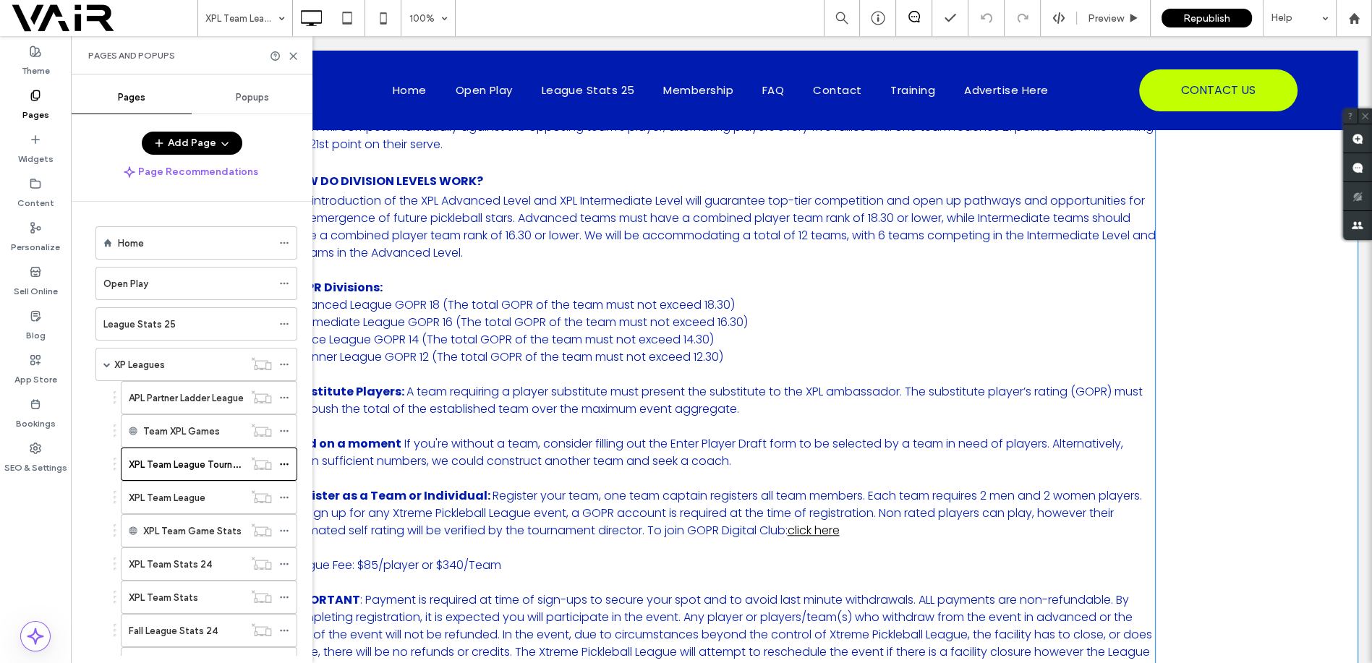
scroll to position [1500, 0]
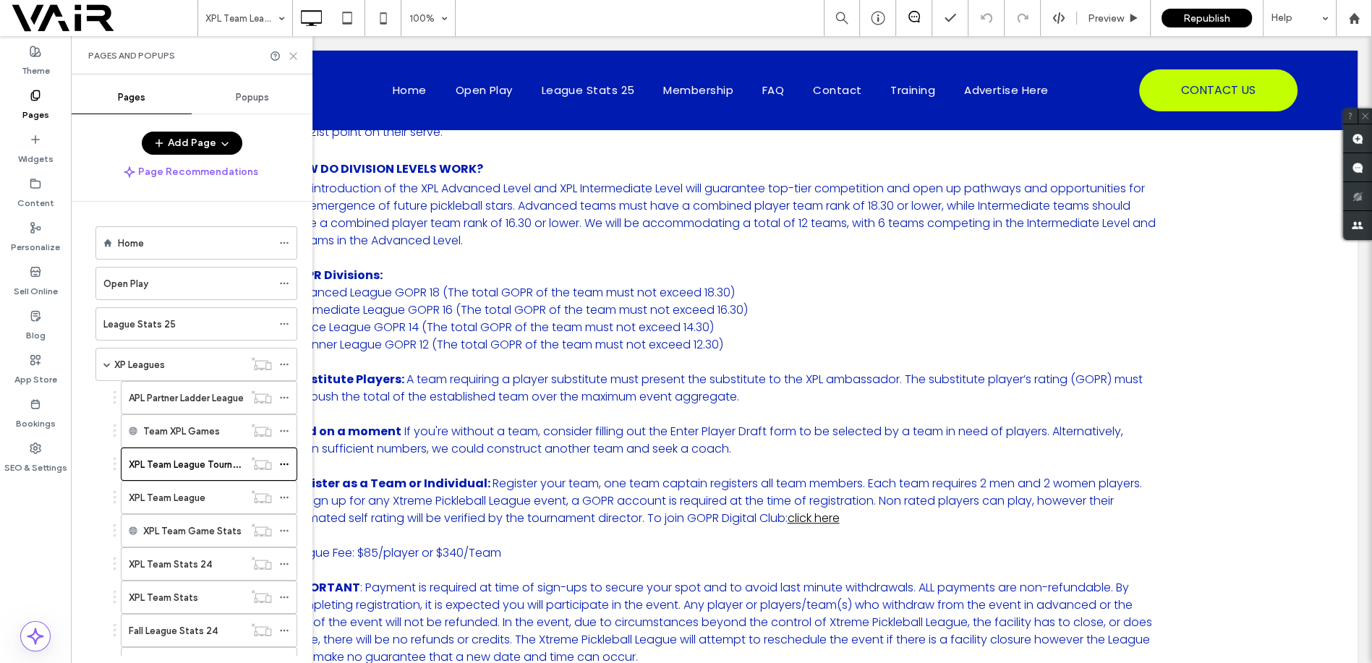
drag, startPoint x: 292, startPoint y: 51, endPoint x: 357, endPoint y: 231, distance: 191.8
click at [292, 51] on icon at bounding box center [293, 56] width 11 height 11
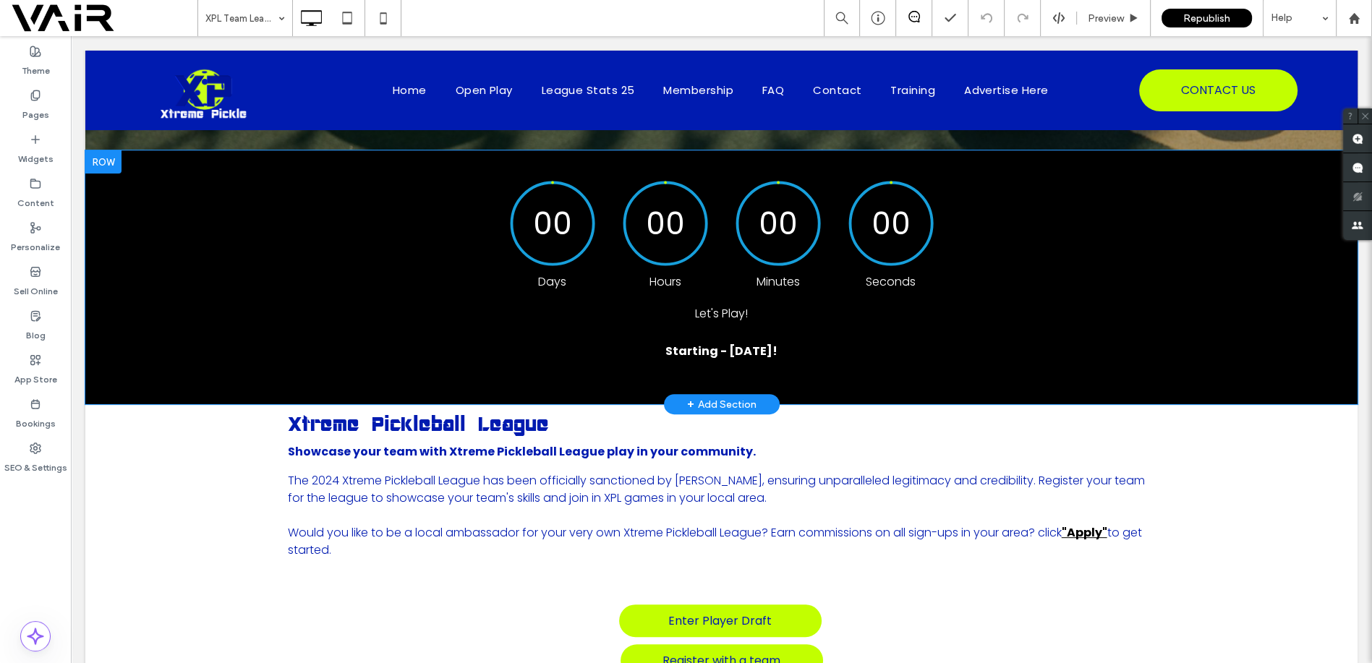
scroll to position [642, 0]
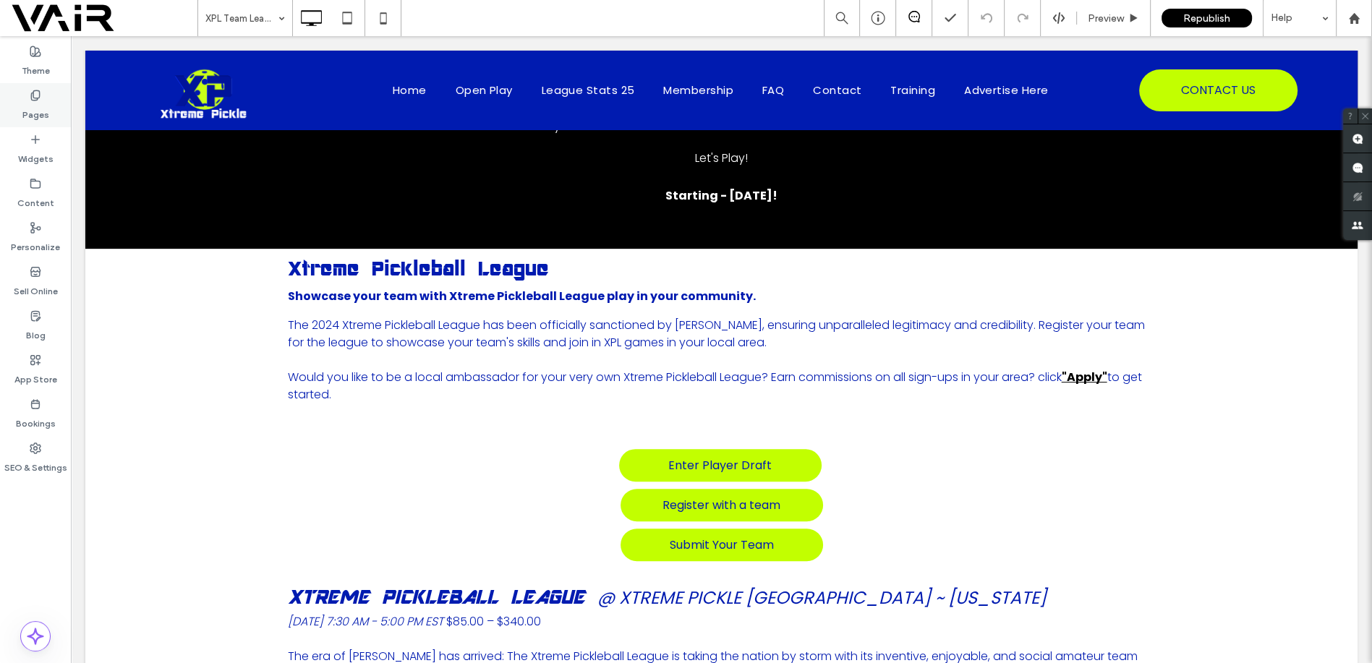
click at [35, 94] on icon at bounding box center [36, 96] width 12 height 12
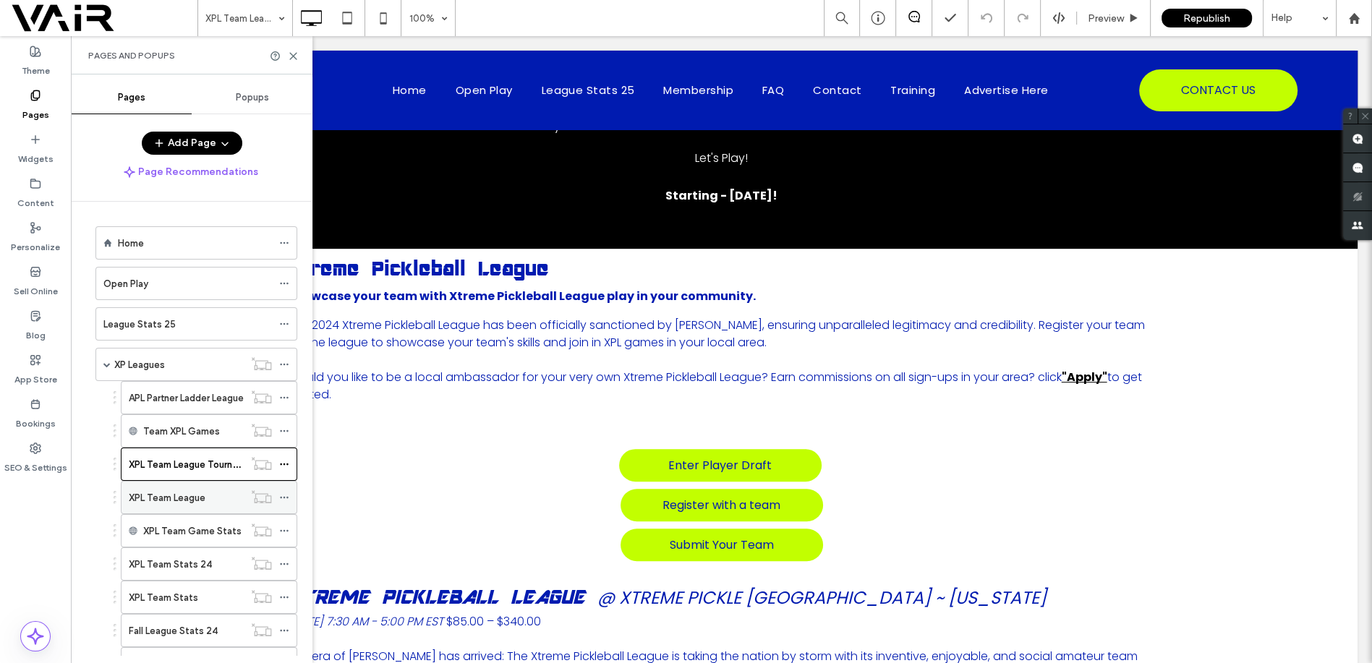
click at [210, 500] on div "XPL Team League" at bounding box center [186, 497] width 115 height 15
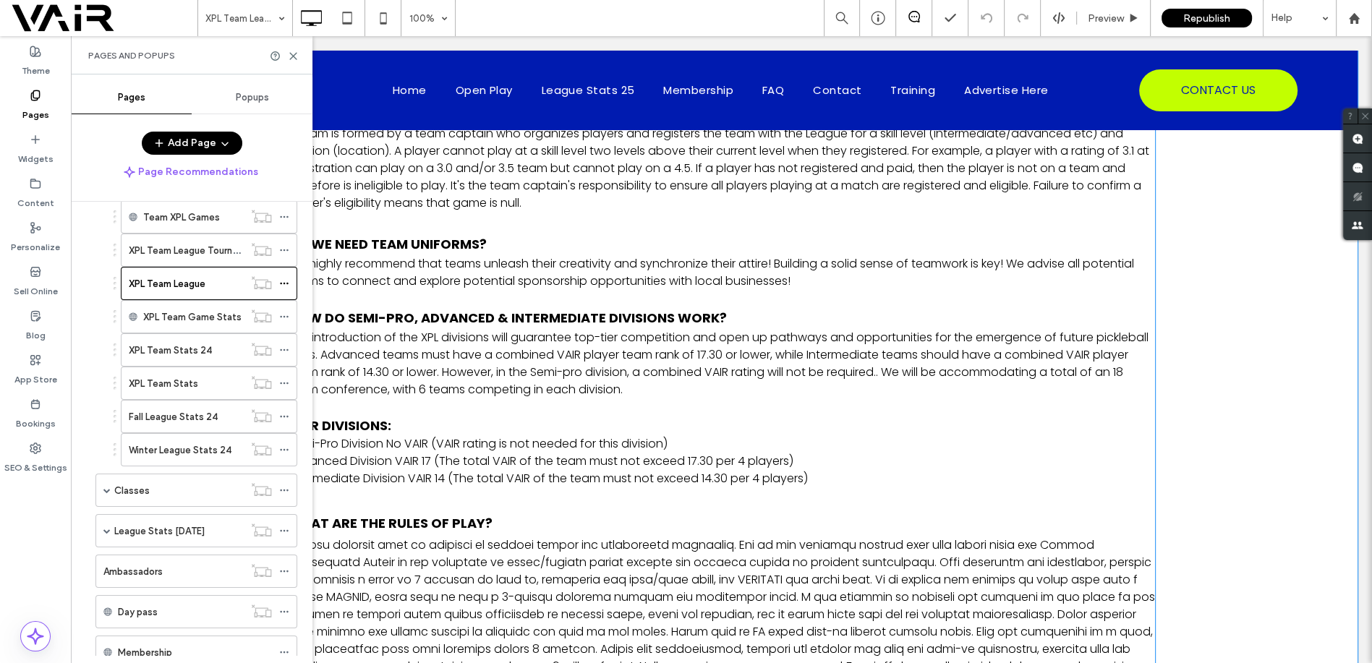
scroll to position [1822, 0]
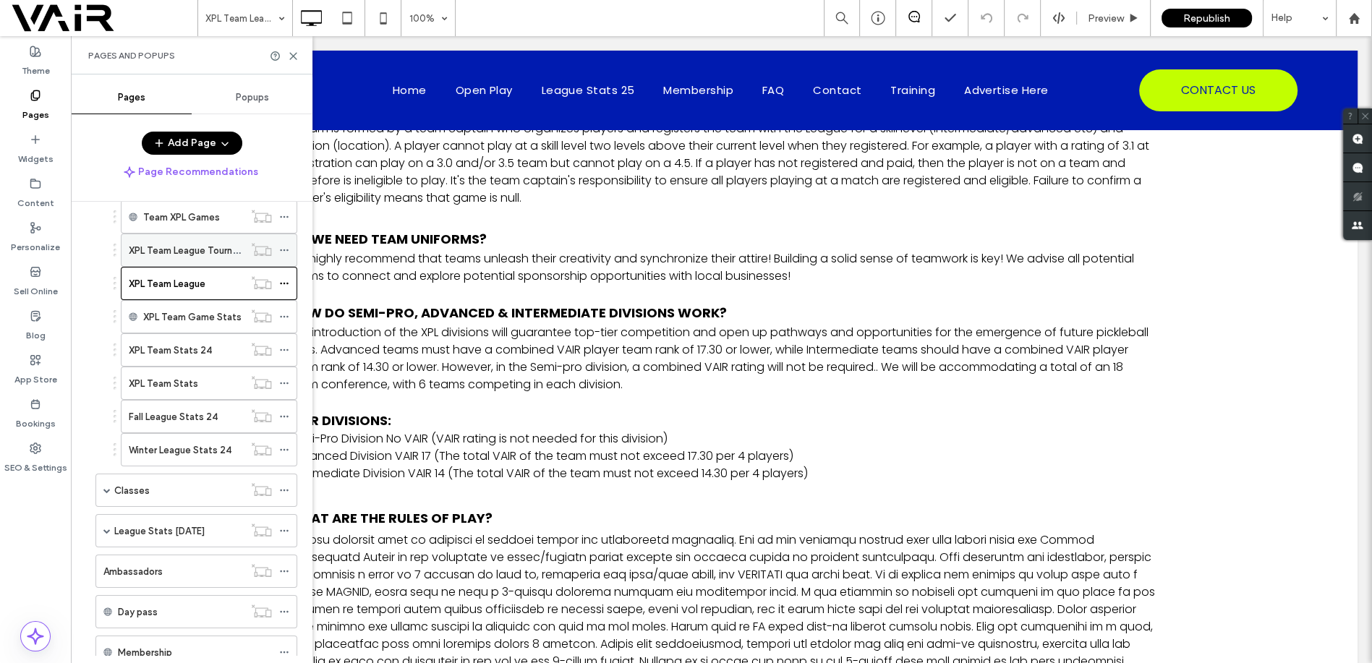
click at [286, 248] on icon at bounding box center [284, 250] width 10 height 10
click at [209, 244] on label "XPL Team League Tournaments" at bounding box center [197, 250] width 137 height 25
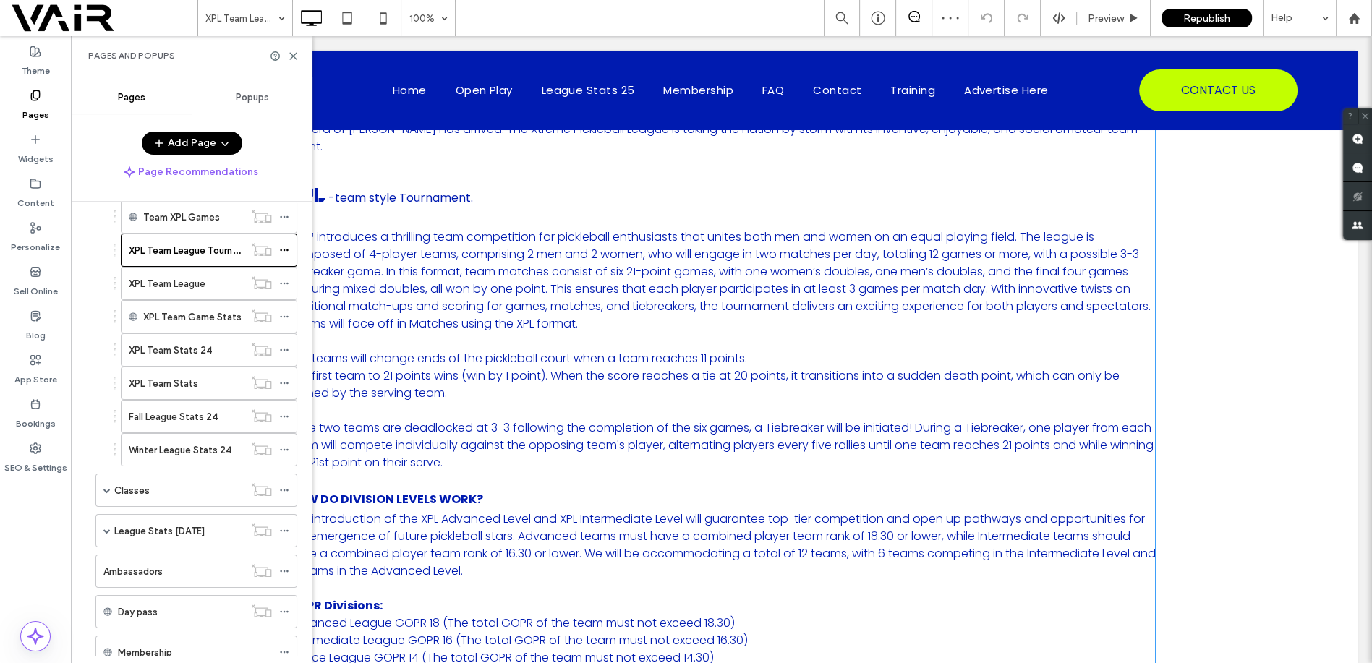
scroll to position [1178, 0]
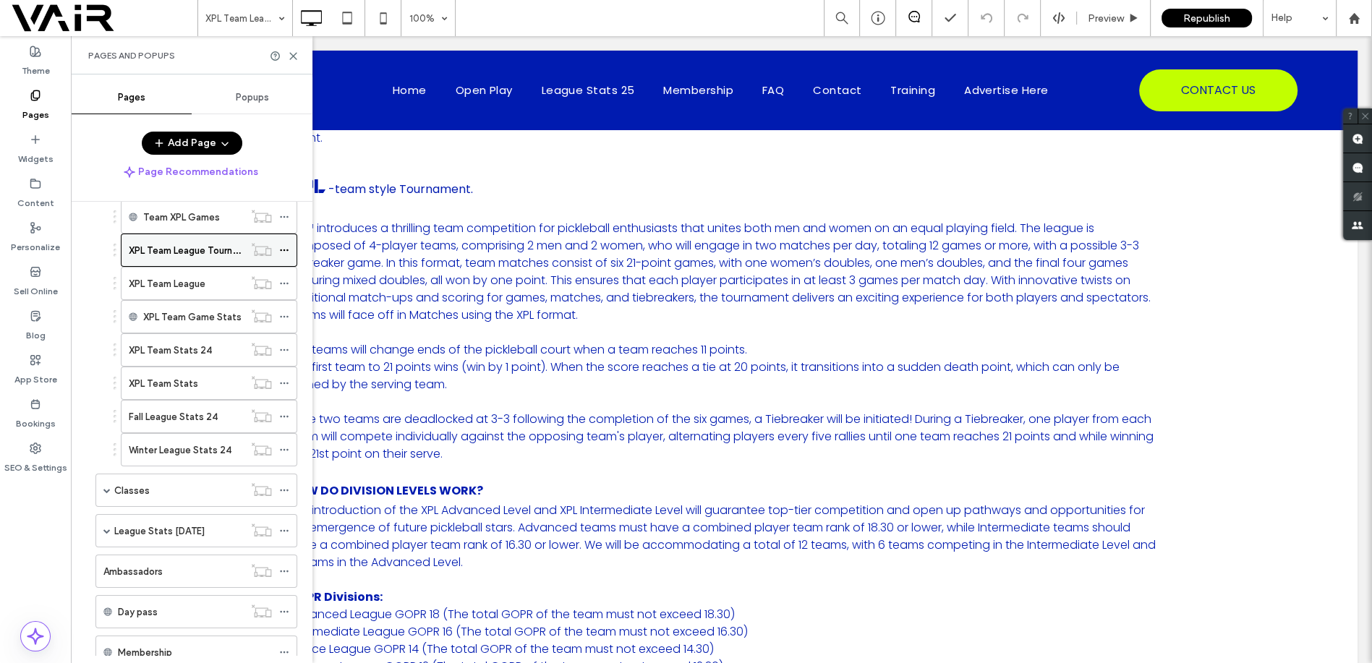
click at [284, 252] on icon at bounding box center [284, 250] width 10 height 10
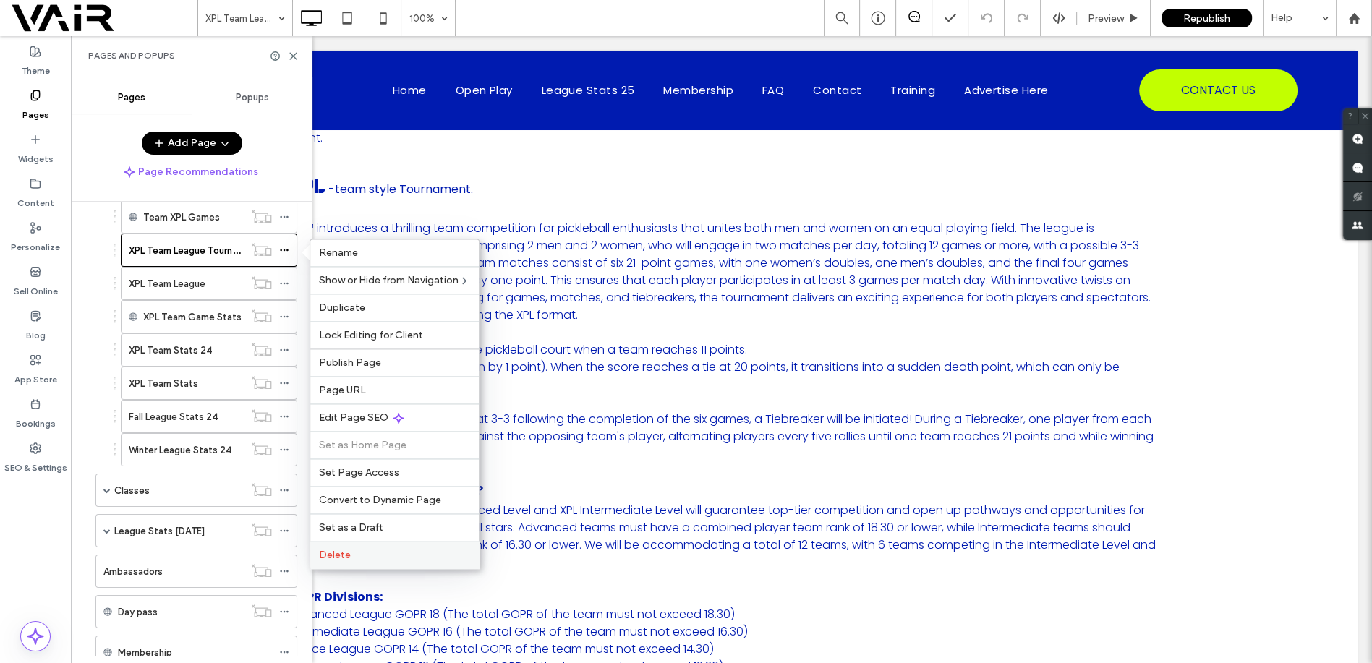
click at [343, 555] on span "Delete" at bounding box center [335, 555] width 32 height 12
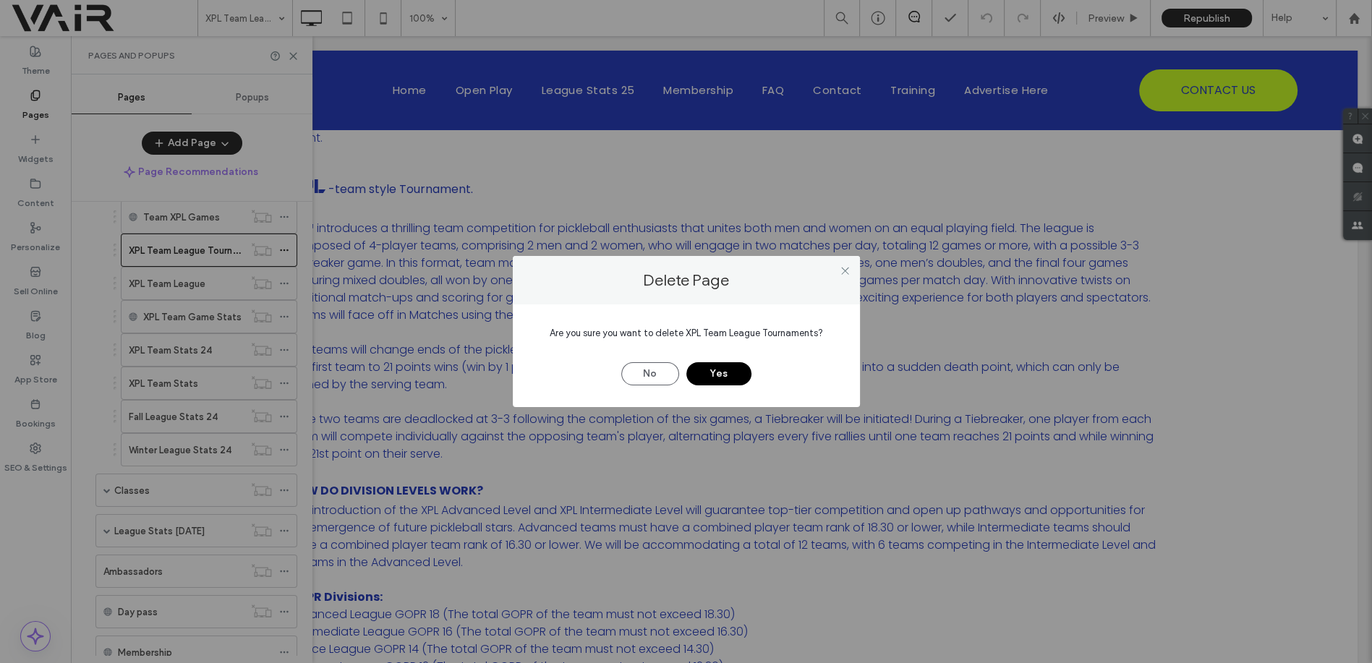
click at [717, 371] on button "Yes" at bounding box center [719, 373] width 65 height 23
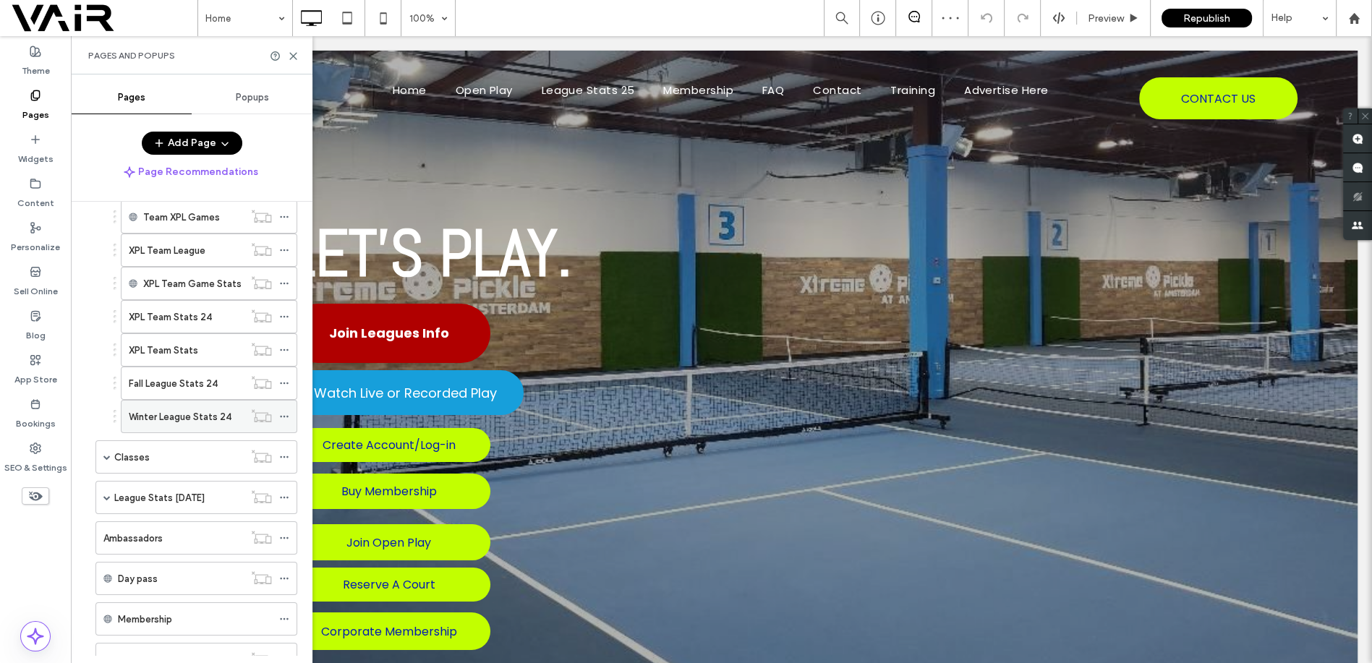
click at [229, 415] on div "Winter League Stats 24" at bounding box center [186, 416] width 115 height 15
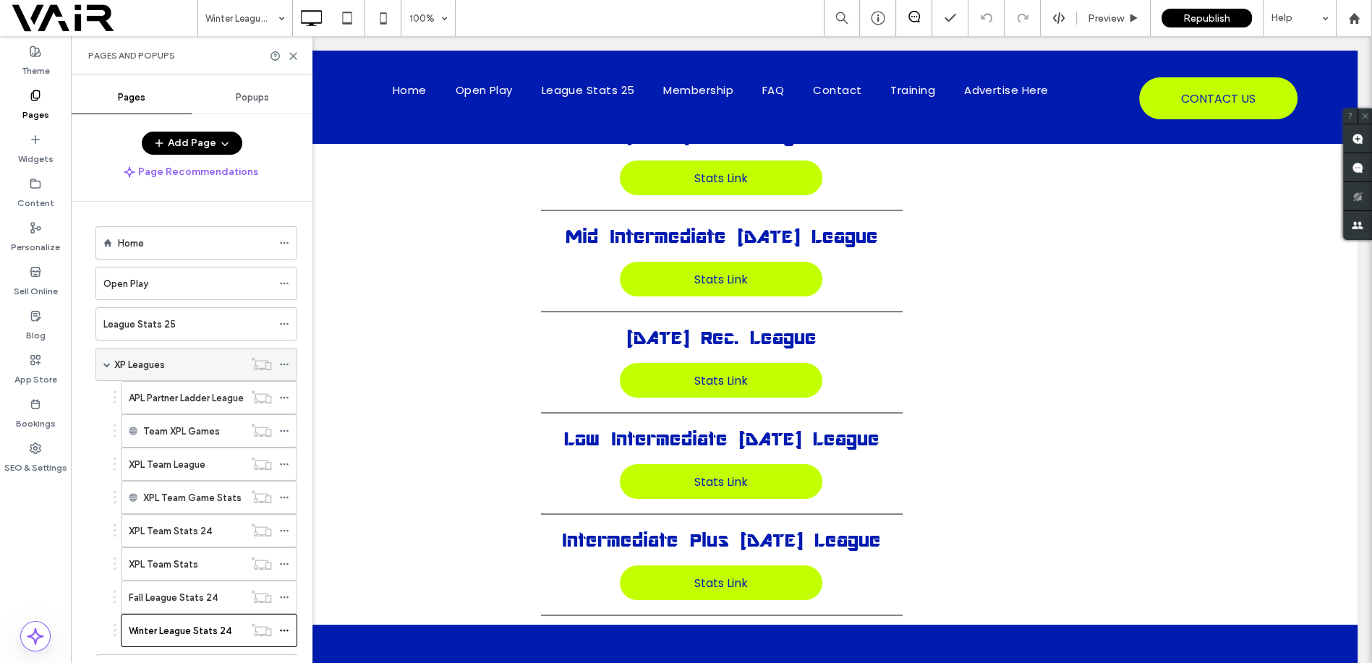
scroll to position [107, 0]
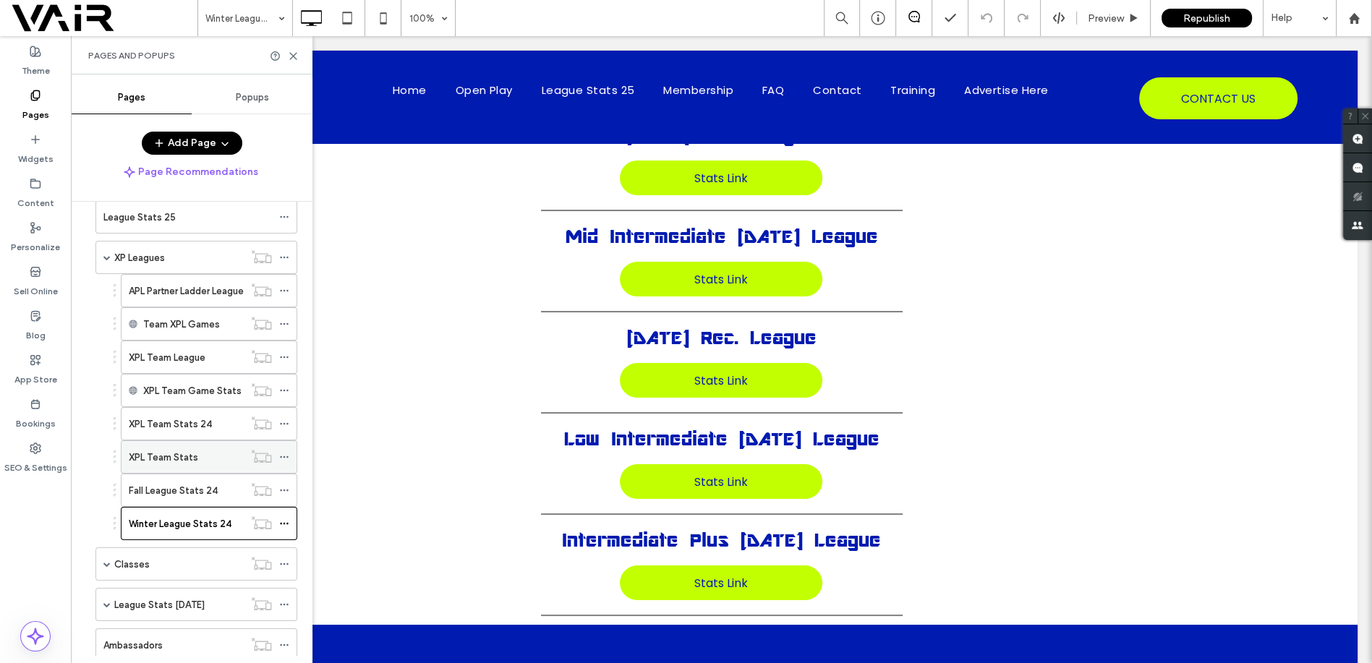
click at [192, 462] on label "XPL Team Stats" at bounding box center [163, 457] width 69 height 25
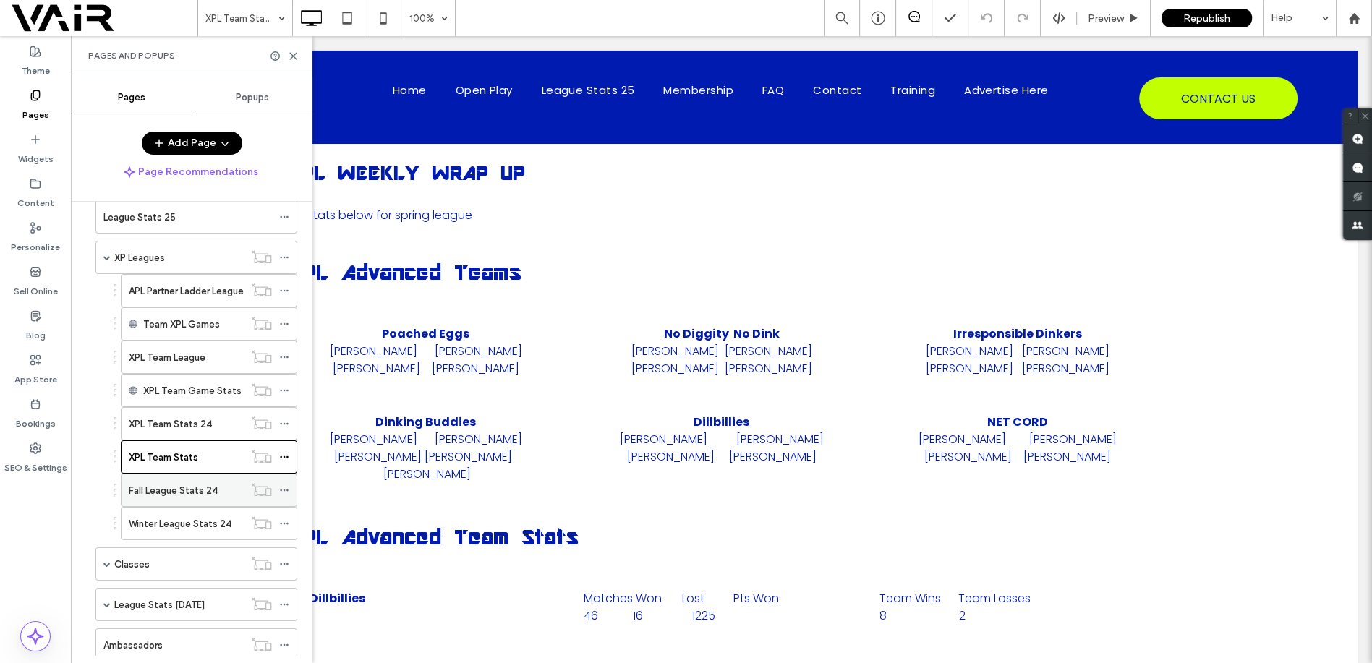
click at [199, 491] on label "Fall League Stats 24" at bounding box center [173, 490] width 89 height 25
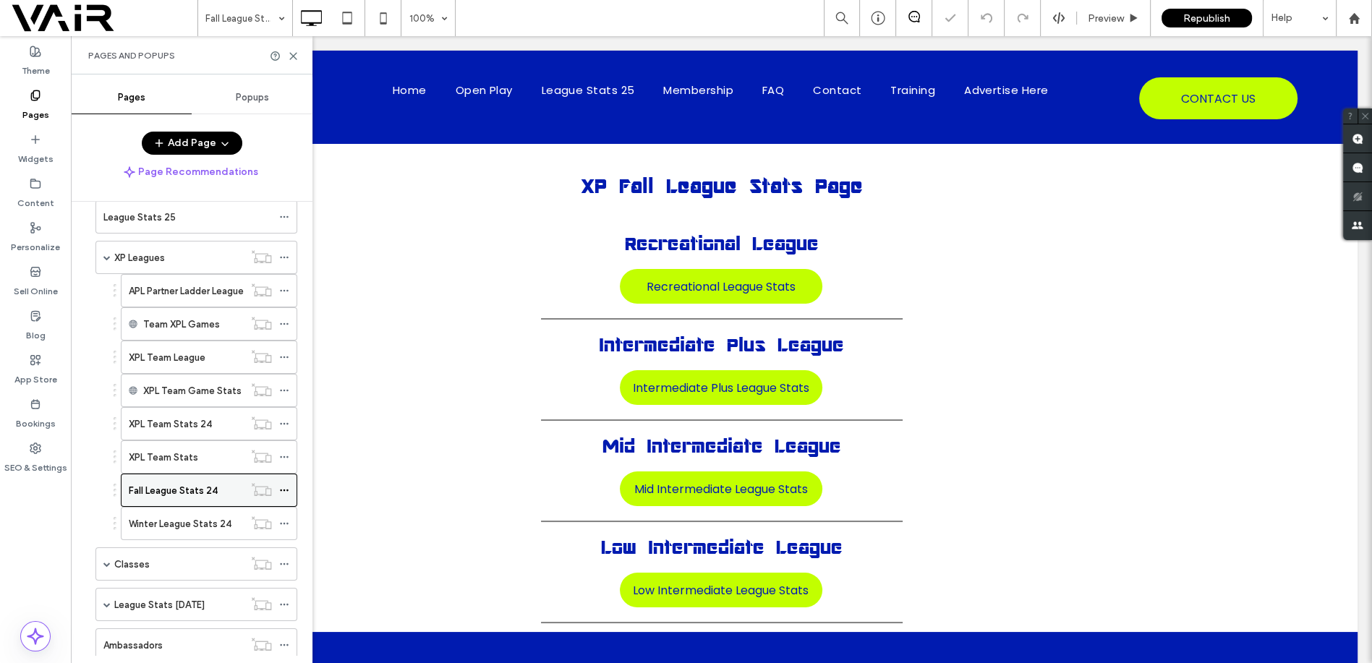
click at [288, 487] on icon at bounding box center [284, 490] width 10 height 10
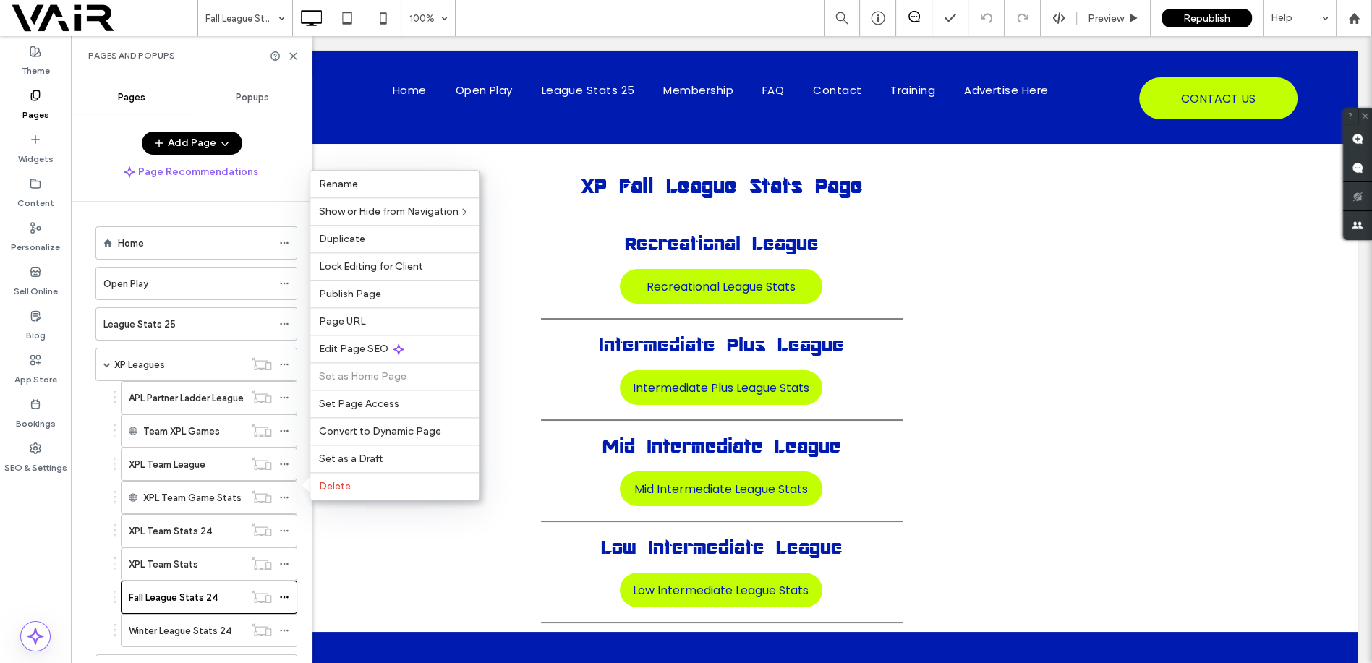
scroll to position [107, 0]
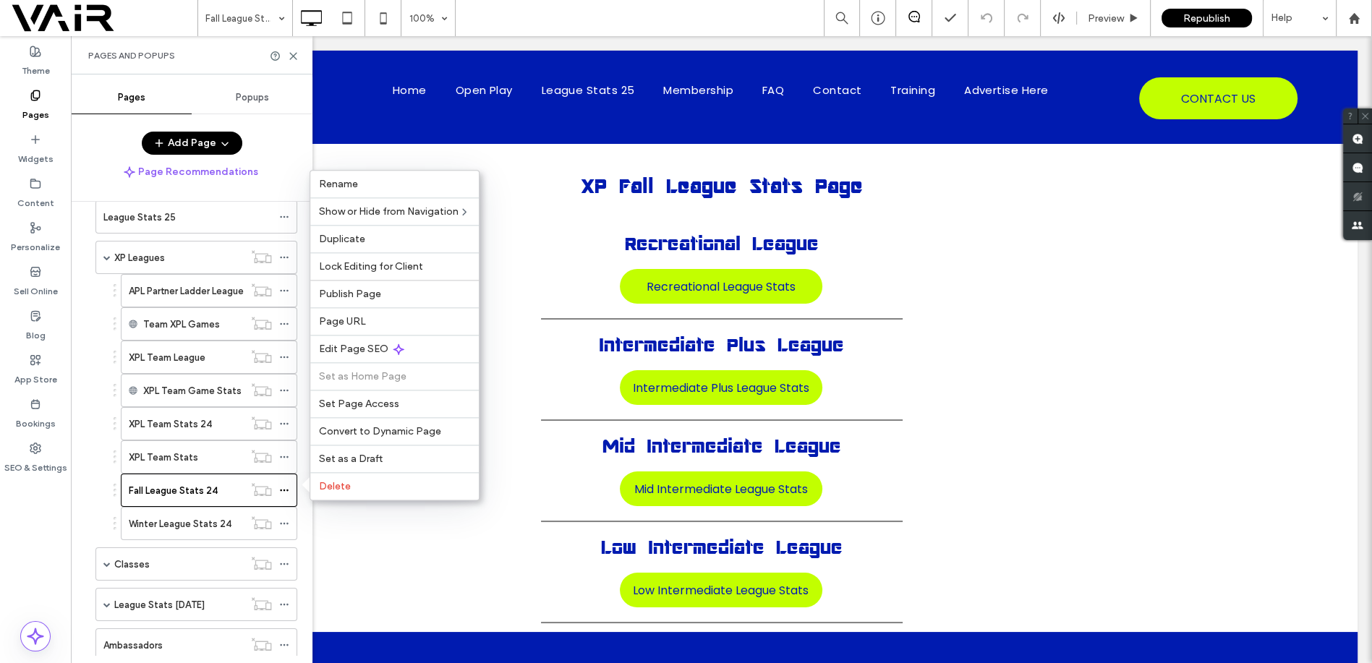
click at [339, 483] on span "Delete" at bounding box center [335, 486] width 32 height 12
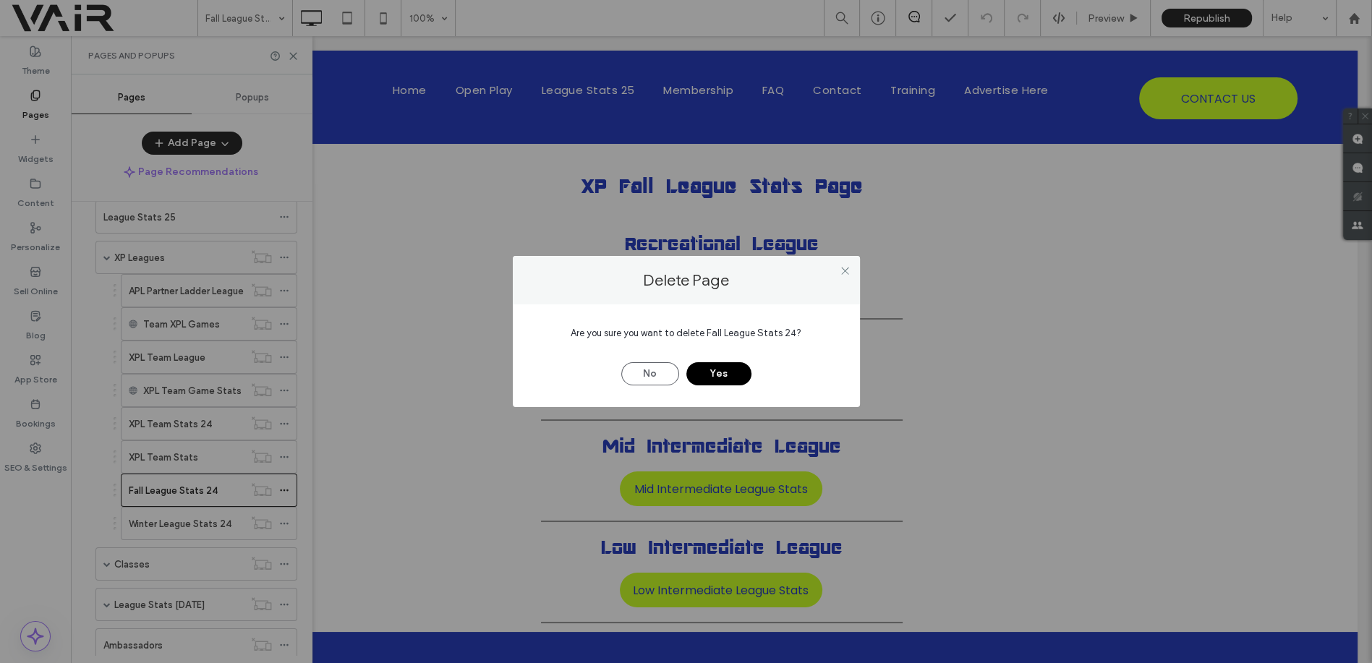
click at [730, 378] on button "Yes" at bounding box center [719, 373] width 65 height 23
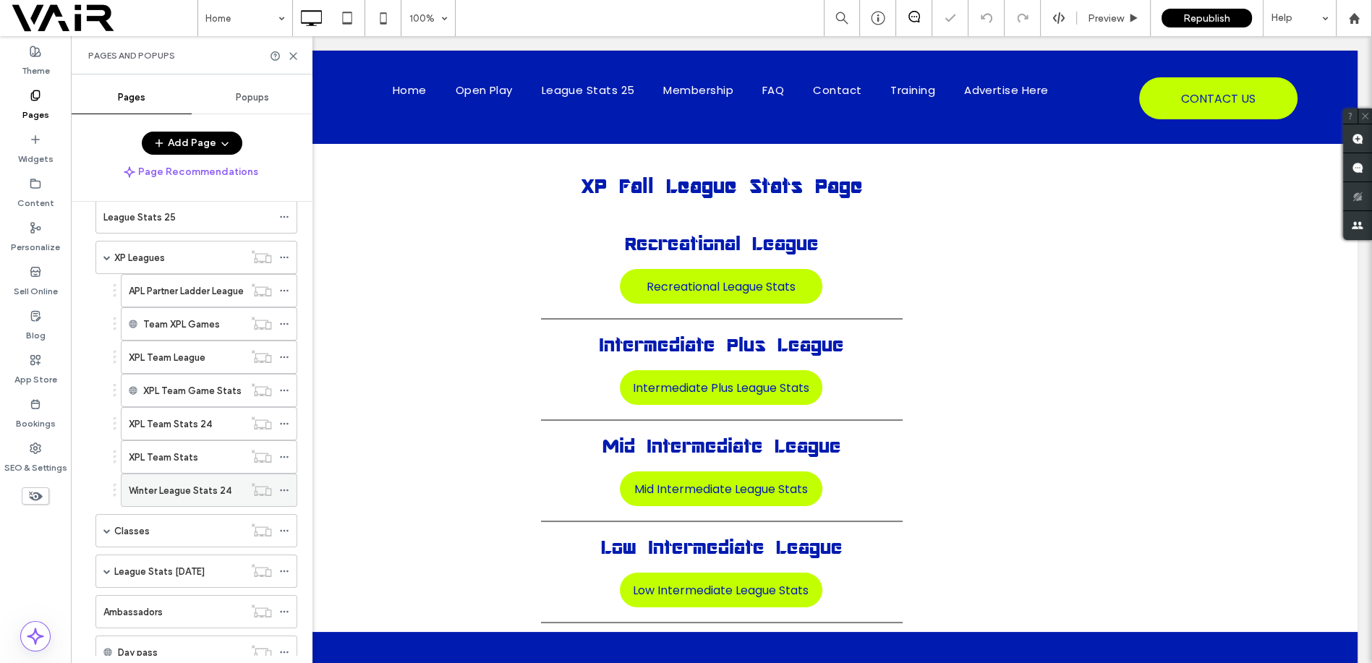
click at [281, 485] on icon at bounding box center [284, 490] width 10 height 10
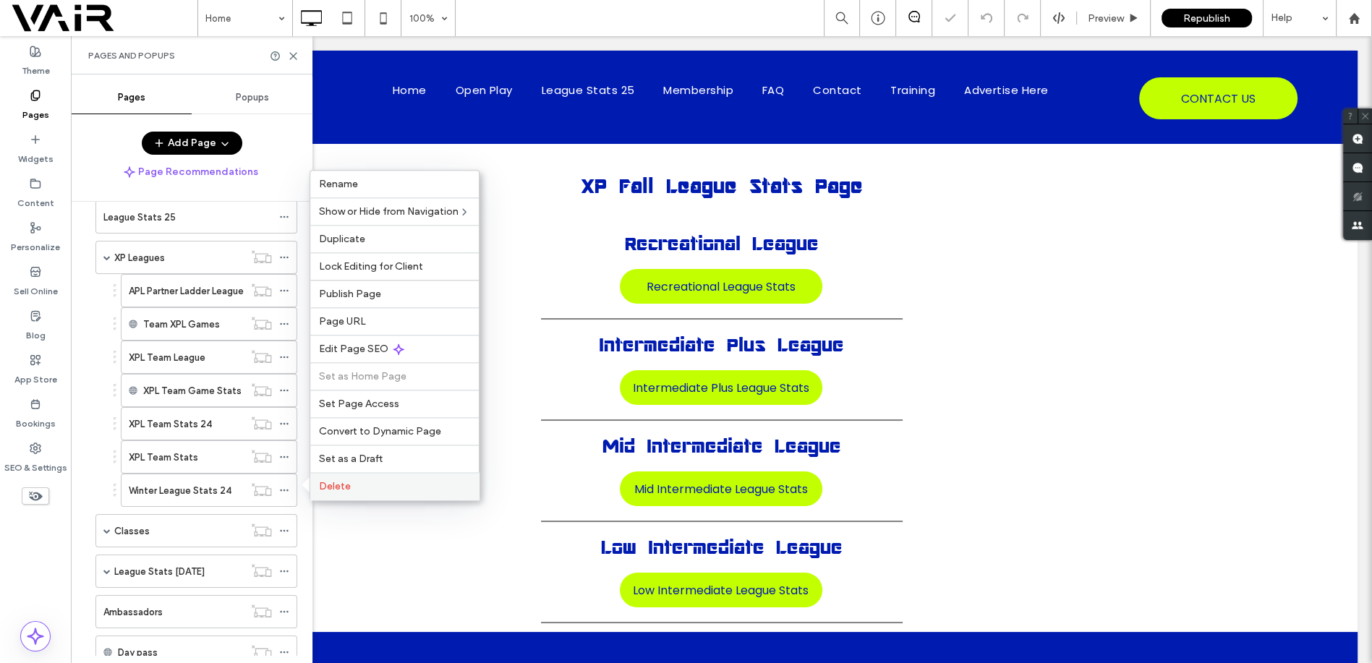
click at [347, 489] on span "Delete" at bounding box center [335, 486] width 32 height 12
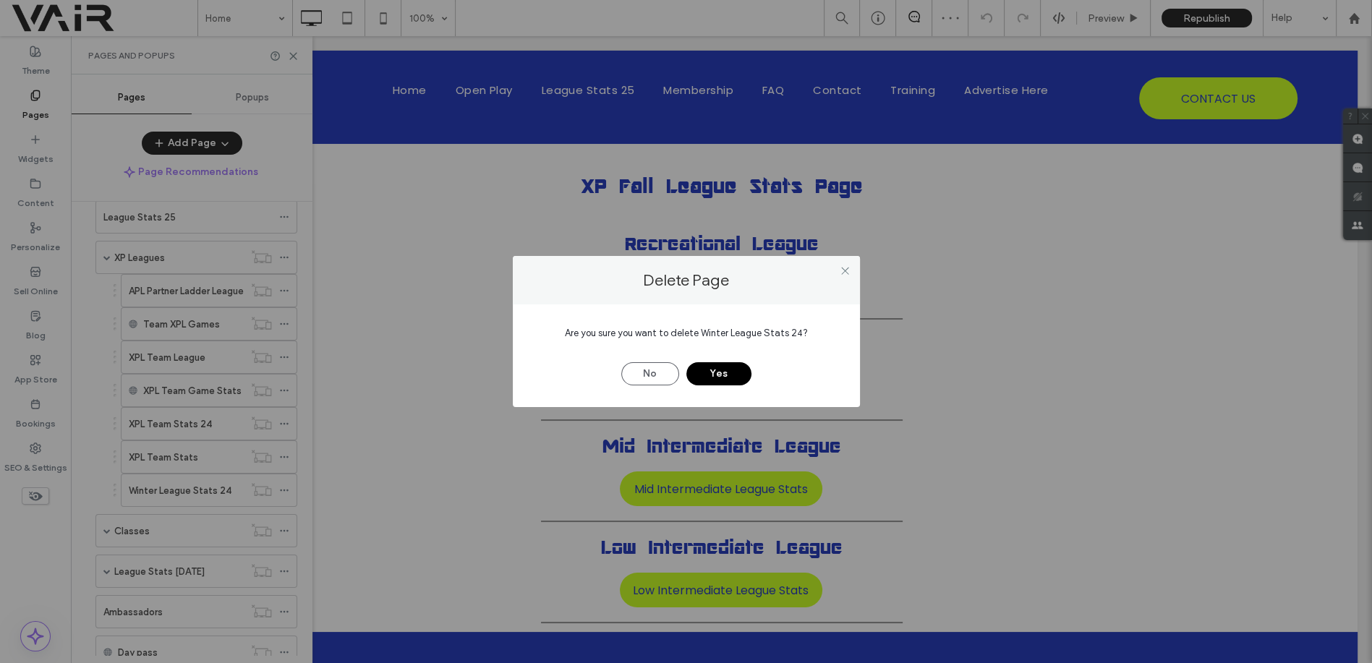
click at [731, 370] on button "Yes" at bounding box center [719, 373] width 65 height 23
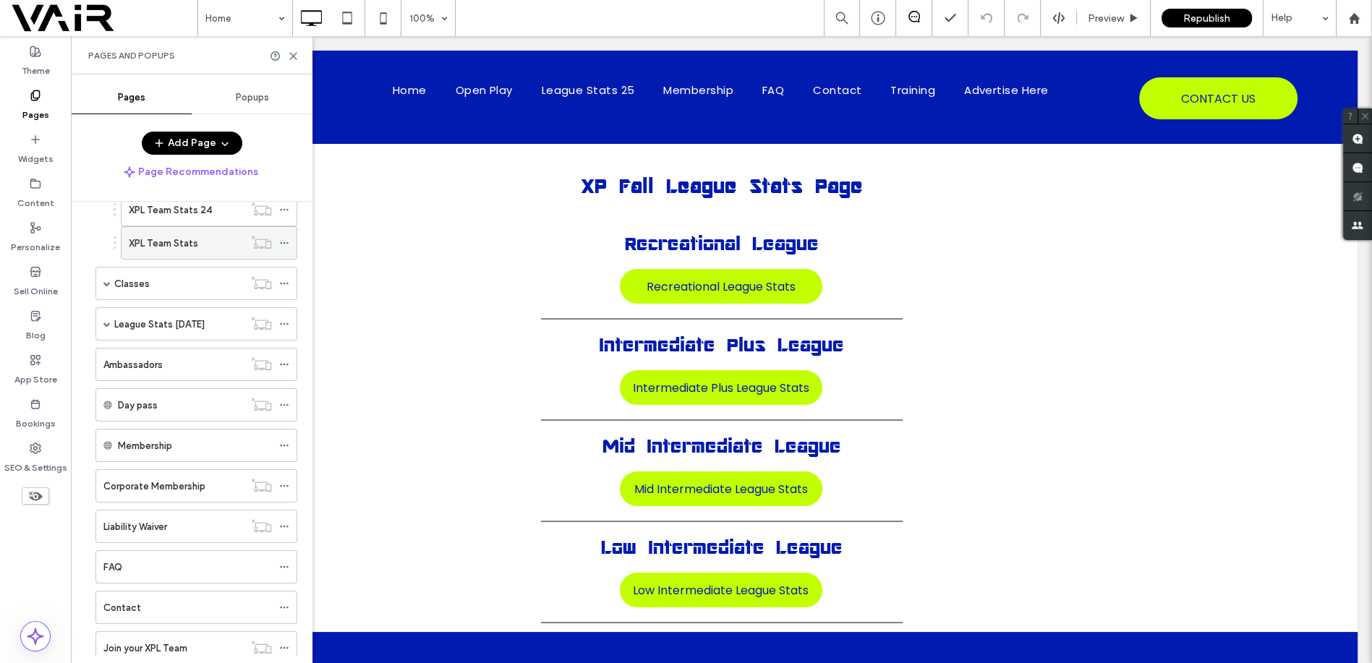
scroll to position [428, 0]
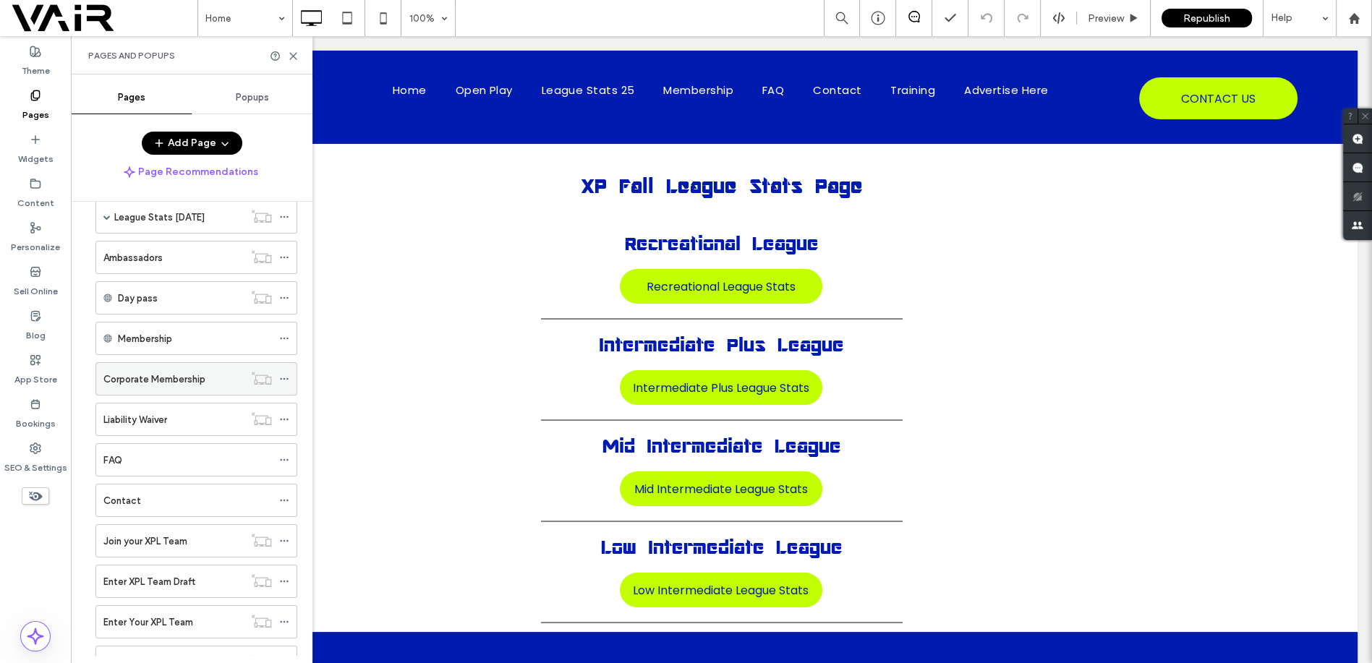
click at [215, 375] on div "Corporate Membership" at bounding box center [173, 379] width 140 height 15
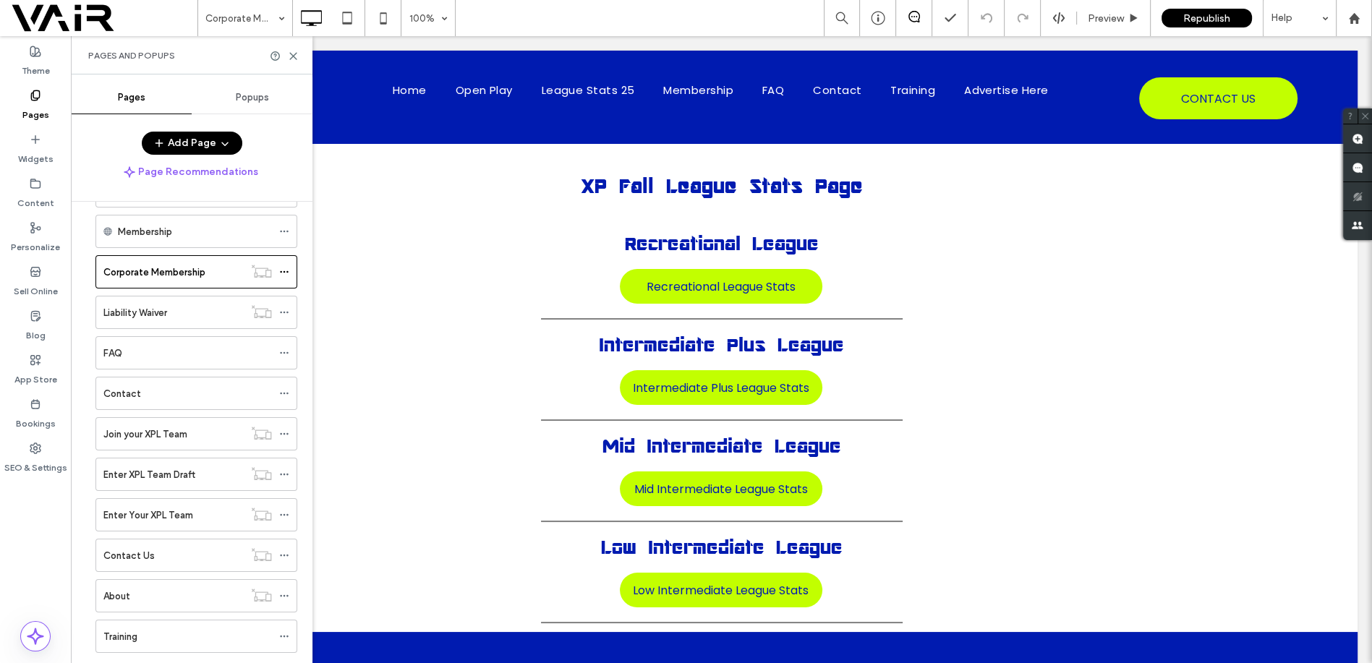
scroll to position [642, 0]
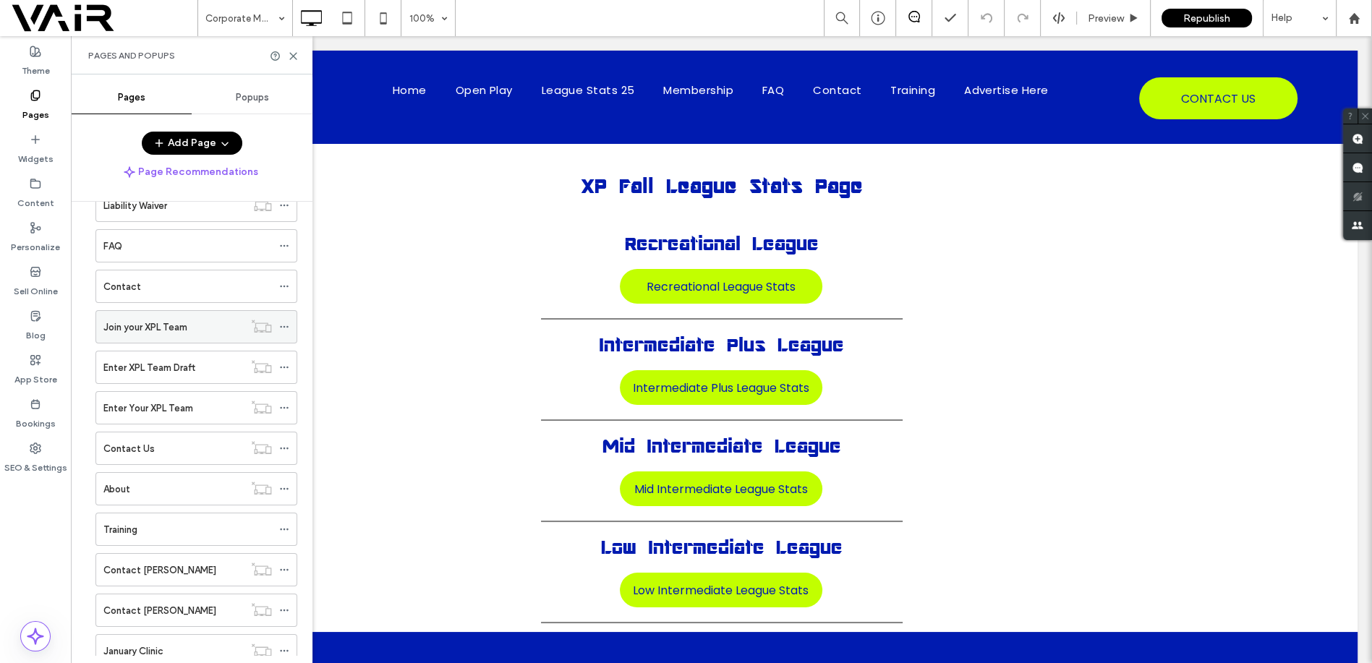
click at [194, 326] on div "Join your XPL Team" at bounding box center [173, 327] width 140 height 15
click at [216, 365] on div "Enter XPL Team Draft" at bounding box center [173, 367] width 140 height 15
click at [209, 403] on div "Enter Your XPL Team" at bounding box center [173, 408] width 140 height 15
click at [288, 407] on use at bounding box center [284, 408] width 8 height 2
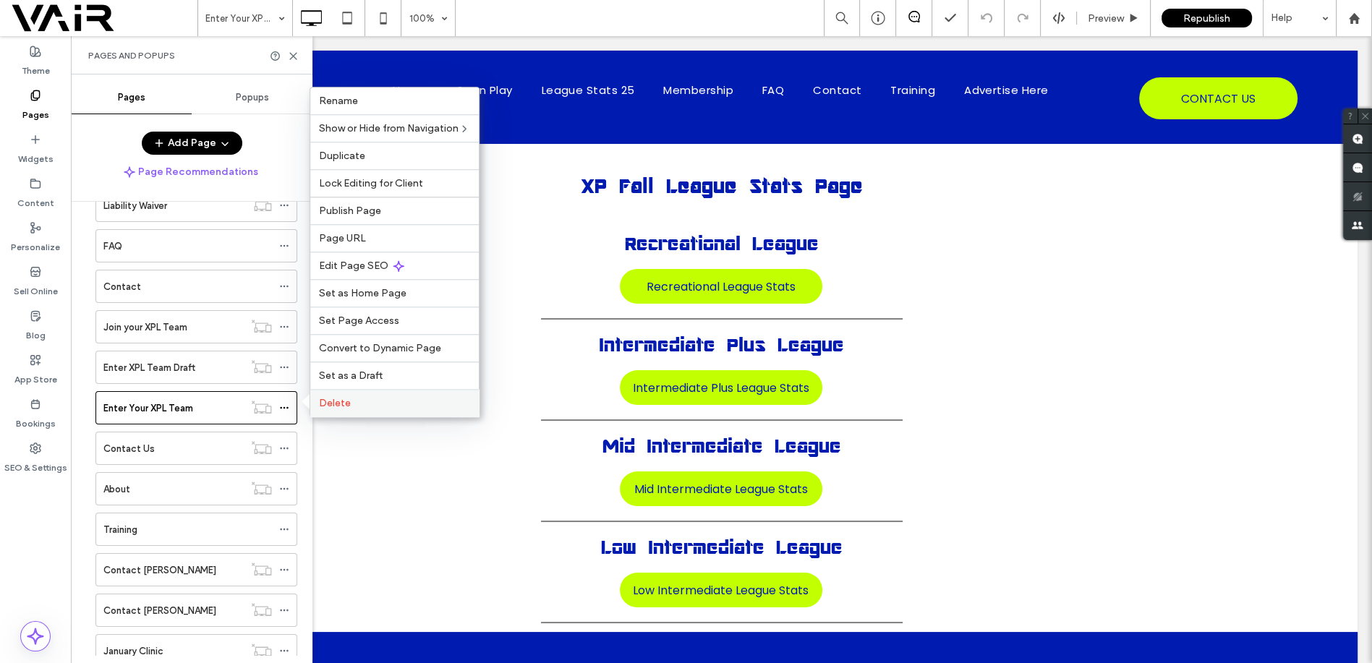
click at [326, 402] on span "Delete" at bounding box center [335, 403] width 32 height 12
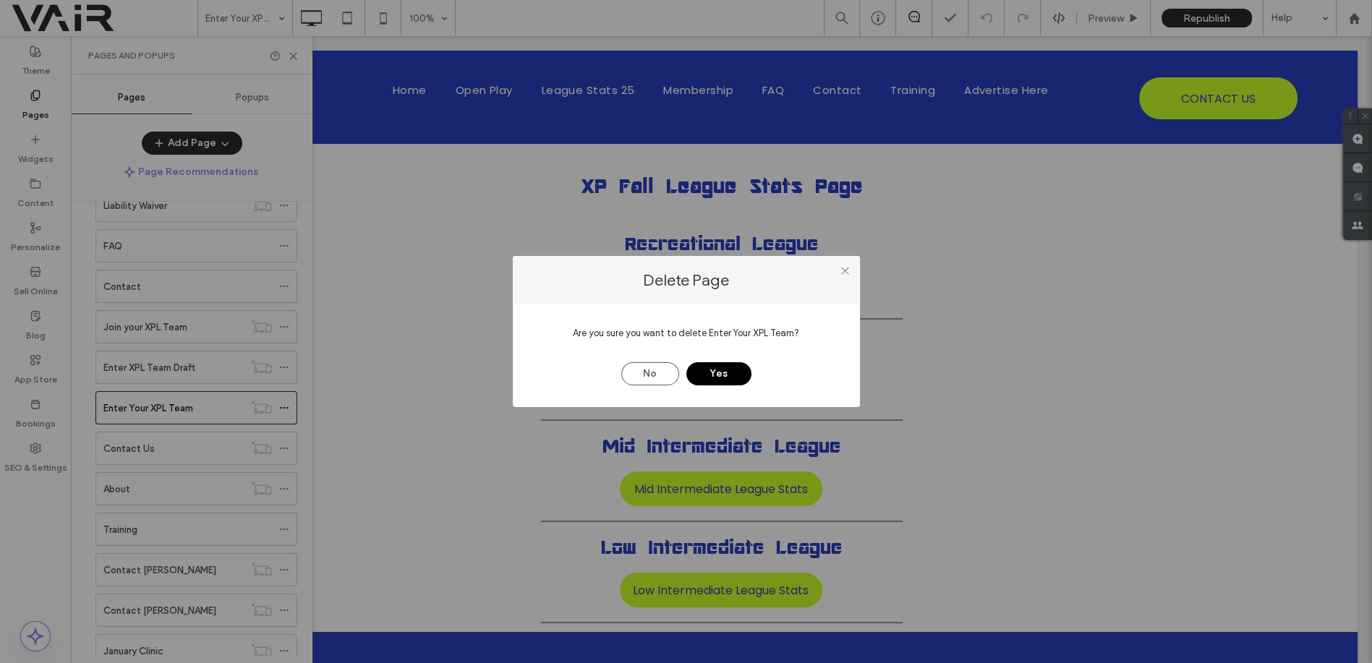
click at [705, 375] on button "Yes" at bounding box center [719, 373] width 65 height 23
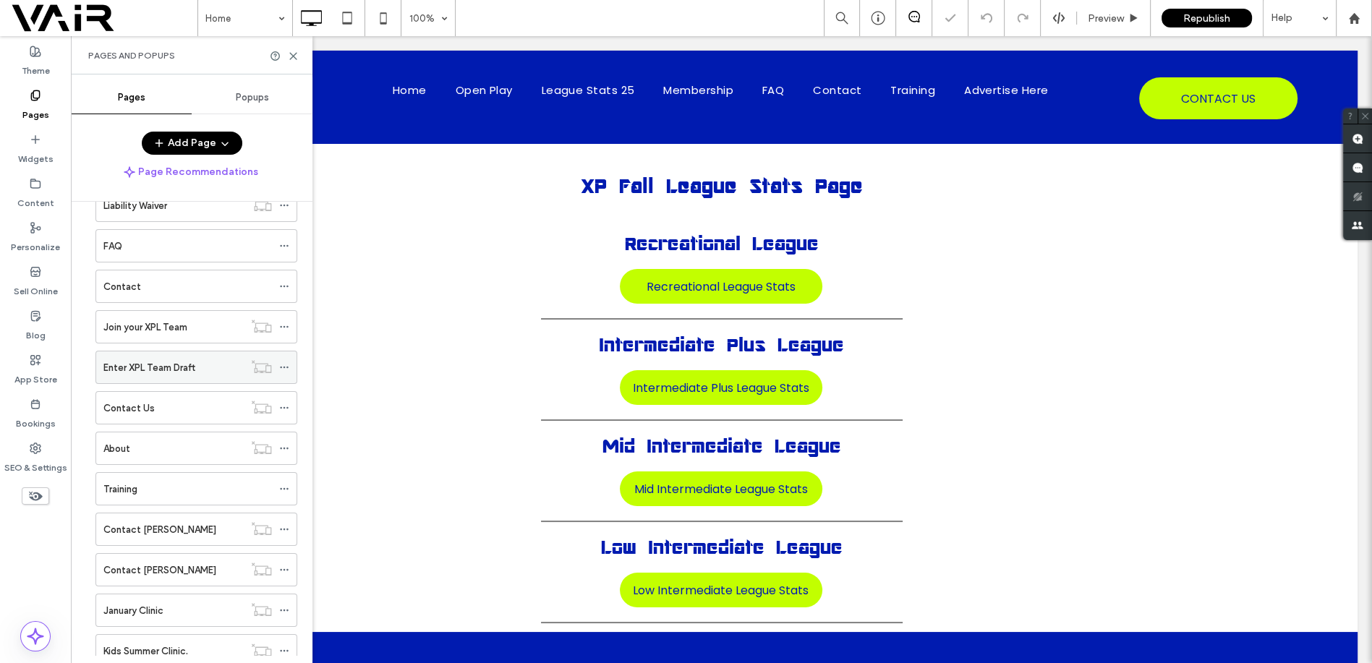
click at [287, 367] on use at bounding box center [284, 368] width 8 height 2
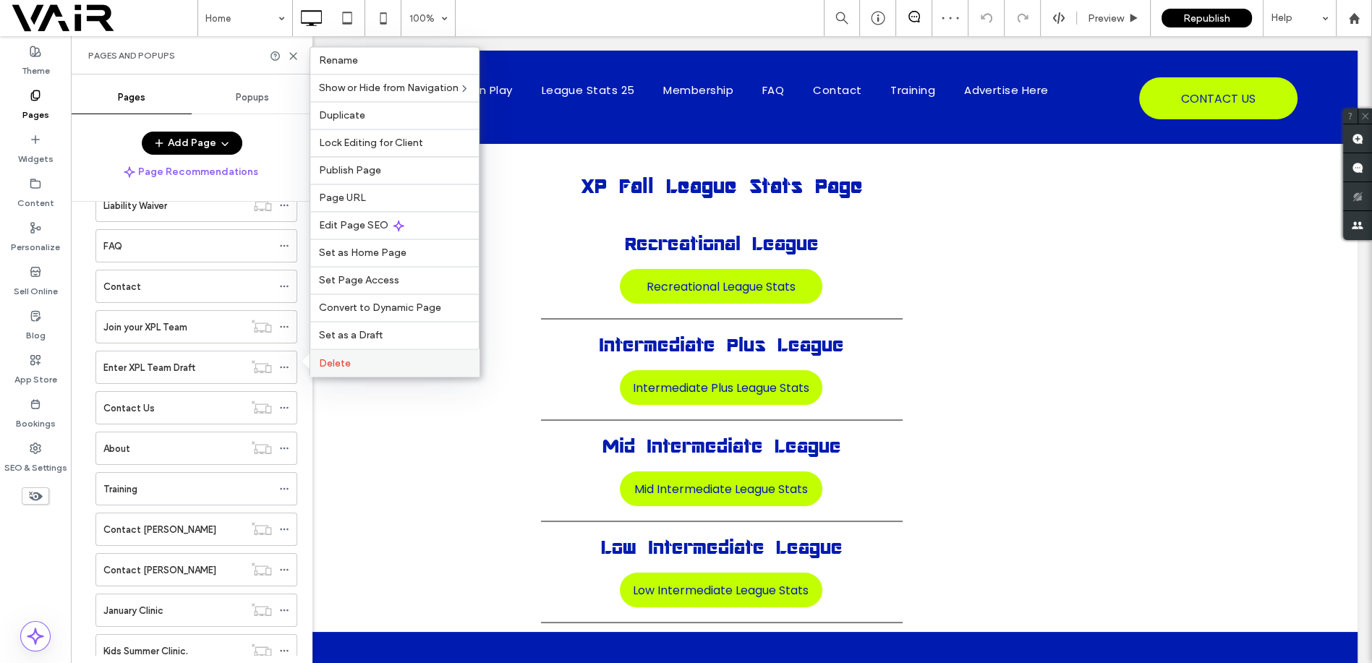
click at [329, 365] on span "Delete" at bounding box center [335, 363] width 32 height 12
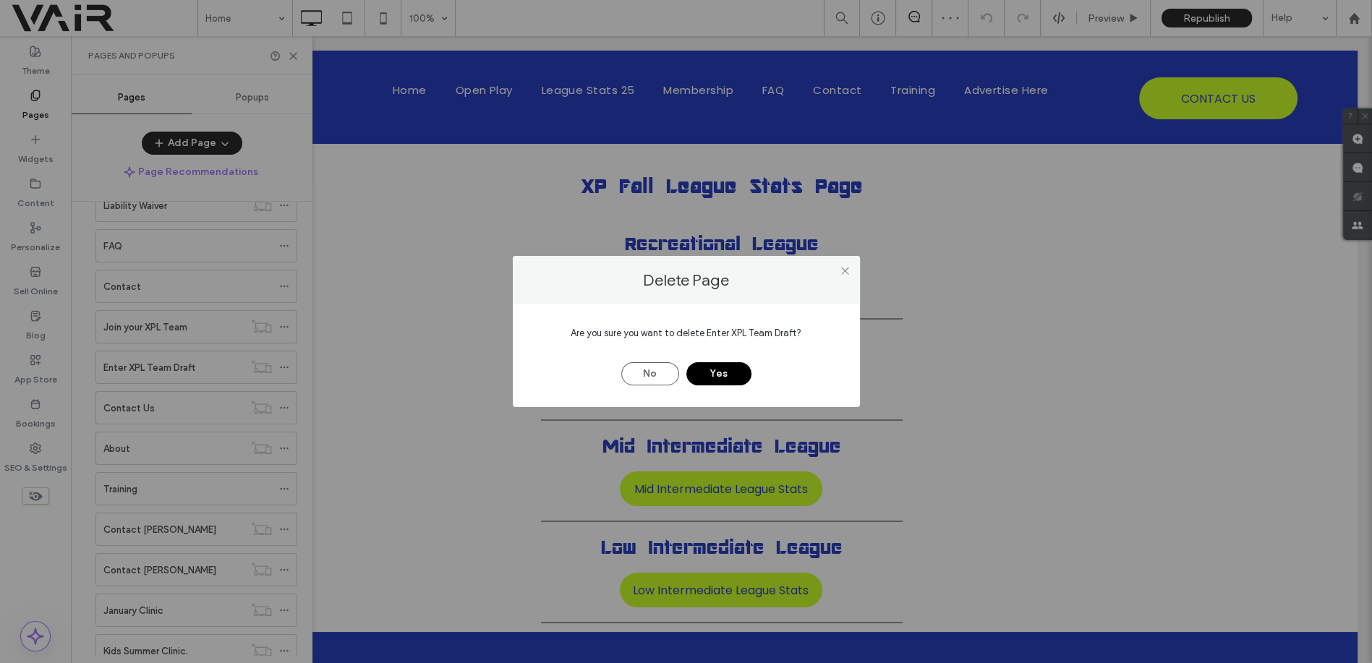
click at [704, 377] on button "Yes" at bounding box center [719, 373] width 65 height 23
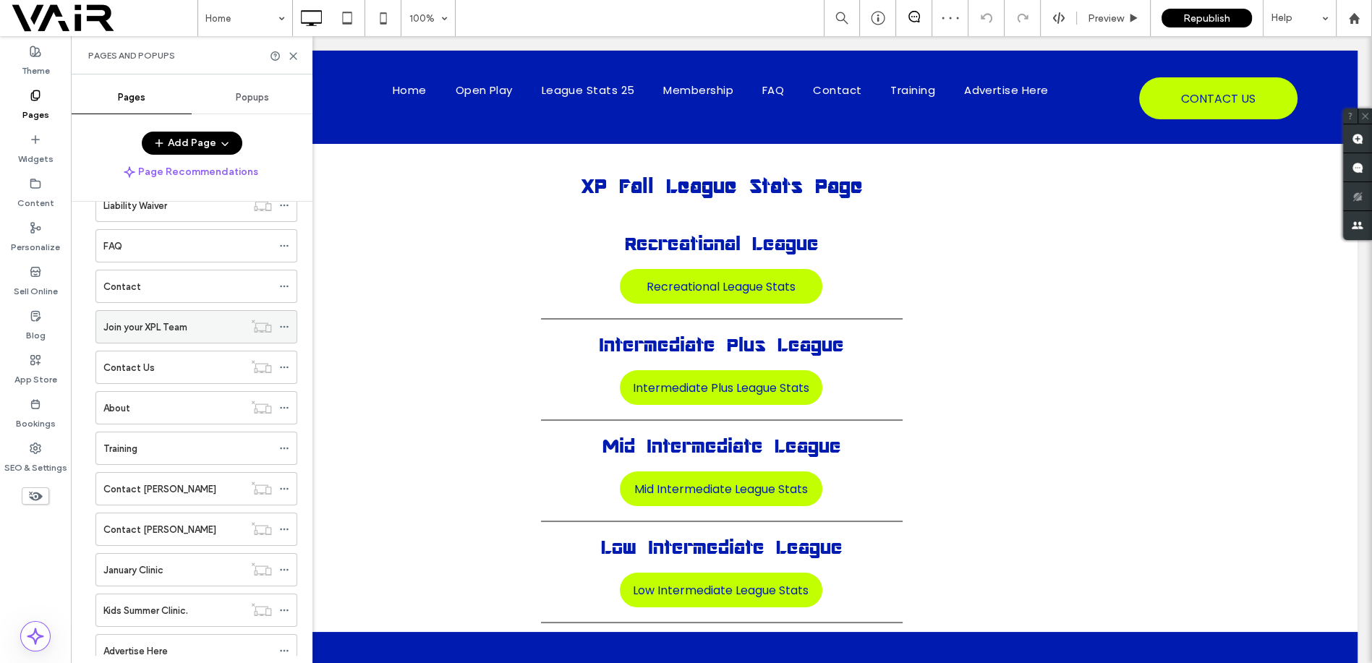
click at [288, 324] on icon at bounding box center [284, 327] width 10 height 10
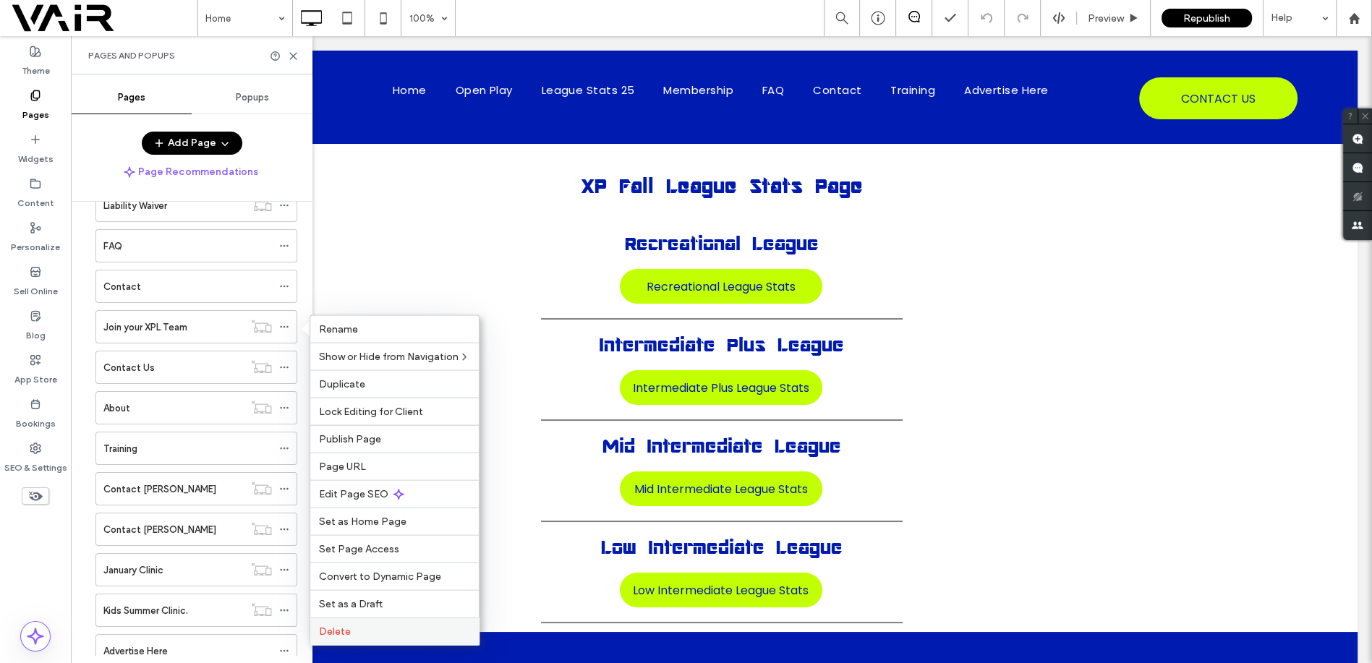
click at [347, 627] on span "Delete" at bounding box center [335, 632] width 32 height 12
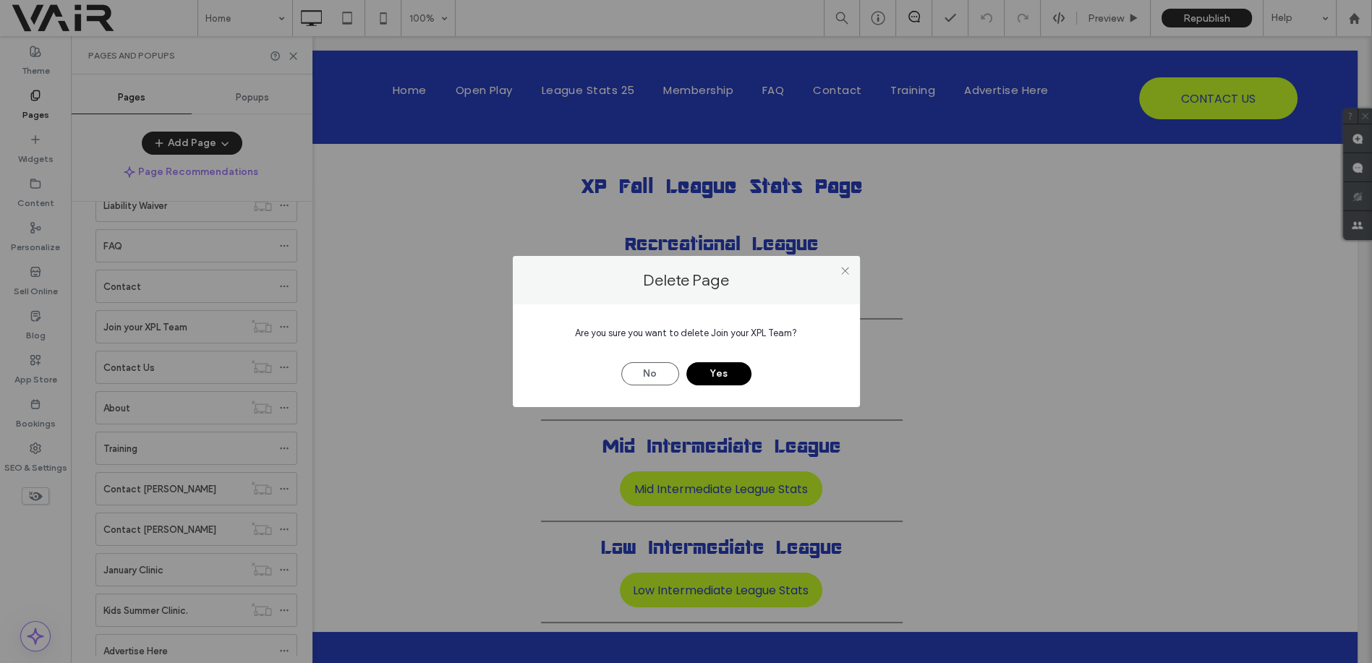
click at [705, 372] on button "Yes" at bounding box center [719, 373] width 65 height 23
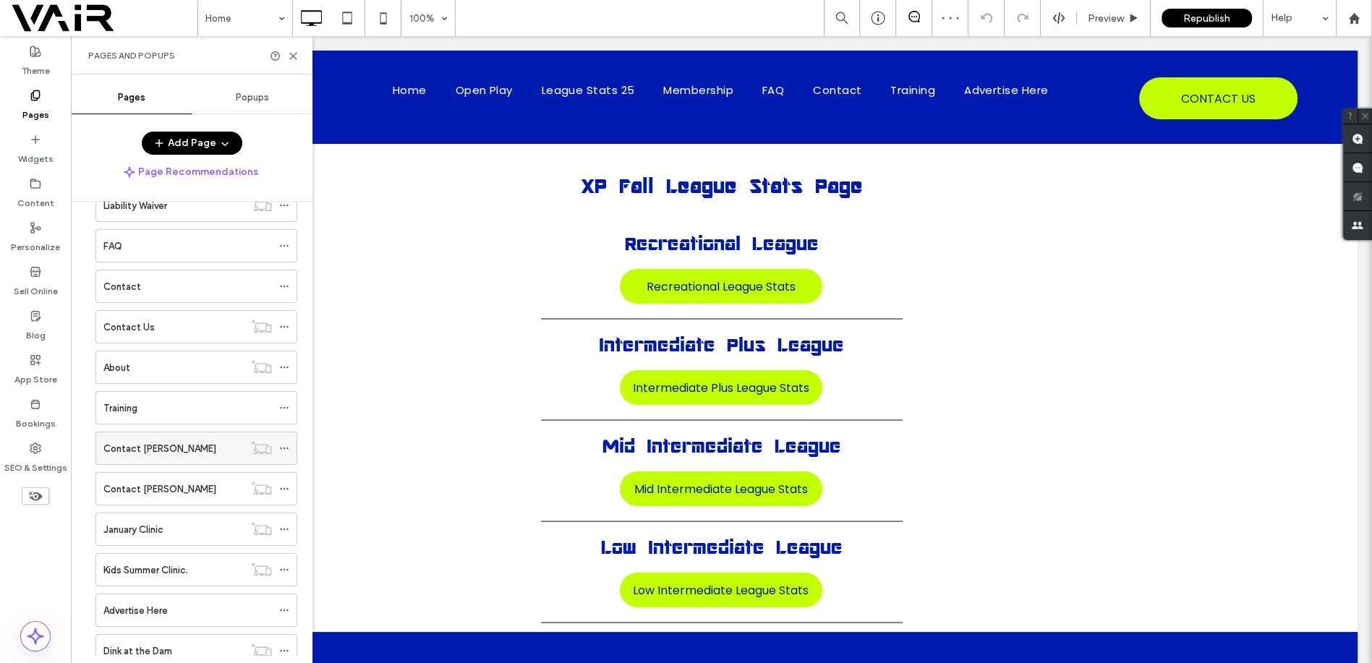
scroll to position [750, 0]
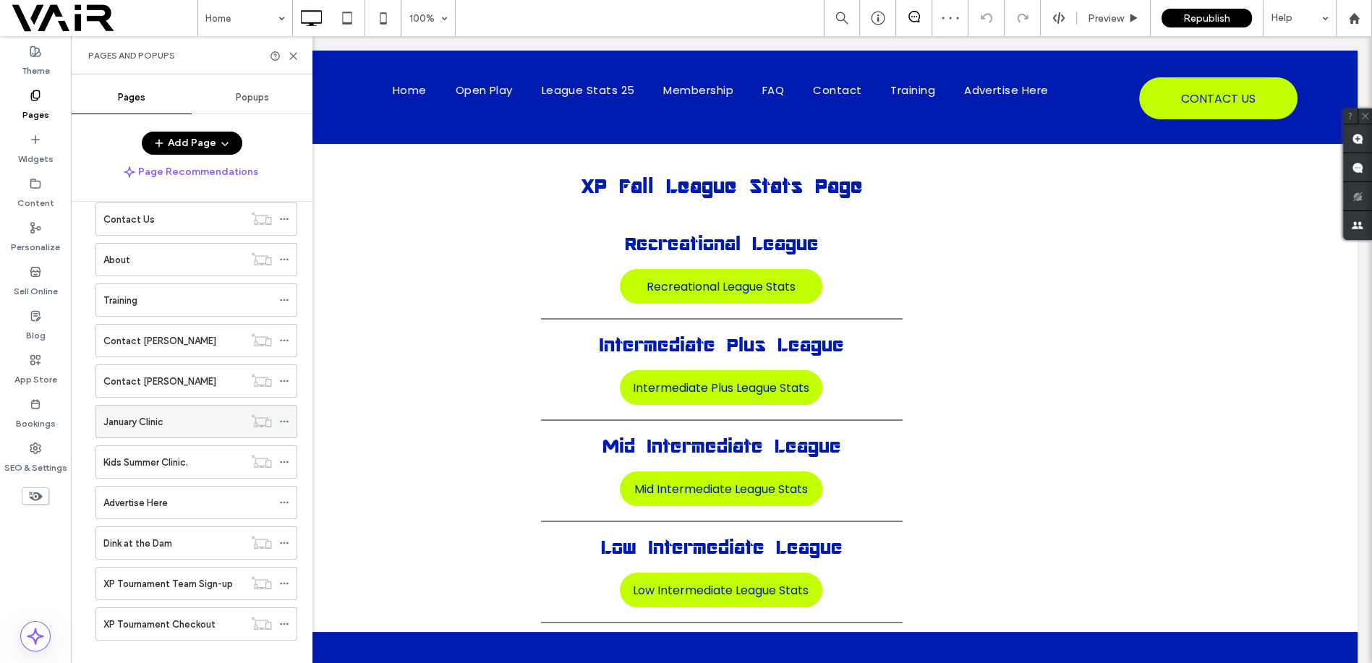
click at [195, 427] on div "January Clinic" at bounding box center [173, 422] width 140 height 15
click at [155, 501] on label "Advertise Here" at bounding box center [135, 502] width 64 height 25
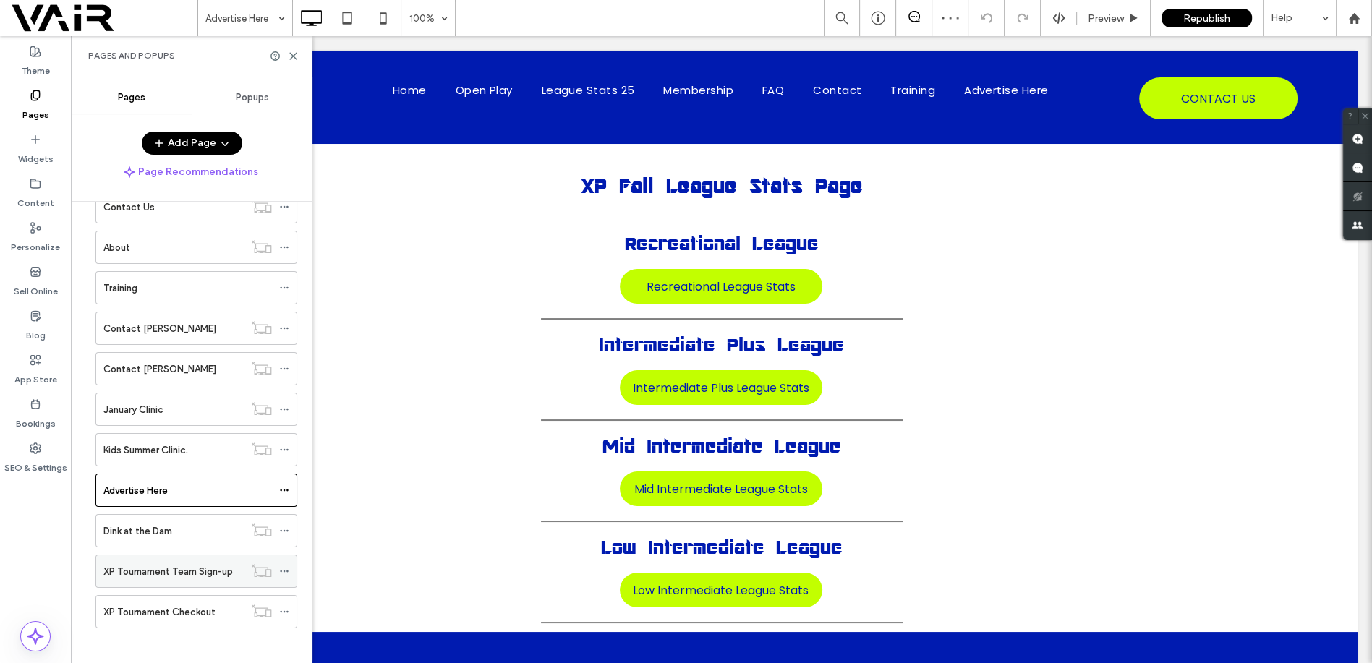
scroll to position [770, 0]
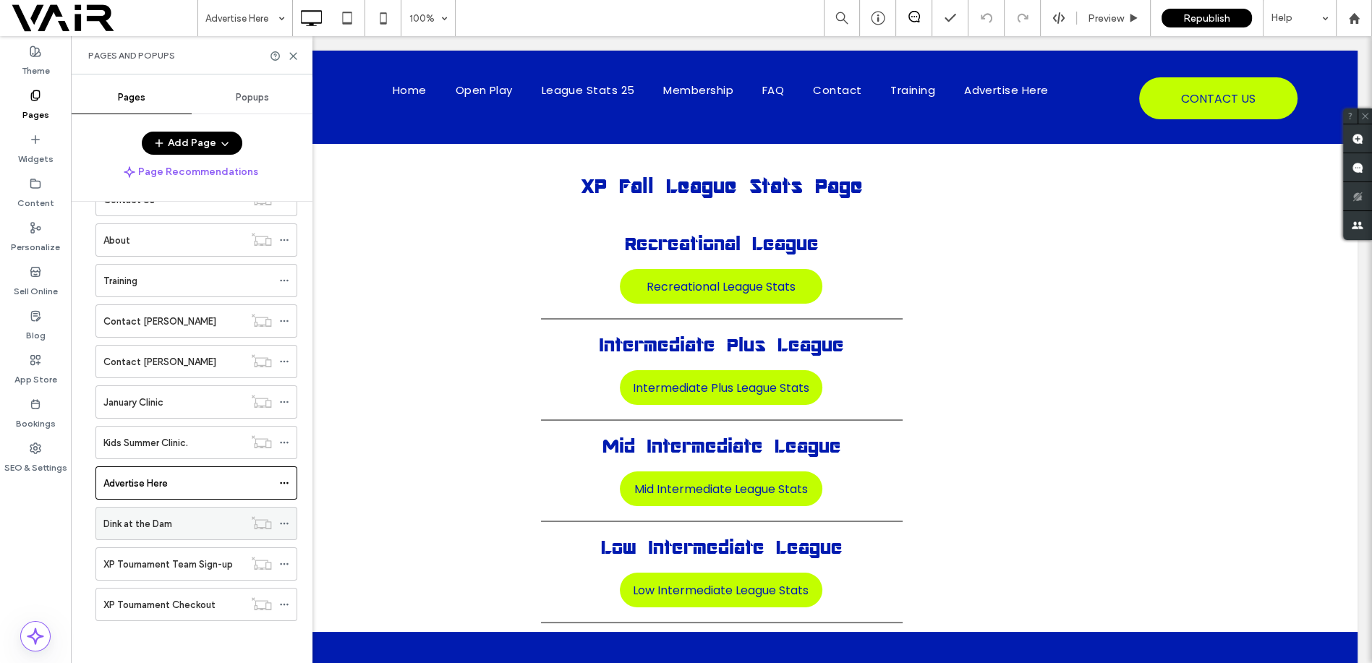
click at [194, 524] on div "Dink at the Dam" at bounding box center [173, 524] width 140 height 15
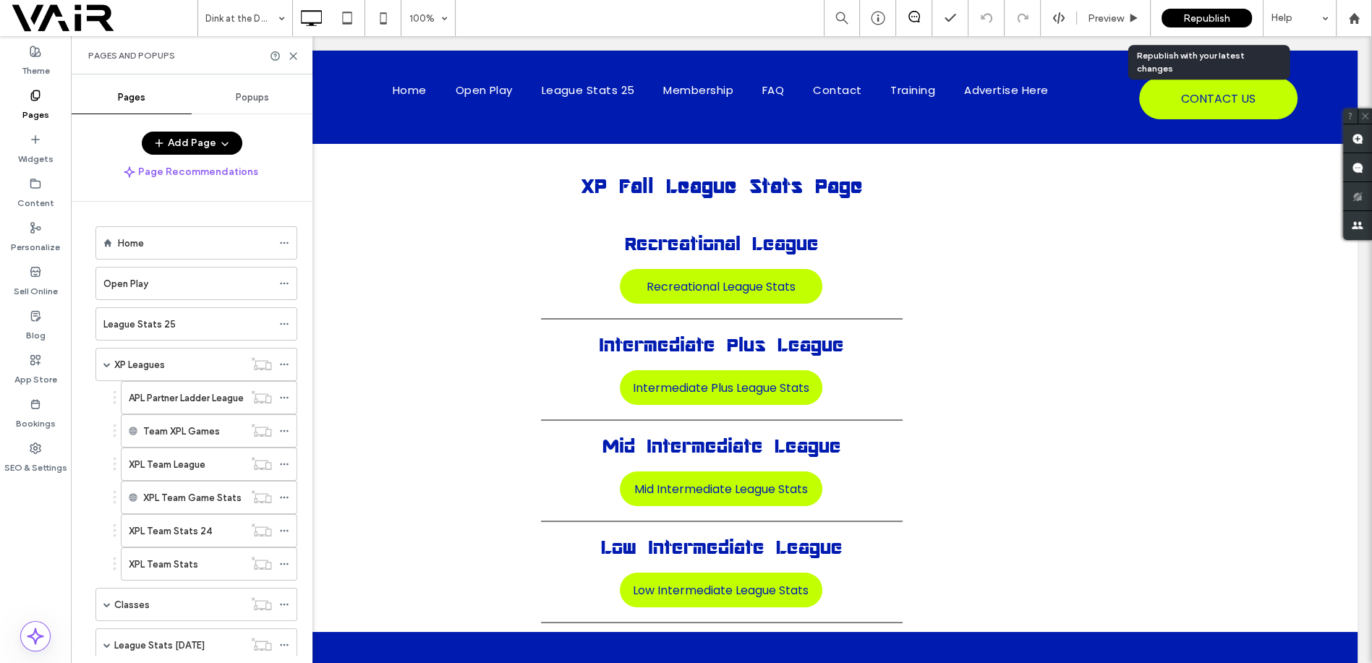
click at [1203, 21] on span "Republish" at bounding box center [1207, 18] width 47 height 12
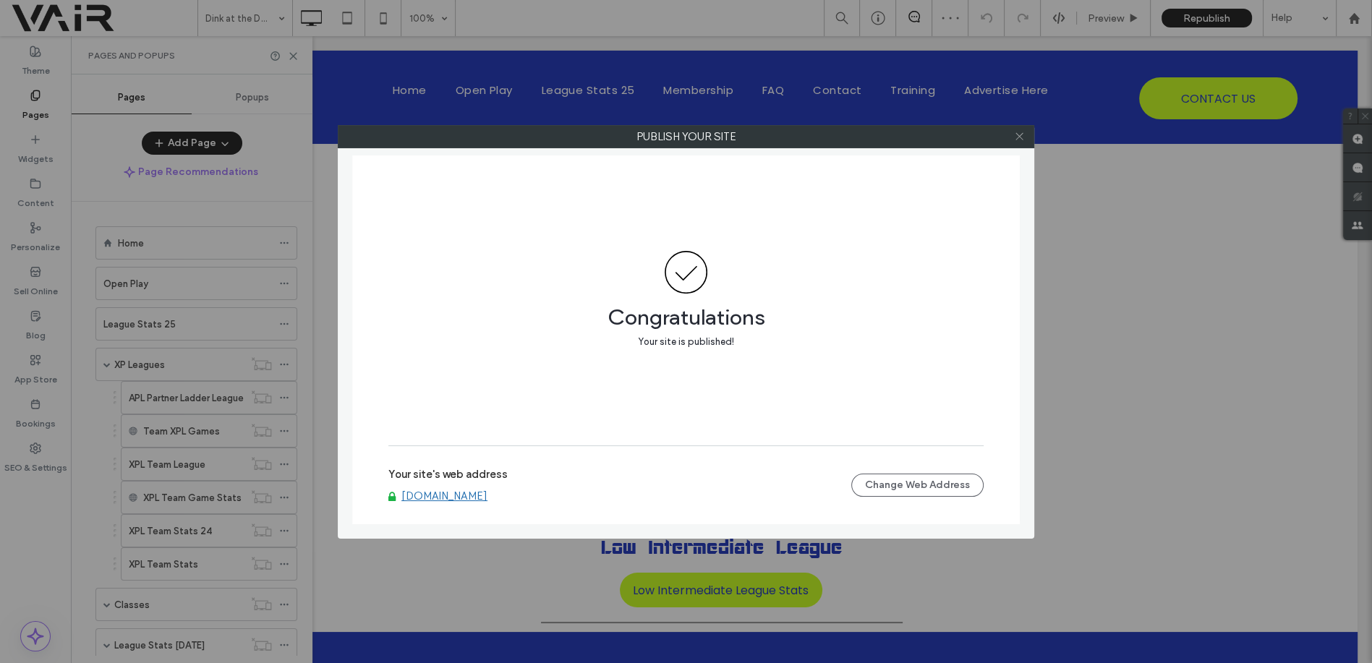
click at [1017, 138] on use at bounding box center [1019, 136] width 7 height 7
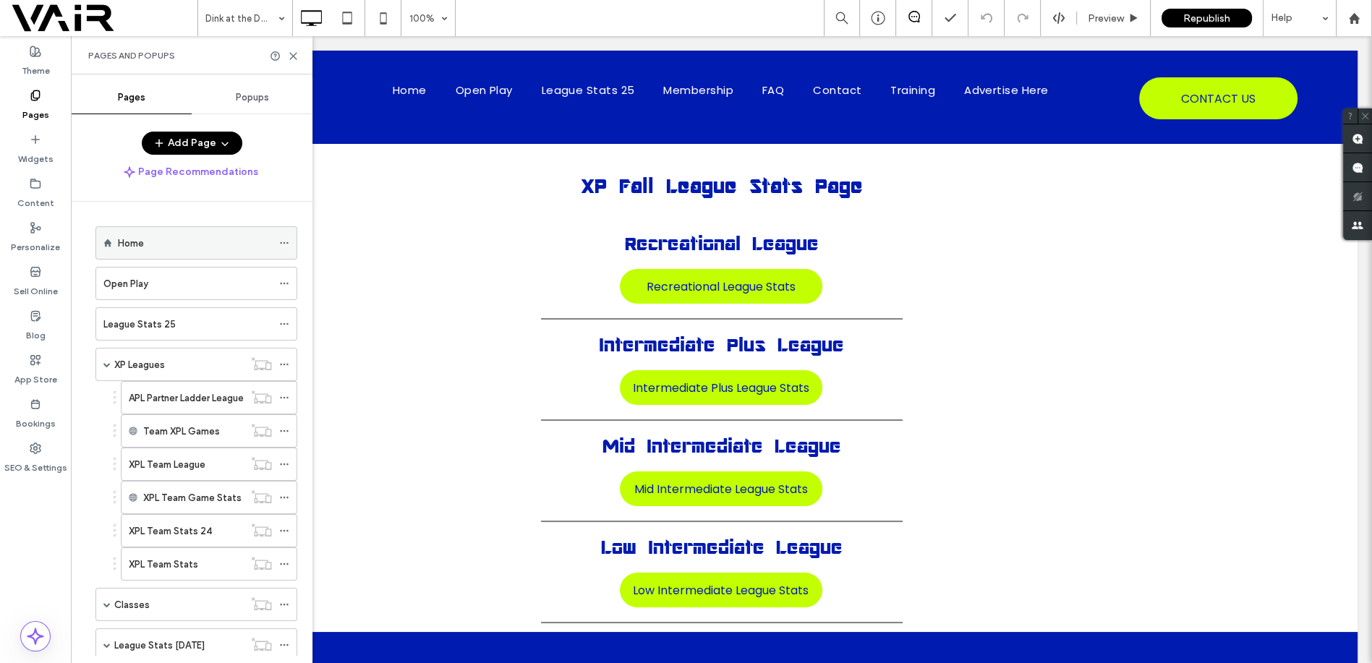
click at [184, 250] on div "Home" at bounding box center [195, 243] width 154 height 15
click at [295, 54] on use at bounding box center [293, 56] width 7 height 7
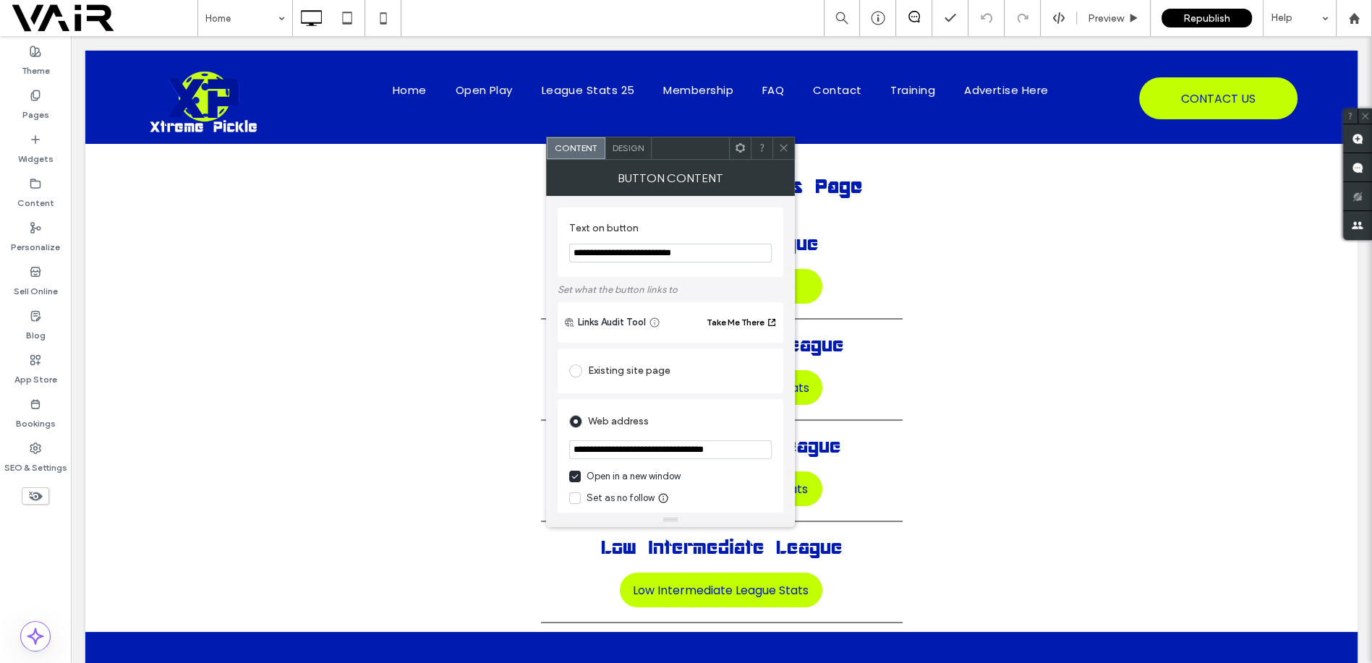
click at [782, 145] on icon at bounding box center [783, 148] width 11 height 11
click at [700, 252] on input "**********" at bounding box center [670, 253] width 203 height 19
click at [790, 145] on div at bounding box center [784, 148] width 22 height 22
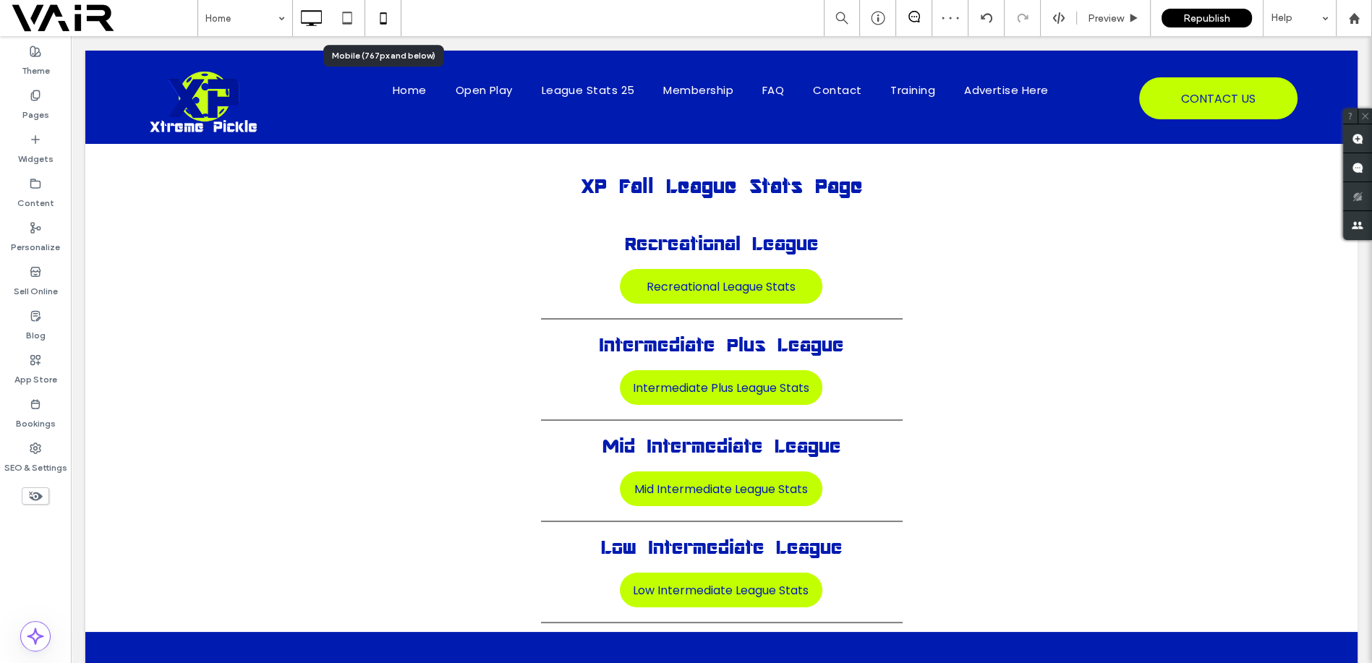
click at [388, 20] on icon at bounding box center [383, 18] width 29 height 29
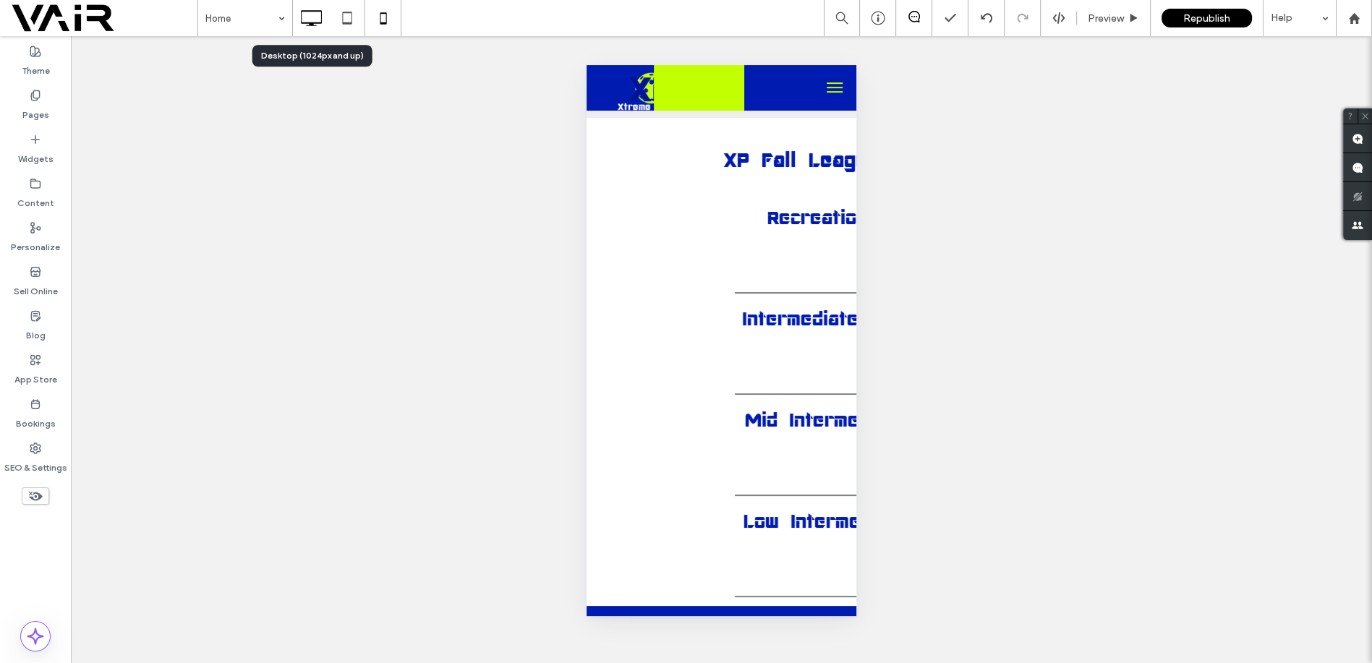
click at [314, 19] on icon at bounding box center [311, 18] width 29 height 29
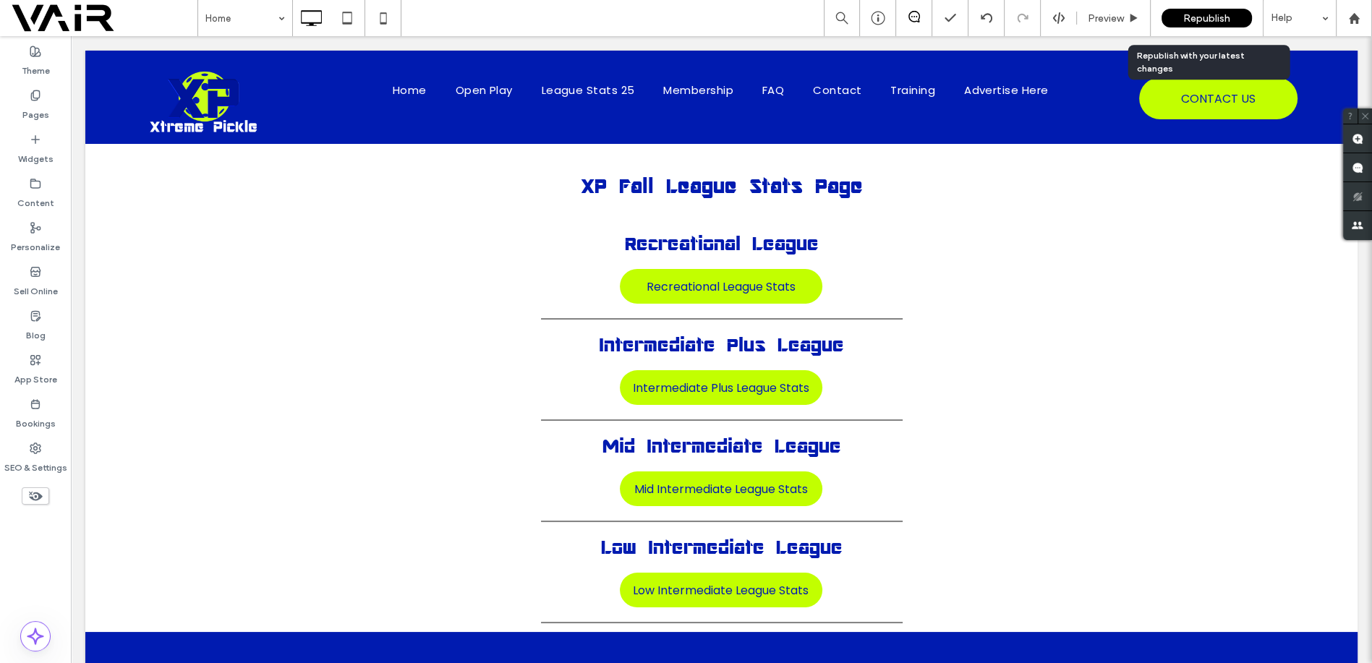
click at [1190, 15] on span "Republish" at bounding box center [1207, 18] width 47 height 12
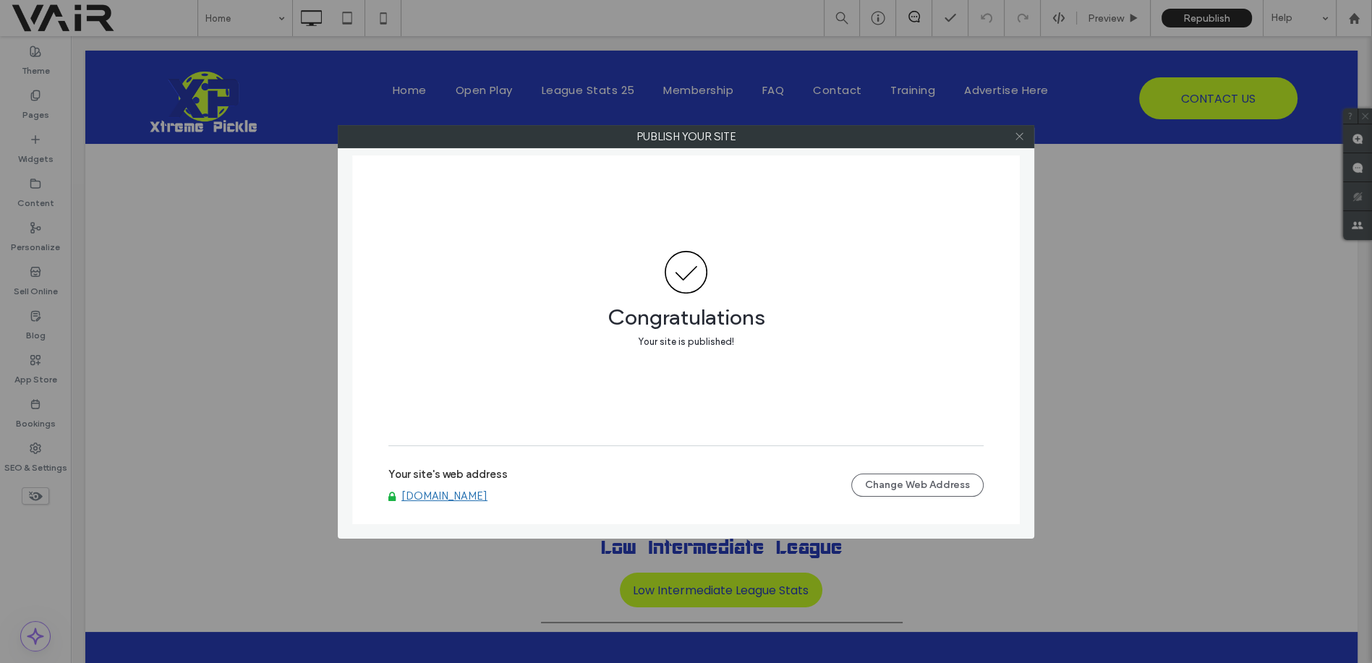
click at [1019, 134] on icon at bounding box center [1019, 136] width 11 height 11
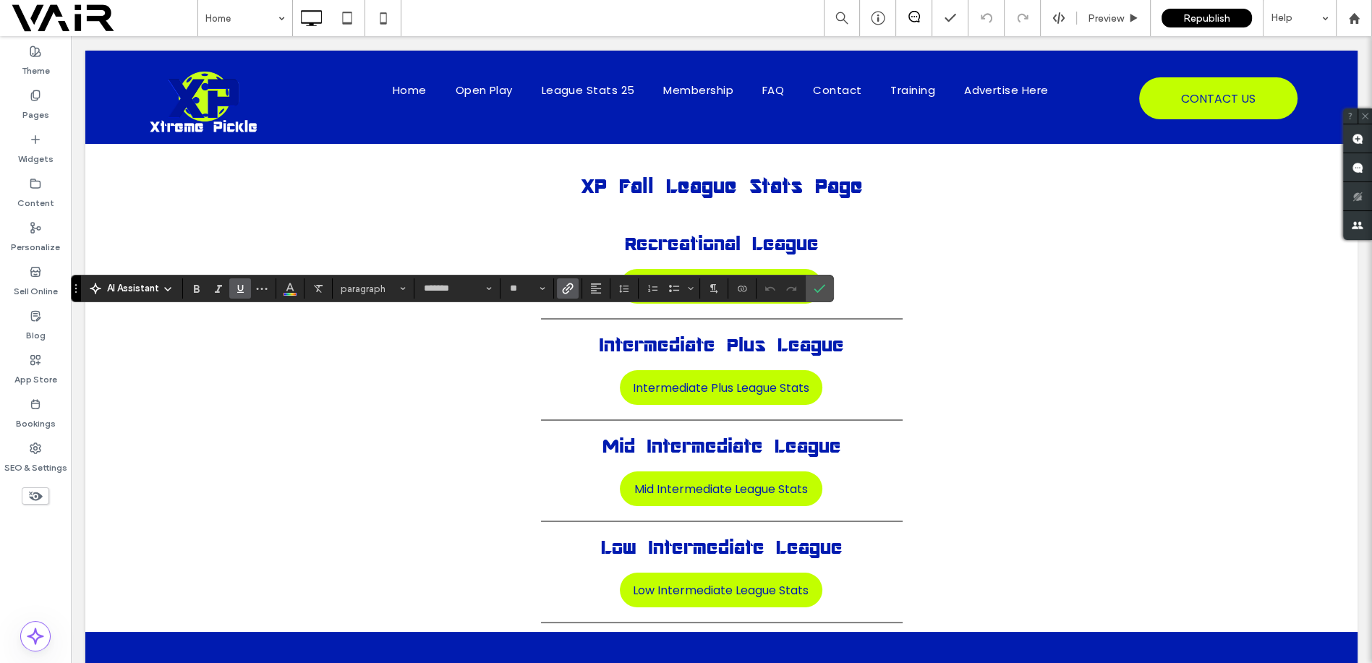
click at [237, 287] on use "Underline" at bounding box center [240, 289] width 7 height 8
click at [817, 287] on icon "Confirm" at bounding box center [820, 289] width 12 height 12
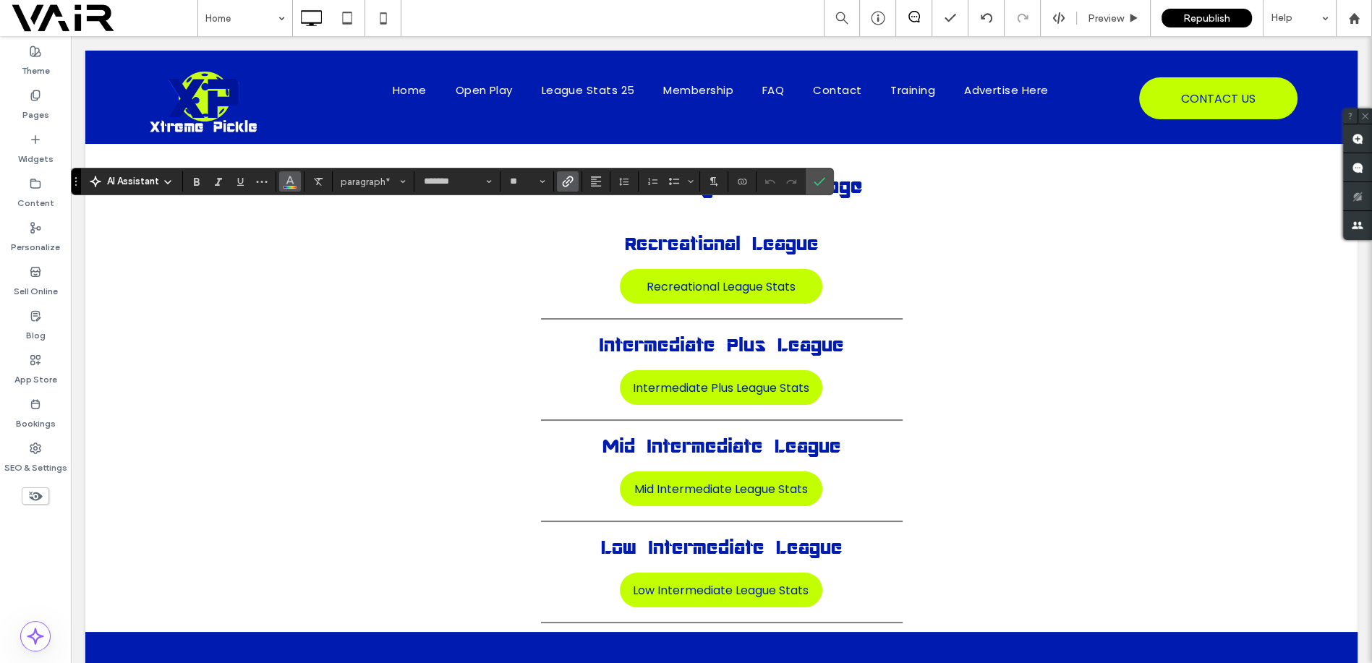
click at [284, 171] on span "Color" at bounding box center [290, 180] width 12 height 19
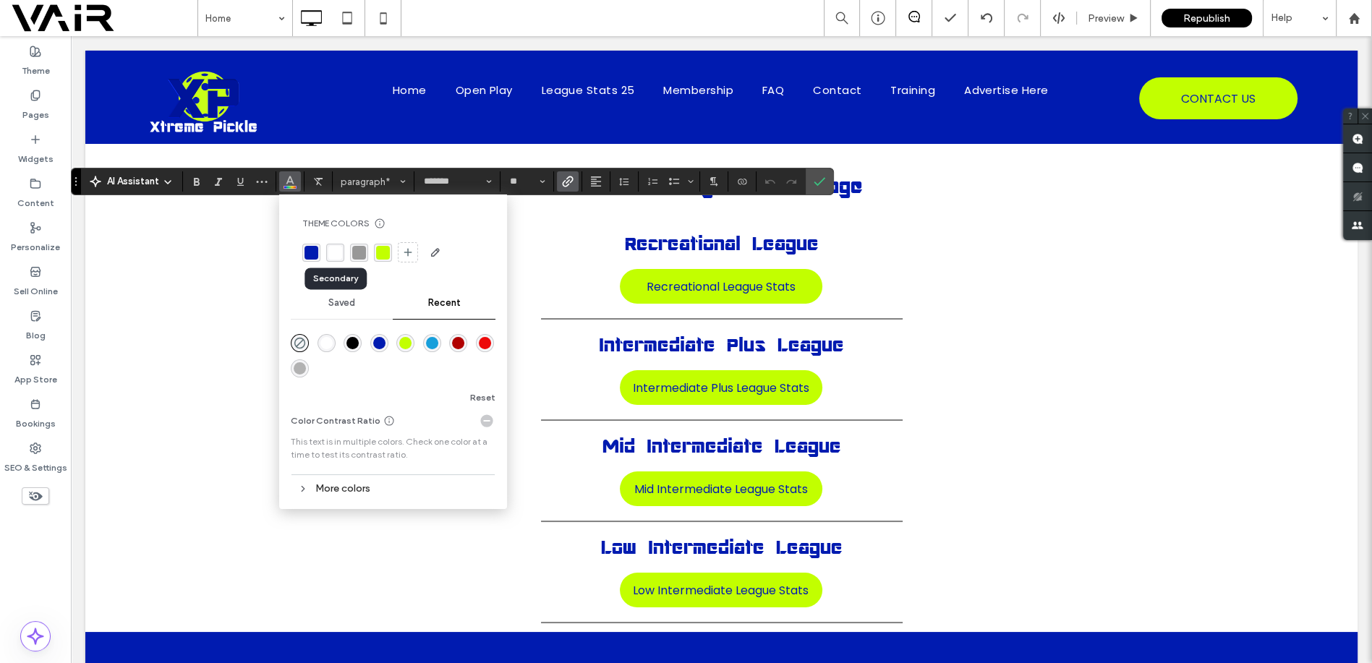
click at [334, 255] on div "rgba(255,255,255,1)" at bounding box center [335, 253] width 14 height 14
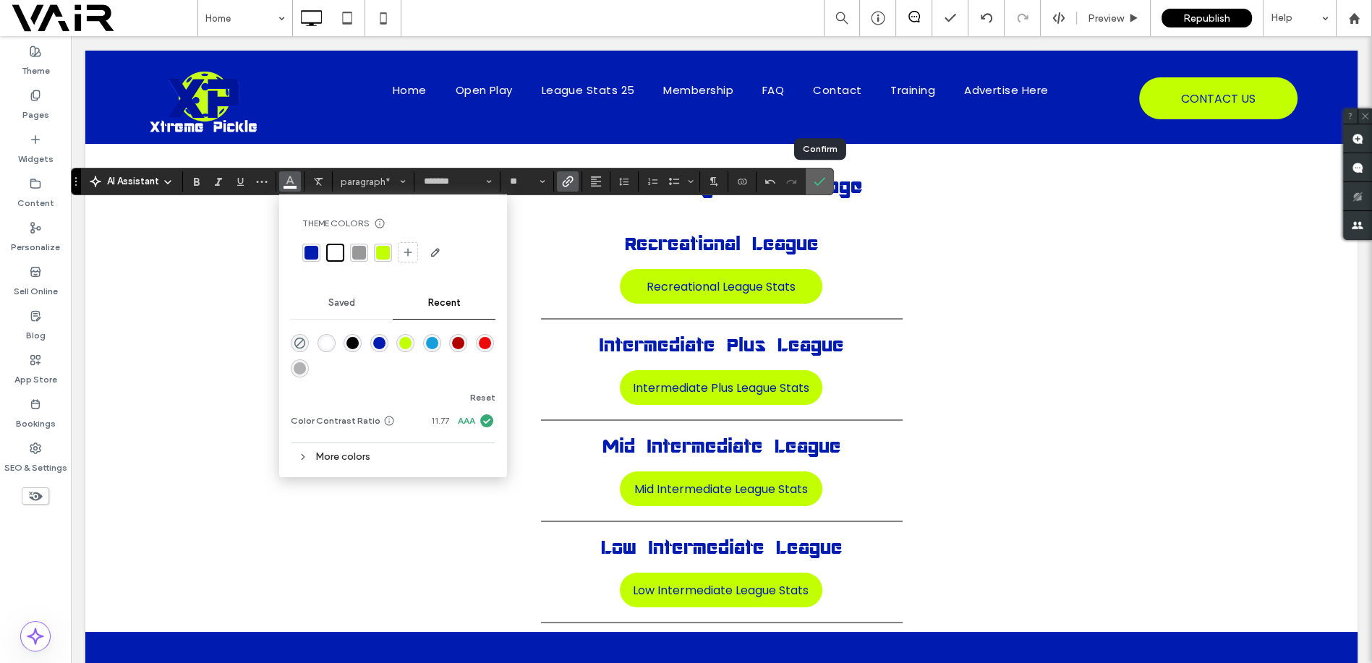
click at [815, 181] on icon "Confirm" at bounding box center [820, 182] width 12 height 12
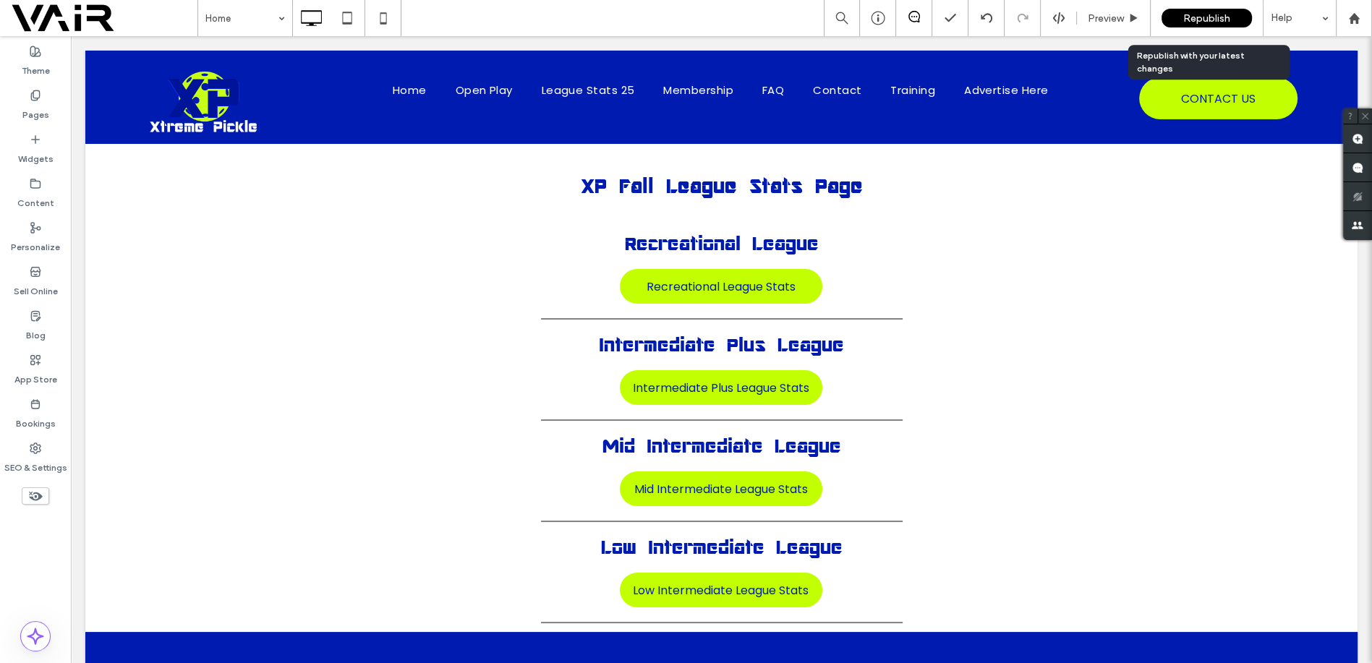
click at [1194, 20] on span "Republish" at bounding box center [1207, 18] width 47 height 12
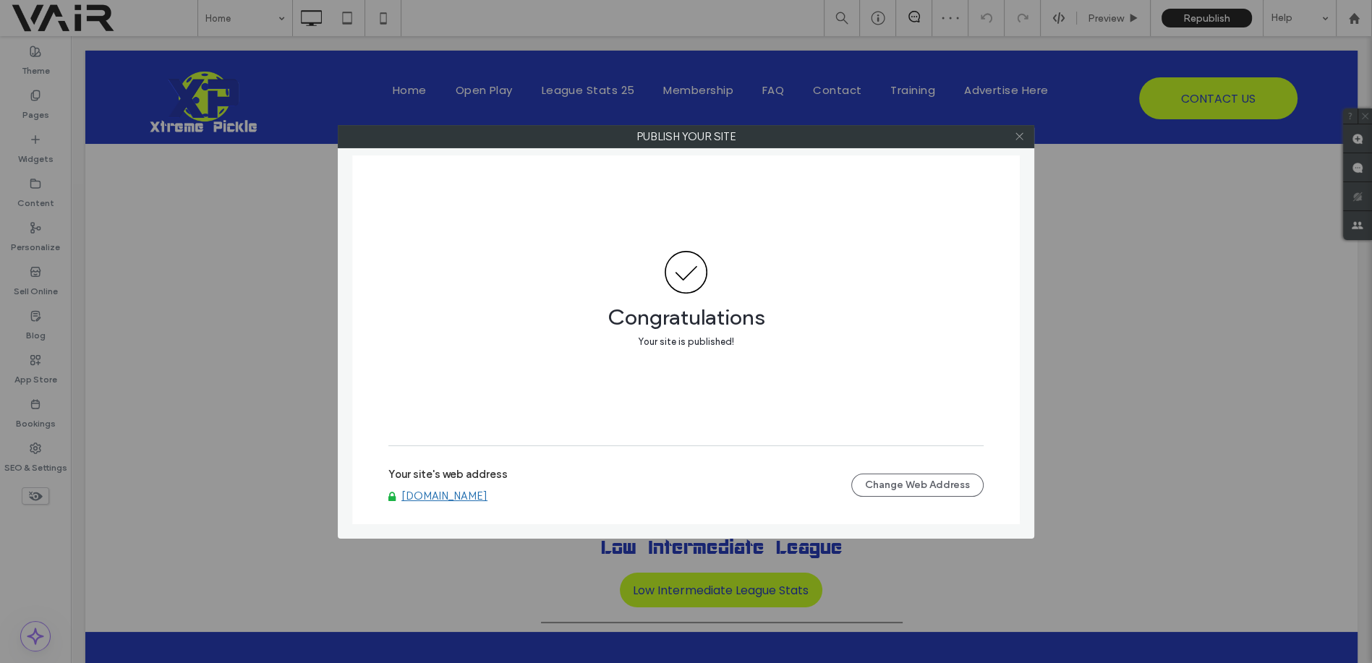
click at [1024, 133] on icon at bounding box center [1019, 136] width 11 height 11
